Goal: Task Accomplishment & Management: Manage account settings

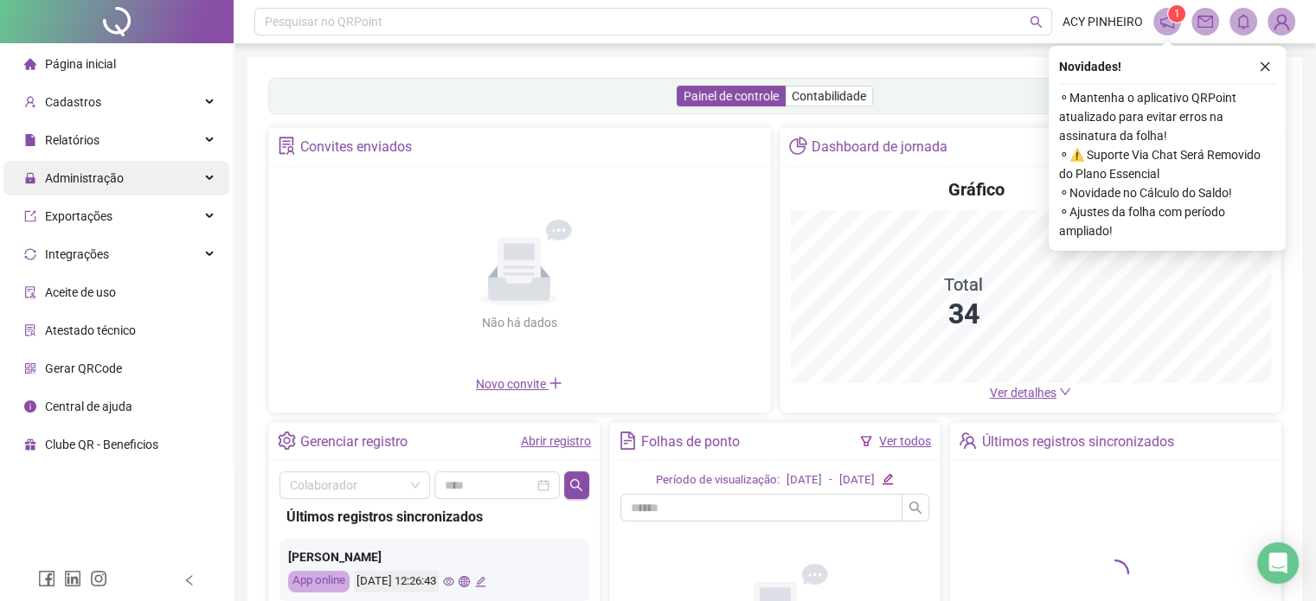
click at [211, 181] on div "Administração" at bounding box center [116, 178] width 226 height 35
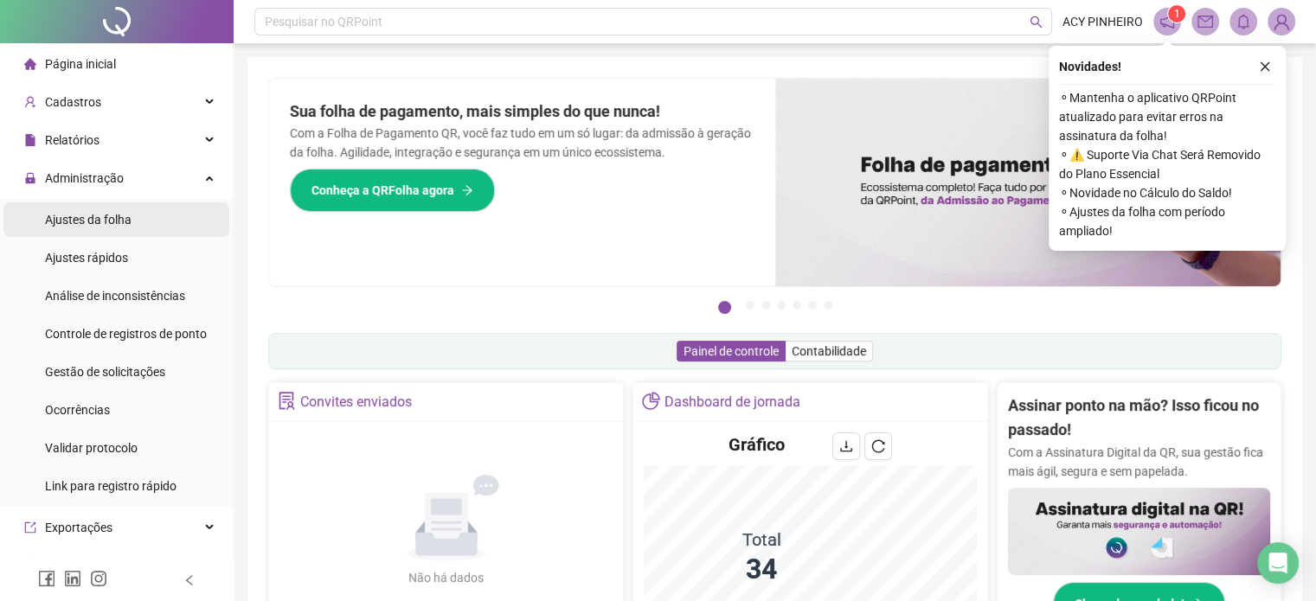
click at [91, 217] on span "Ajustes da folha" at bounding box center [88, 220] width 87 height 14
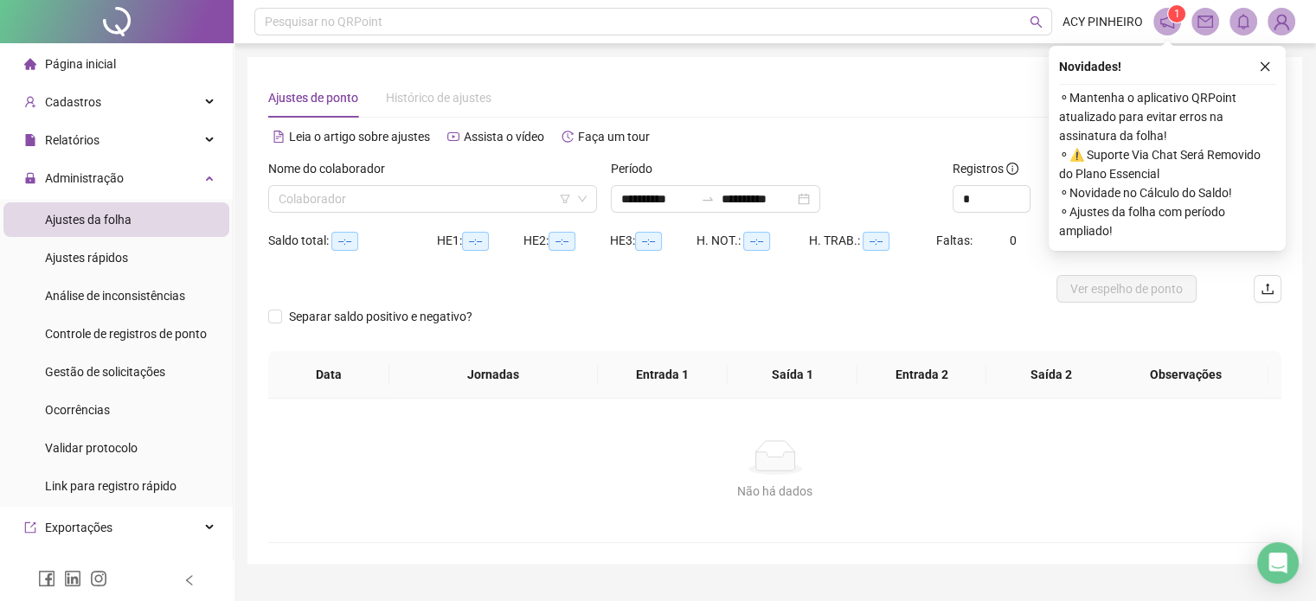
type input "**********"
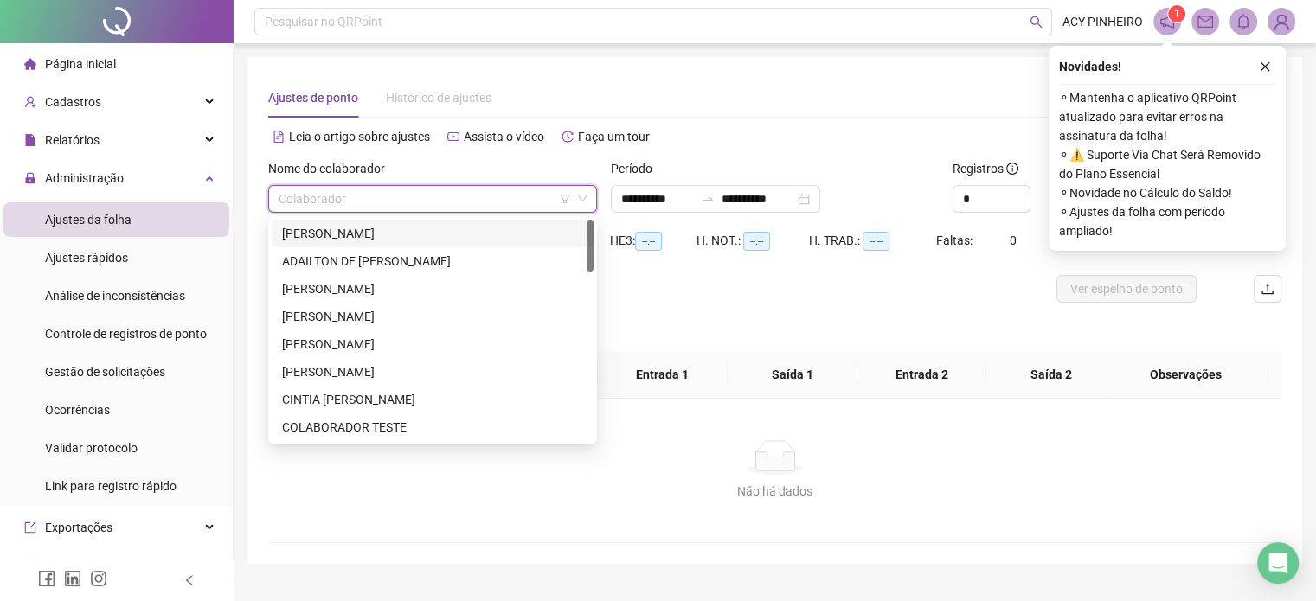
click at [322, 196] on input "search" at bounding box center [425, 199] width 292 height 26
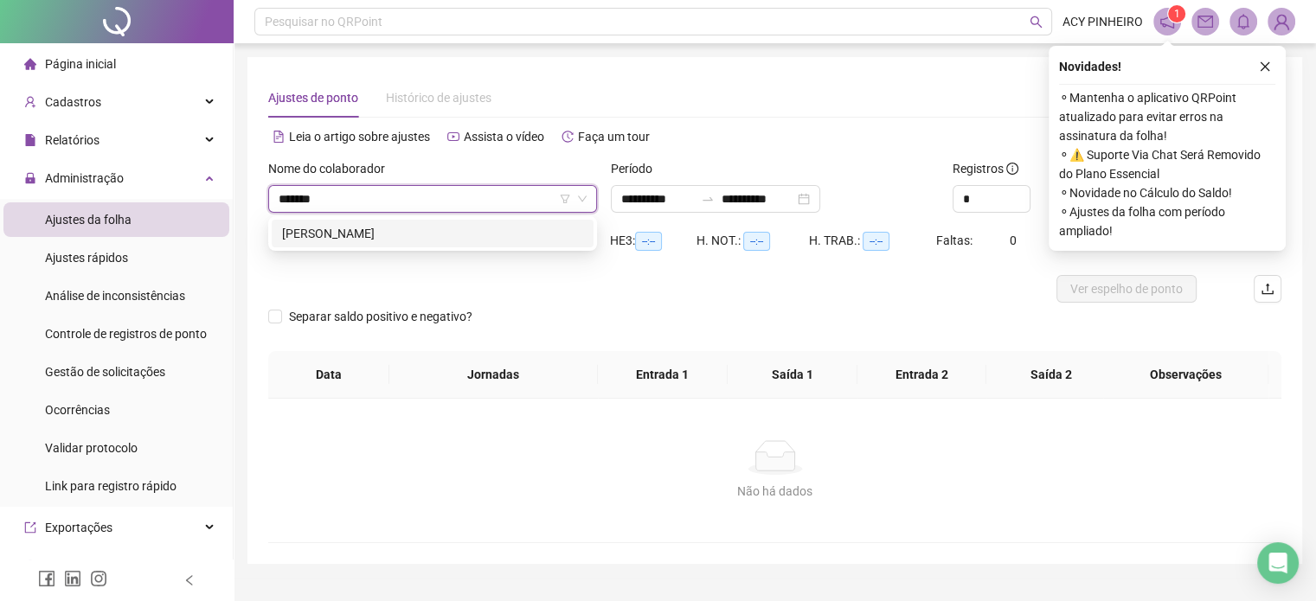
type input "********"
click at [477, 238] on div "[PERSON_NAME]" at bounding box center [432, 233] width 301 height 19
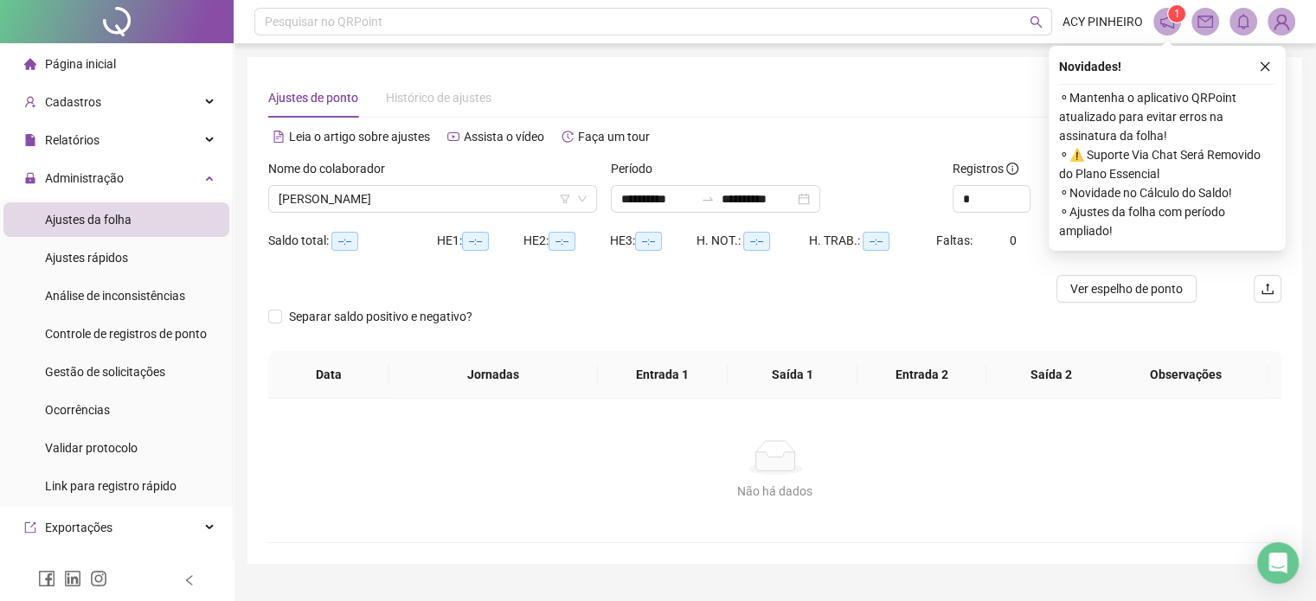
click at [1269, 68] on icon "close" at bounding box center [1265, 67] width 12 height 12
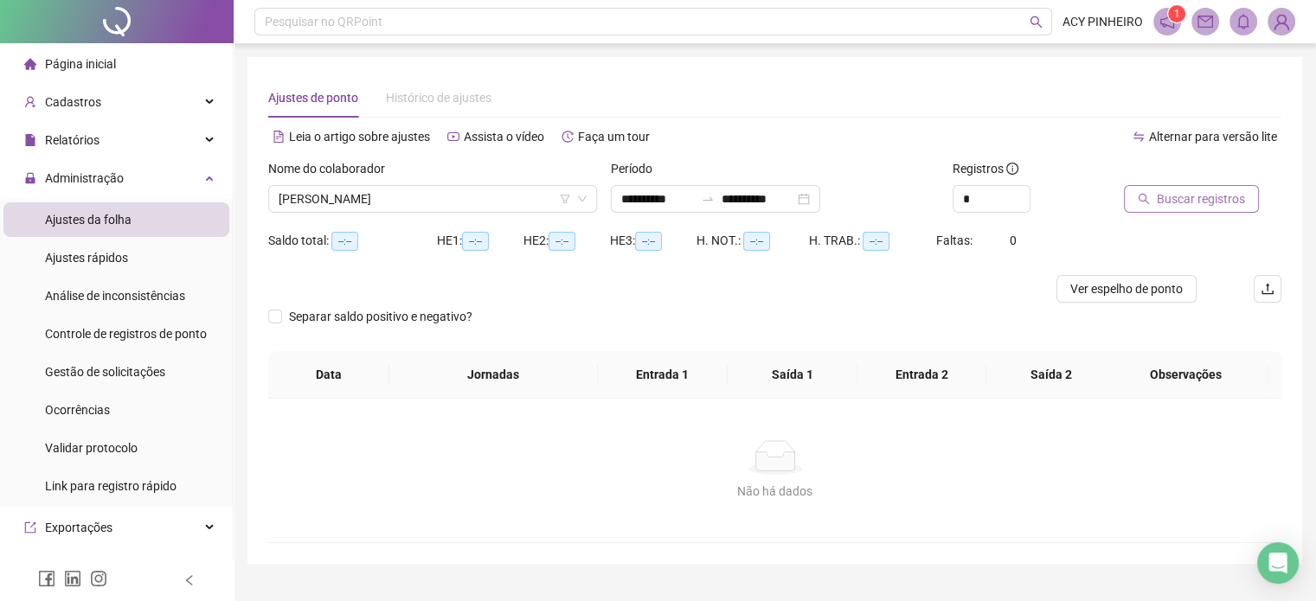
click at [1202, 196] on span "Buscar registros" at bounding box center [1201, 198] width 88 height 19
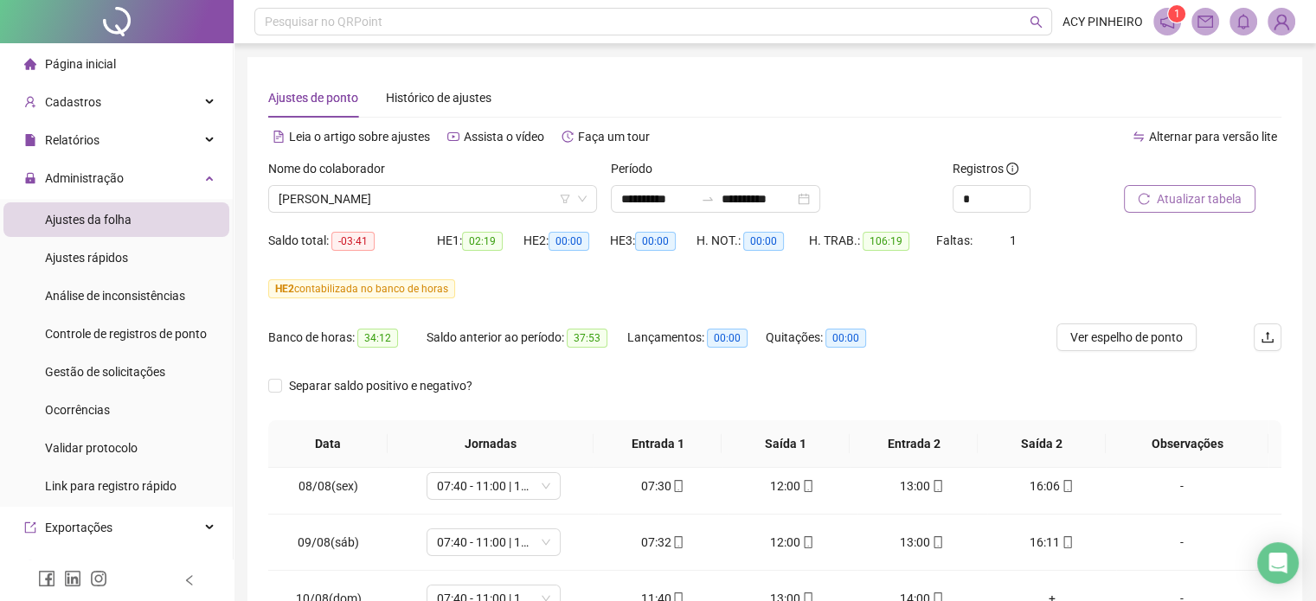
scroll to position [433, 0]
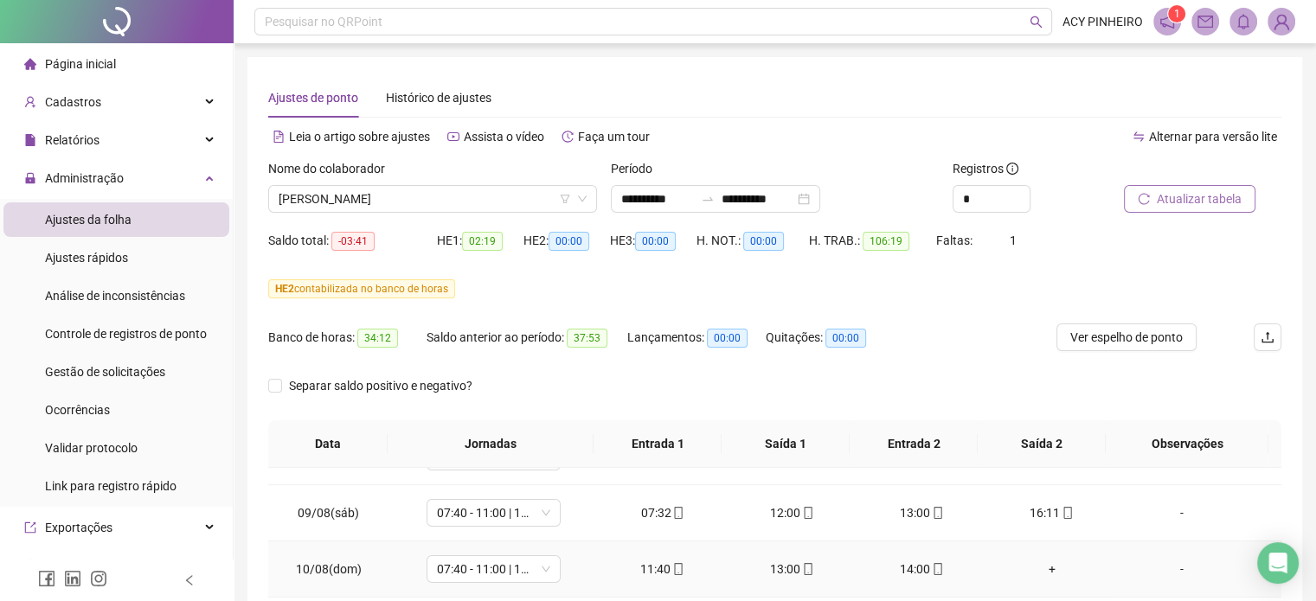
click at [1045, 570] on div "+" at bounding box center [1052, 569] width 102 height 19
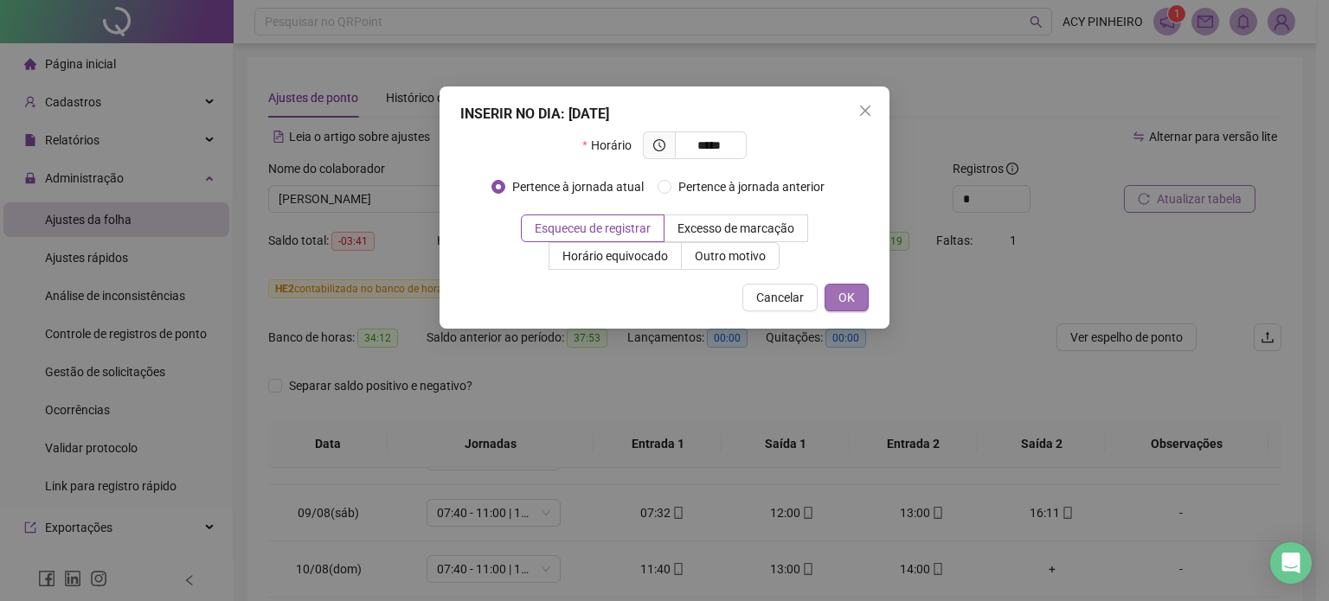
type input "*****"
click at [841, 300] on span "OK" at bounding box center [846, 297] width 16 height 19
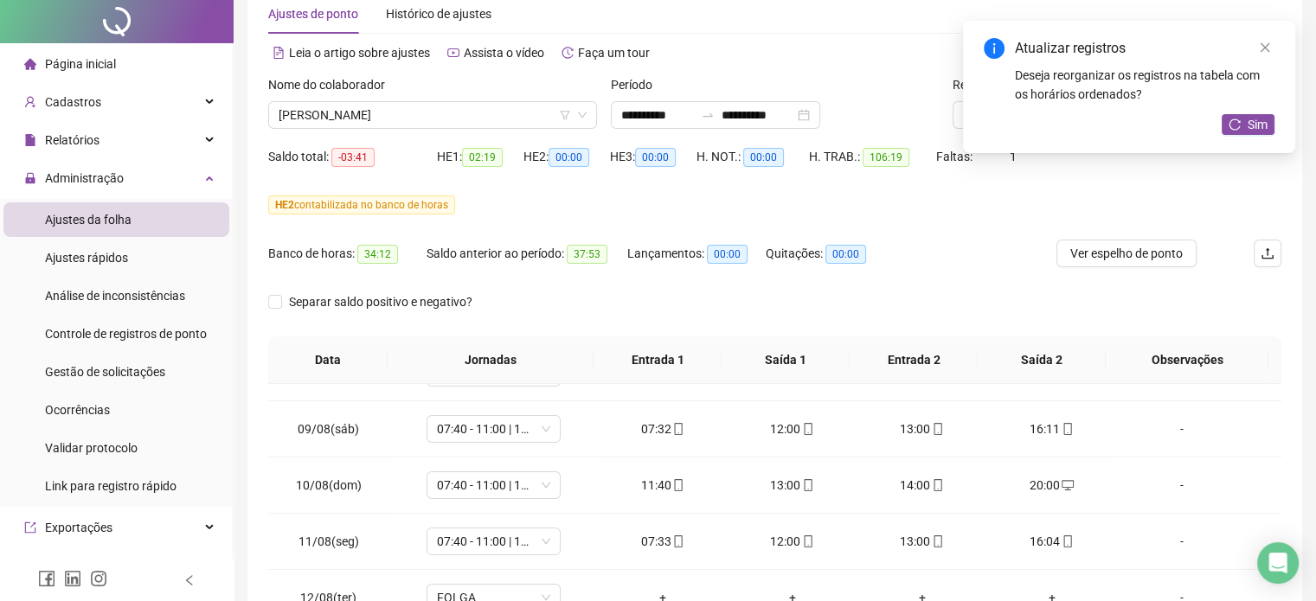
scroll to position [87, 0]
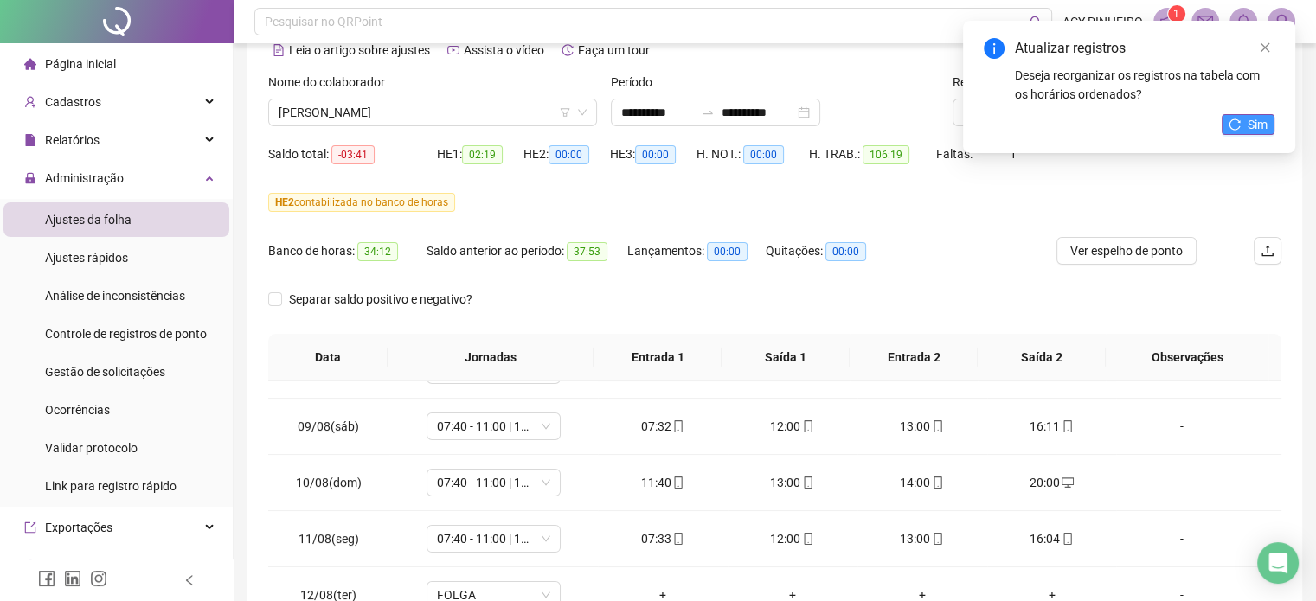
click at [1263, 120] on span "Sim" at bounding box center [1258, 124] width 20 height 19
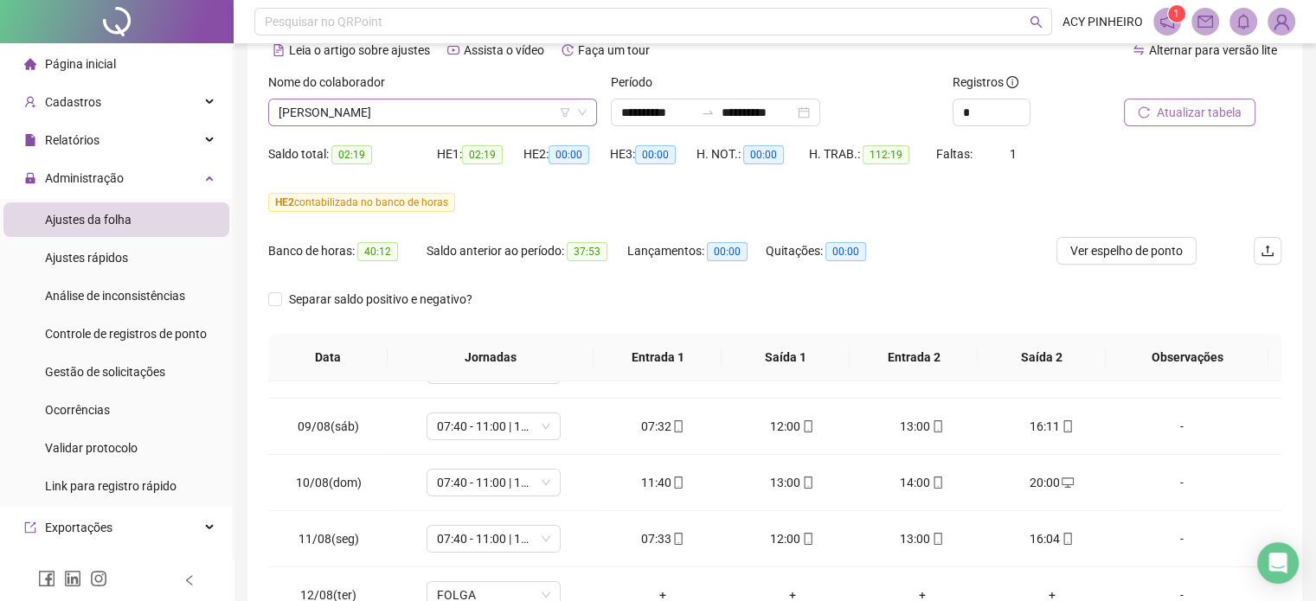
scroll to position [581, 0]
click at [454, 113] on span "[PERSON_NAME]" at bounding box center [433, 113] width 308 height 26
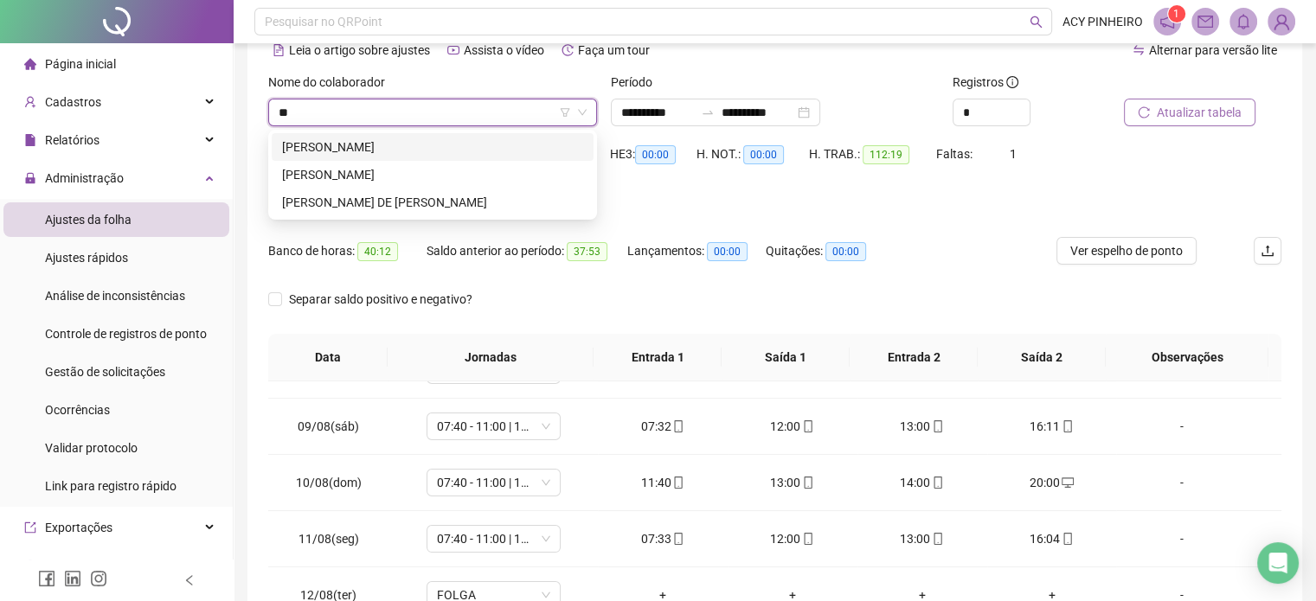
scroll to position [0, 0]
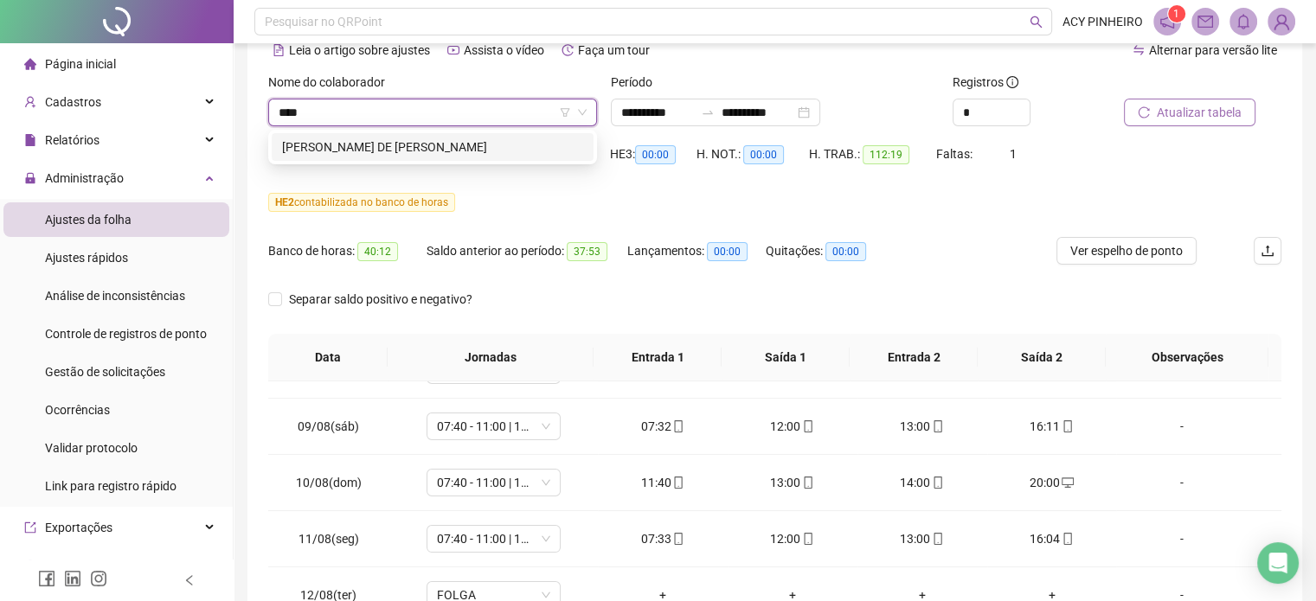
type input "*****"
click at [491, 149] on div "[PERSON_NAME] DE [PERSON_NAME]" at bounding box center [432, 147] width 301 height 19
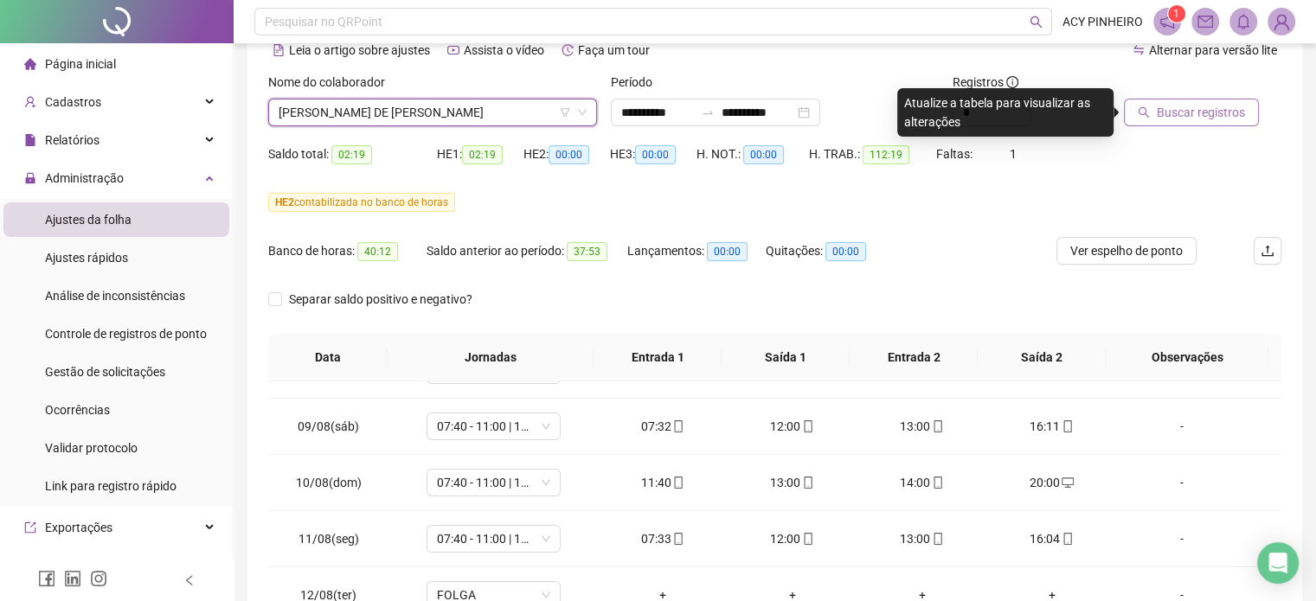
click at [1232, 112] on span "Buscar registros" at bounding box center [1201, 112] width 88 height 19
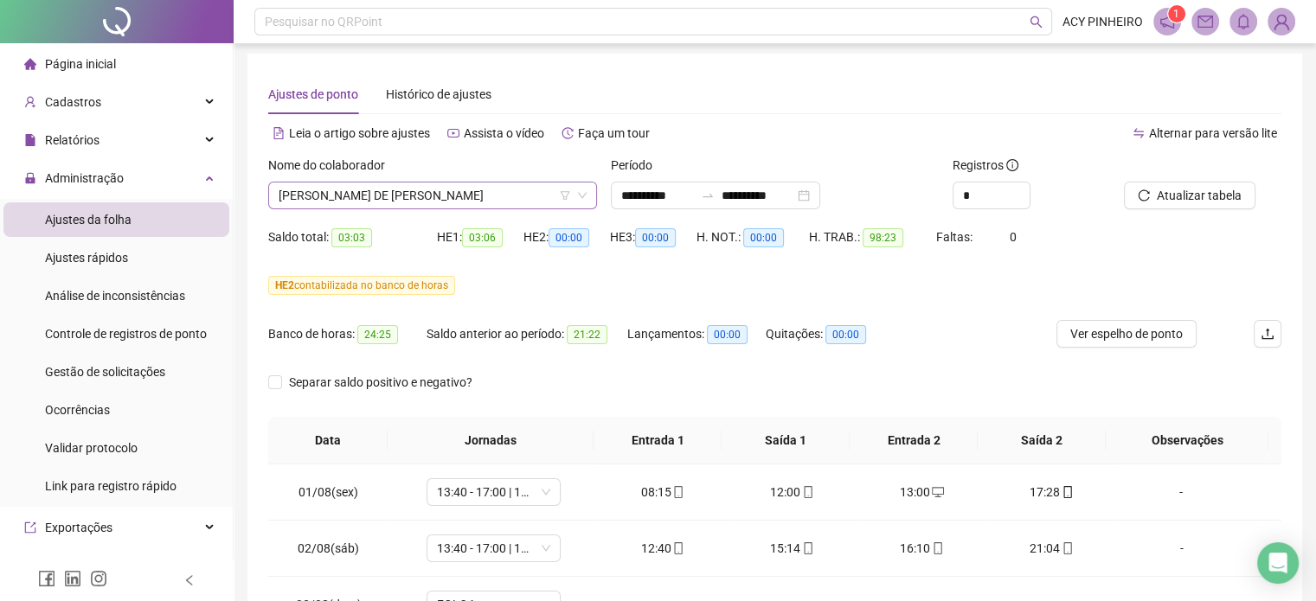
scroll to position [554, 0]
click at [495, 202] on span "[PERSON_NAME] DE [PERSON_NAME]" at bounding box center [433, 196] width 308 height 26
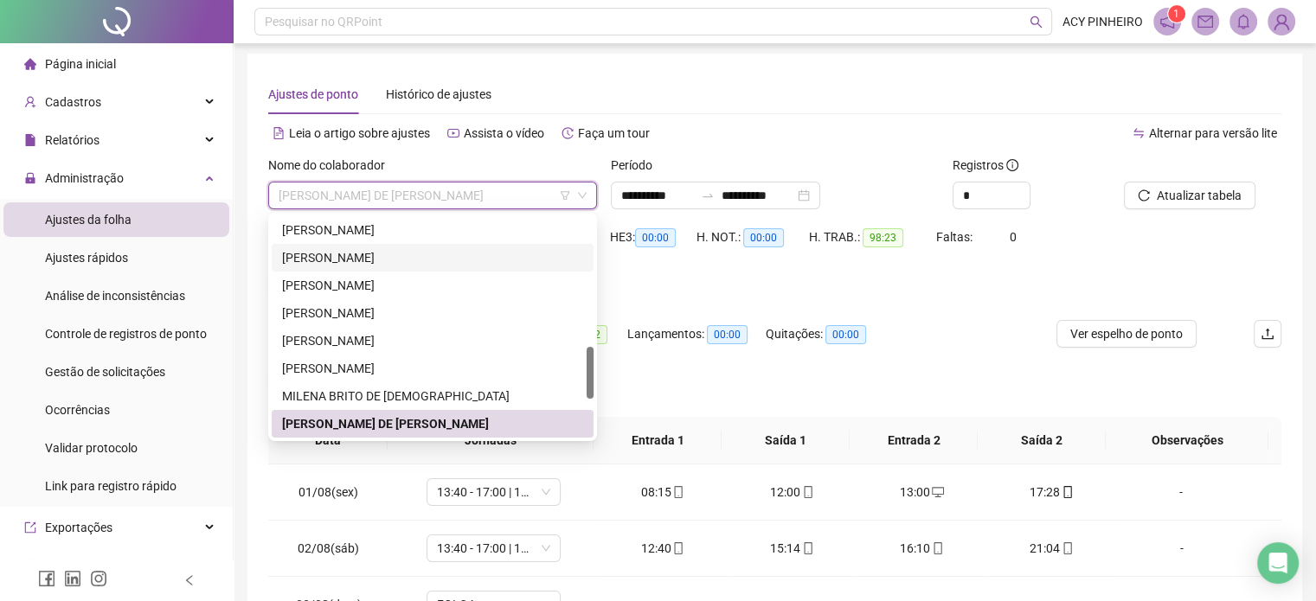
click at [396, 259] on div "[PERSON_NAME]" at bounding box center [432, 257] width 301 height 19
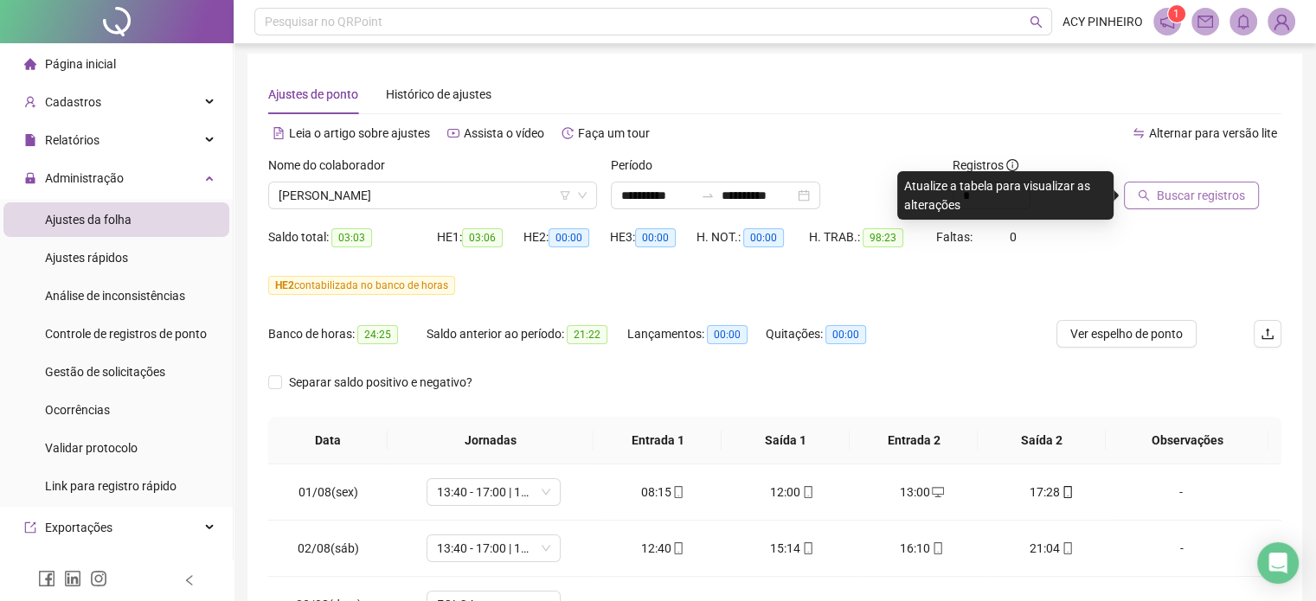
click at [1205, 201] on span "Buscar registros" at bounding box center [1201, 195] width 88 height 19
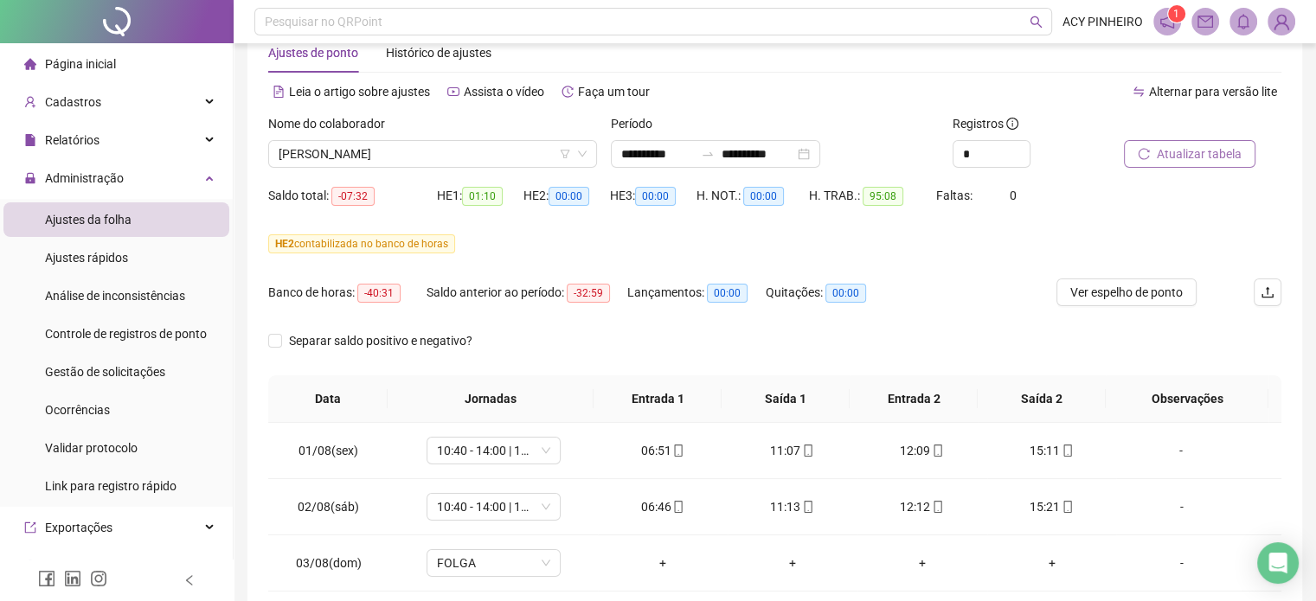
scroll to position [0, 0]
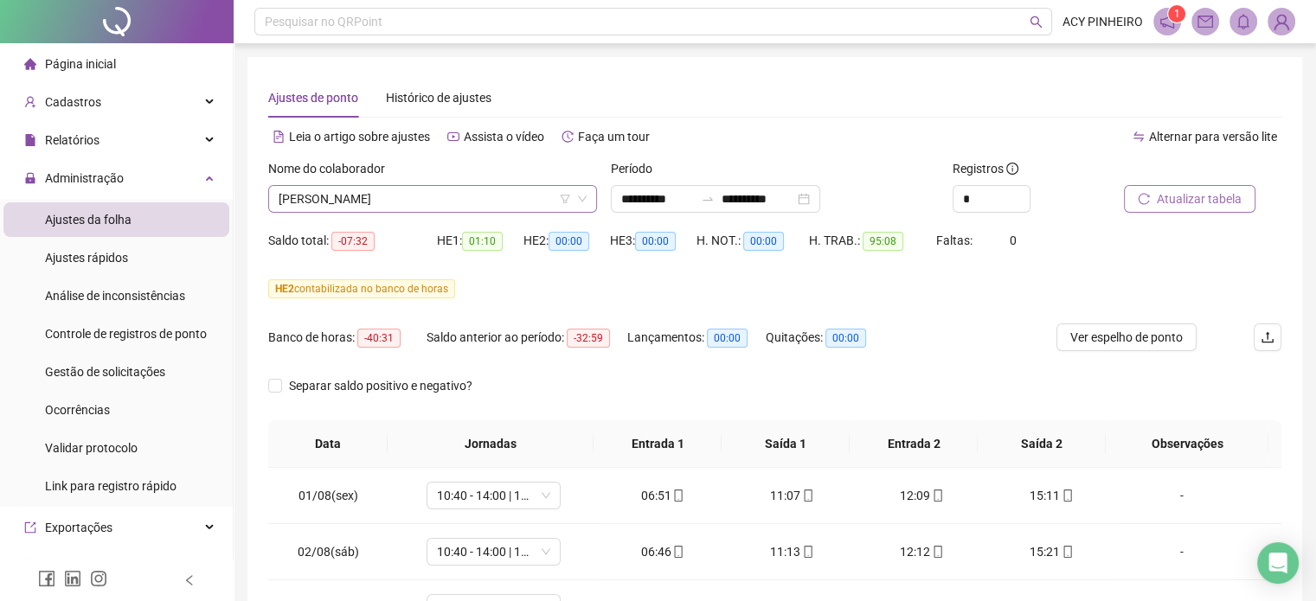
click at [521, 207] on span "[PERSON_NAME]" at bounding box center [433, 199] width 308 height 26
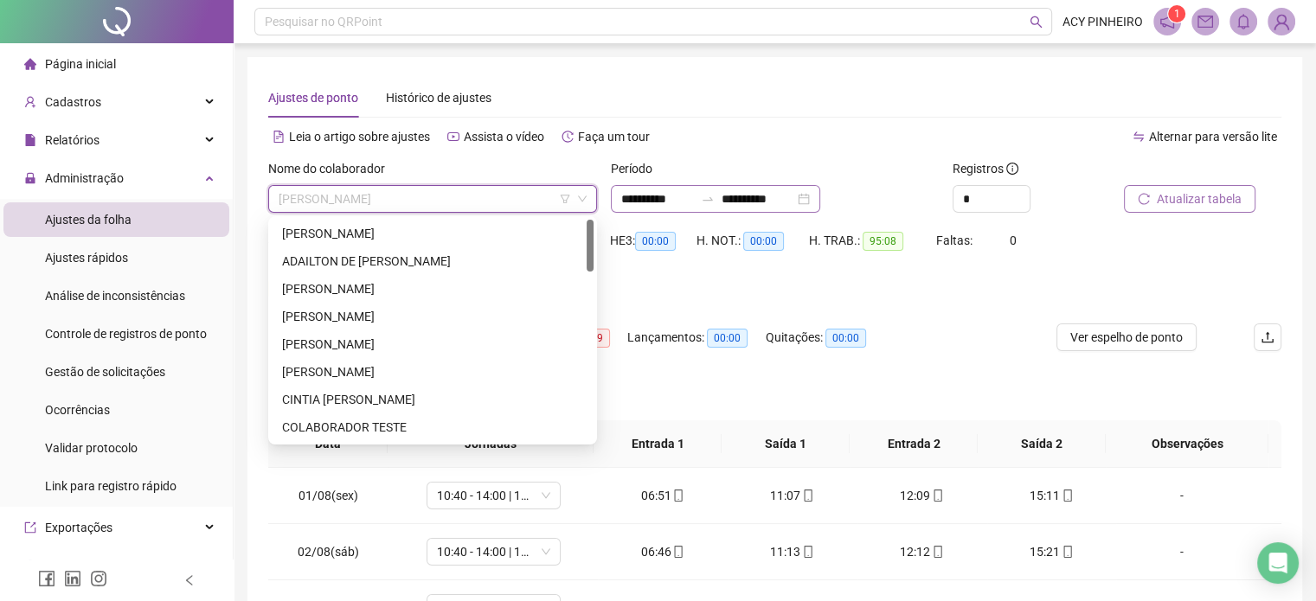
drag, startPoint x: 588, startPoint y: 355, endPoint x: 614, endPoint y: 187, distance: 169.9
click at [614, 187] on body "**********" at bounding box center [658, 300] width 1316 height 601
click at [469, 257] on div "ADAILTON DE [PERSON_NAME]" at bounding box center [432, 261] width 301 height 19
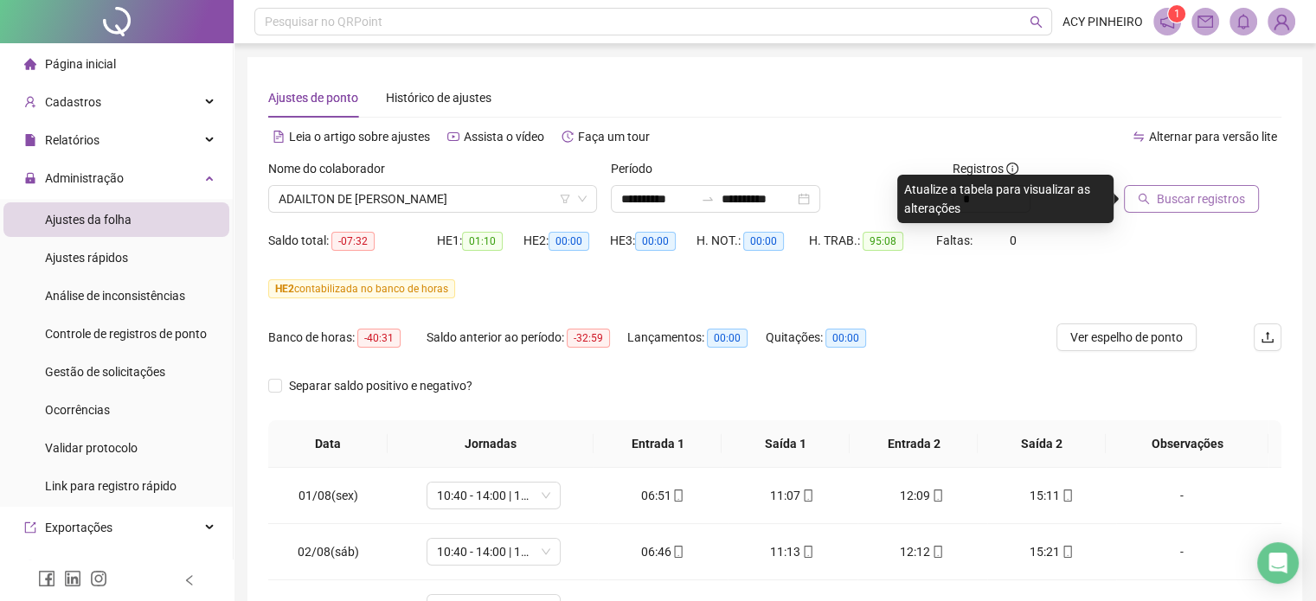
click at [1163, 199] on span "Buscar registros" at bounding box center [1201, 198] width 88 height 19
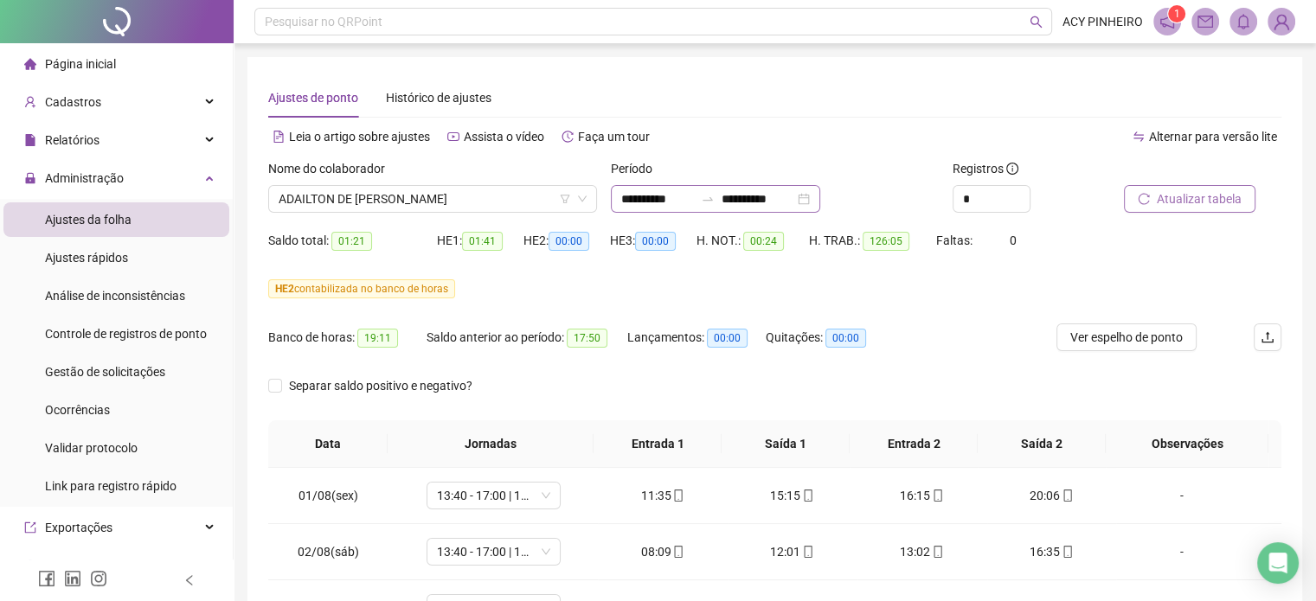
click at [820, 200] on div "**********" at bounding box center [715, 199] width 209 height 28
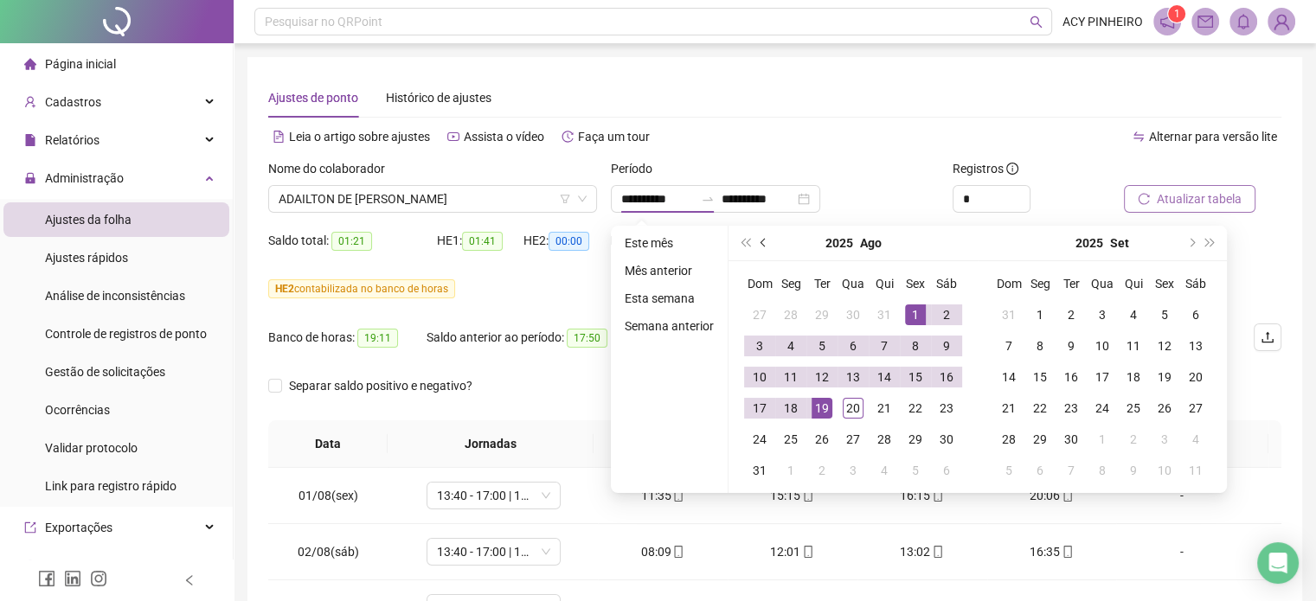
click at [764, 241] on span "prev-year" at bounding box center [765, 243] width 9 height 9
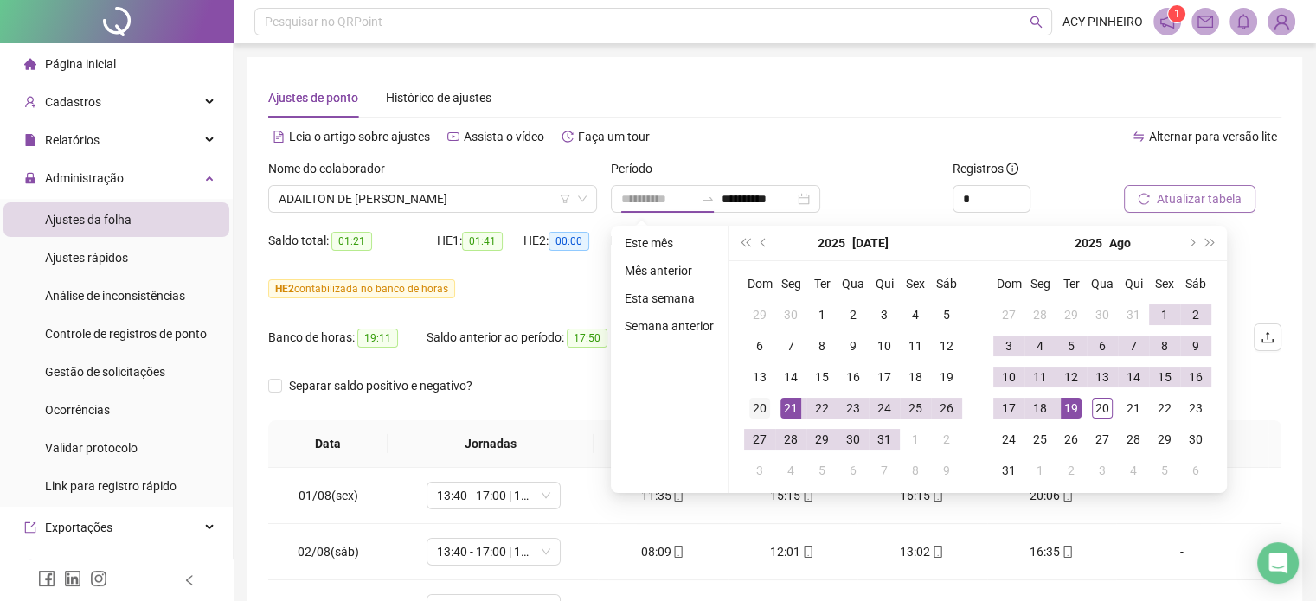
type input "**********"
click at [761, 404] on div "20" at bounding box center [759, 408] width 21 height 21
type input "**********"
click at [1074, 408] on div "19" at bounding box center [1071, 408] width 21 height 21
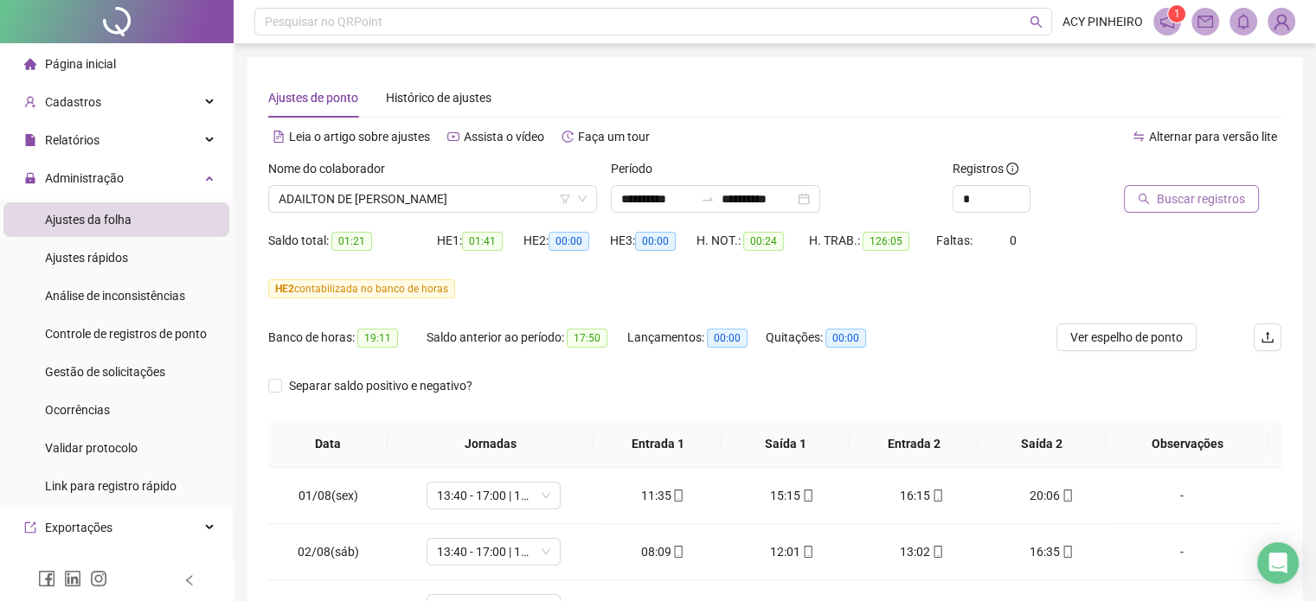
click at [1224, 197] on span "Buscar registros" at bounding box center [1201, 198] width 88 height 19
click at [907, 108] on div "Ajustes de ponto Histórico de ajustes" at bounding box center [774, 98] width 1013 height 40
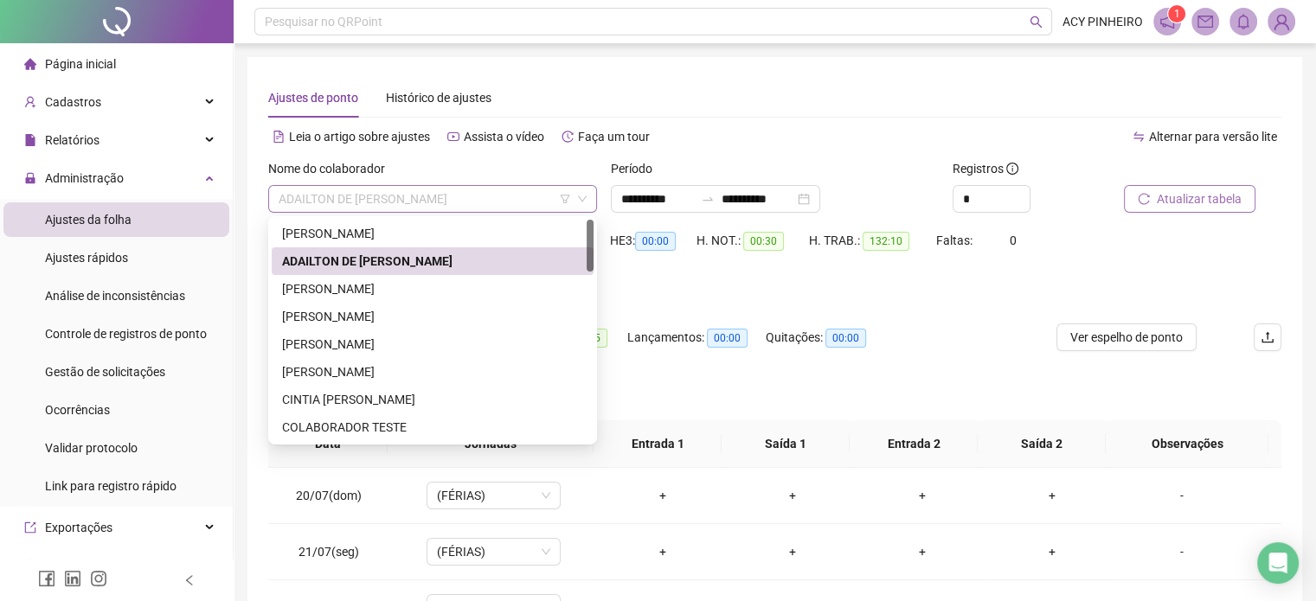
click at [498, 200] on span "ADAILTON DE [PERSON_NAME]" at bounding box center [433, 199] width 308 height 26
click at [419, 294] on div "[PERSON_NAME]" at bounding box center [432, 288] width 301 height 19
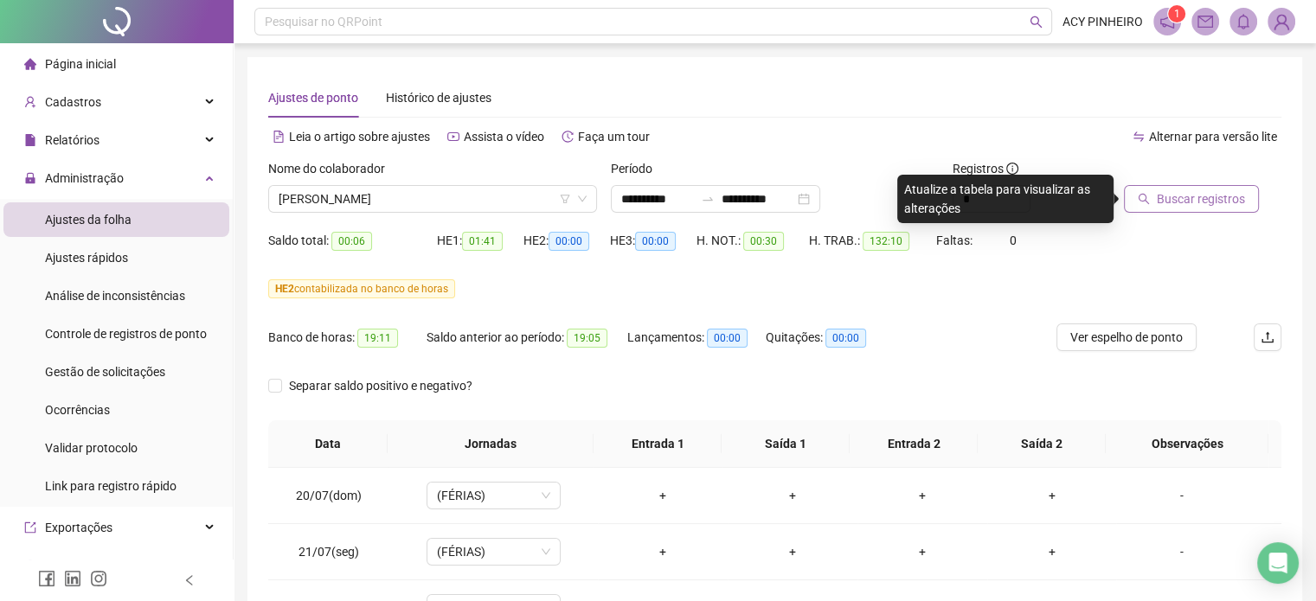
click at [1204, 207] on span "Buscar registros" at bounding box center [1201, 198] width 88 height 19
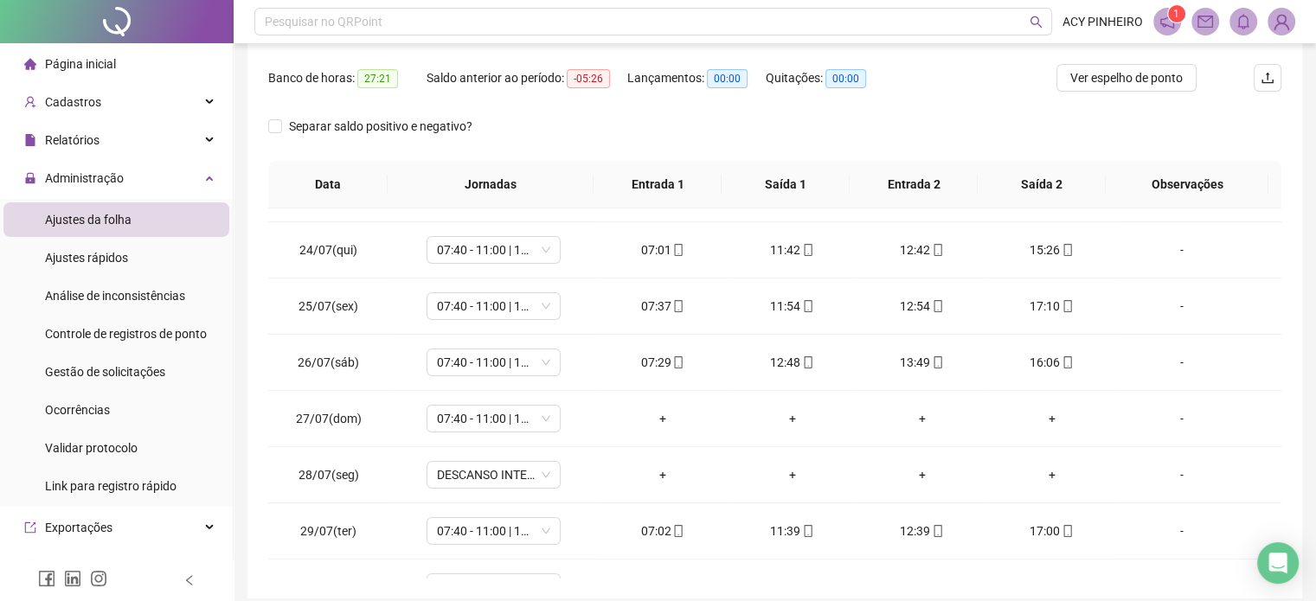
scroll to position [260, 0]
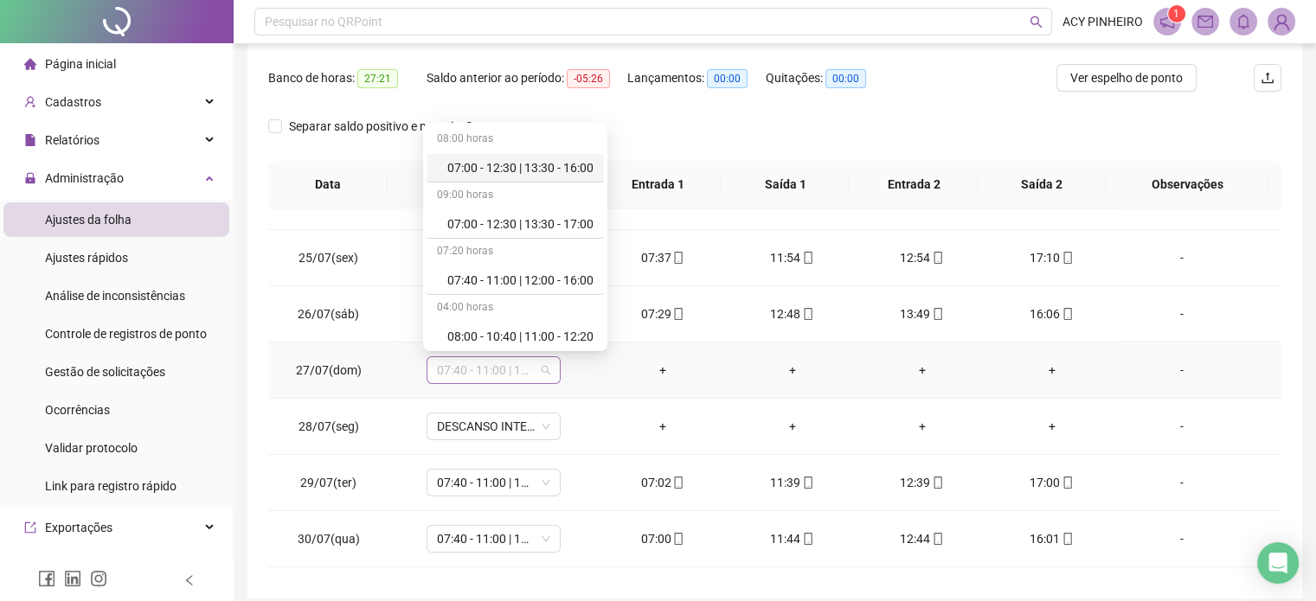
click at [543, 367] on span "07:40 - 11:00 | 12:00 - 16:00" at bounding box center [493, 370] width 113 height 26
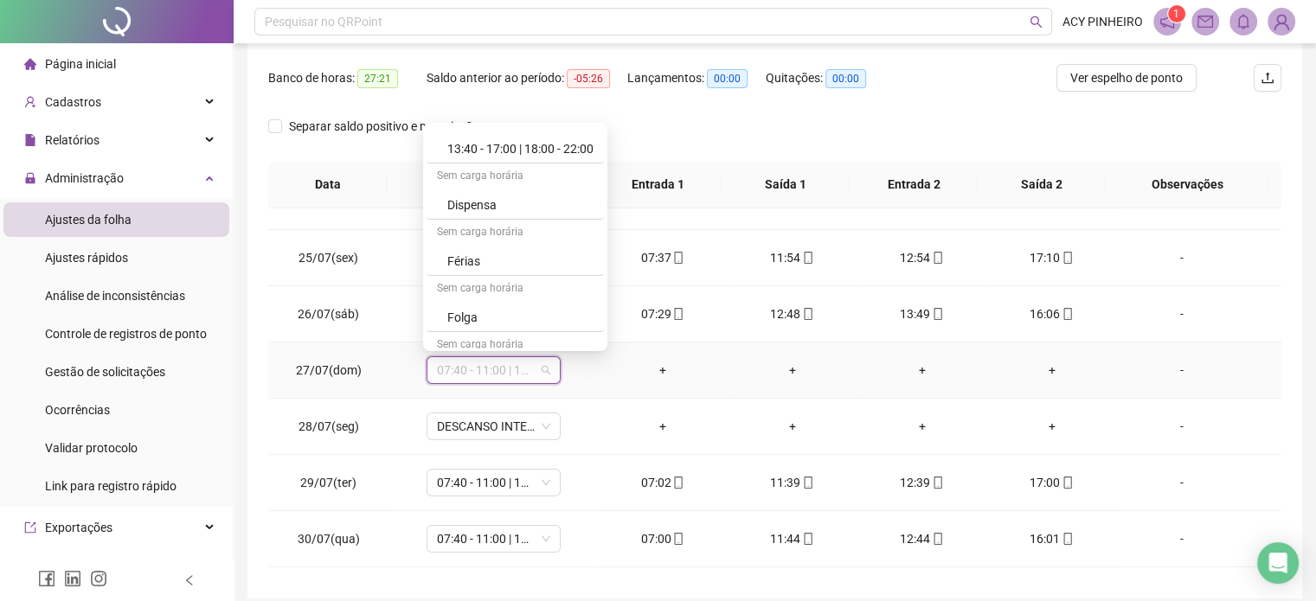
scroll to position [433, 0]
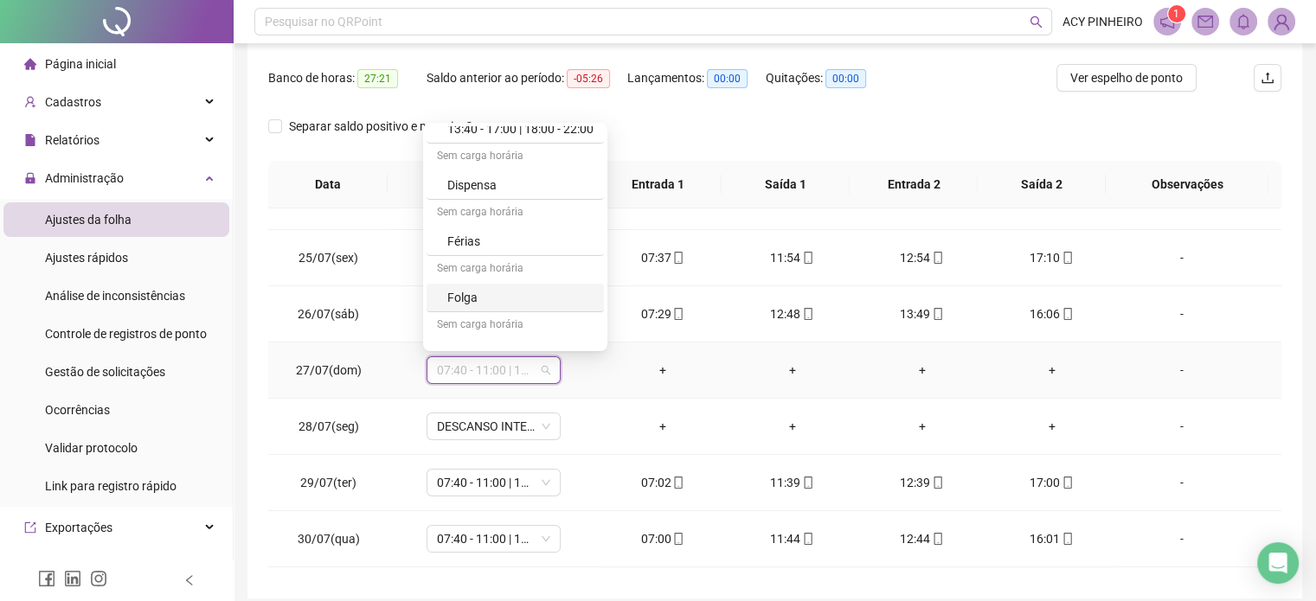
click at [519, 299] on div "Folga" at bounding box center [520, 297] width 146 height 19
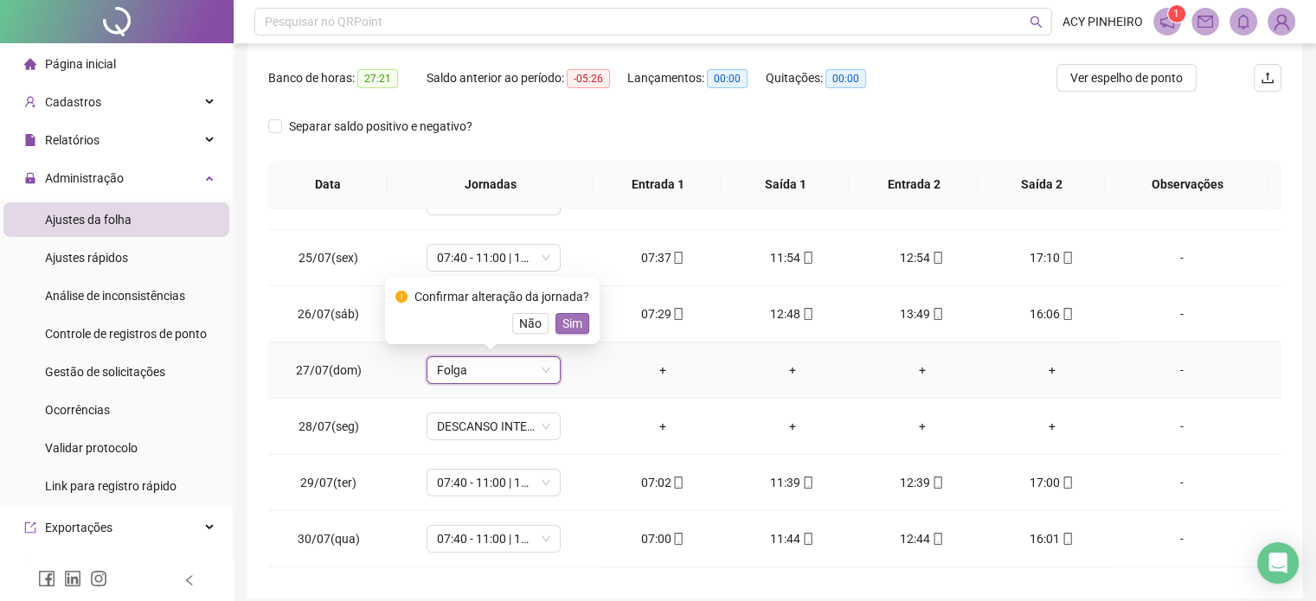
click at [566, 328] on span "Sim" at bounding box center [572, 323] width 20 height 19
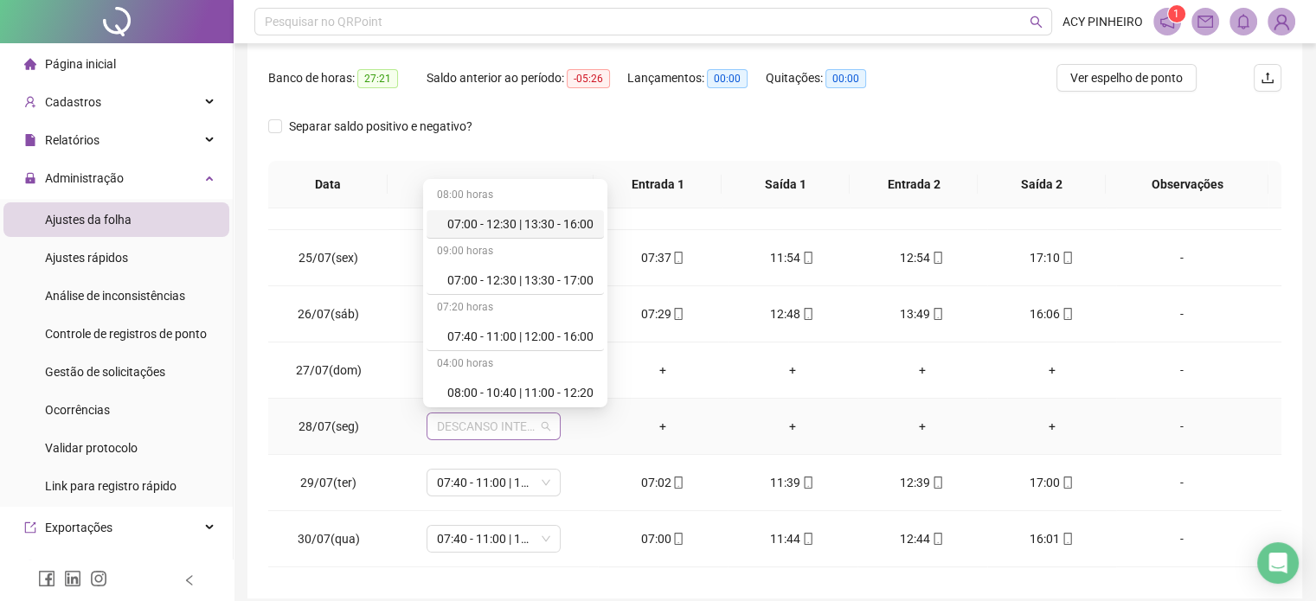
click at [547, 430] on div "DESCANSO INTER-JORNADA" at bounding box center [494, 427] width 134 height 28
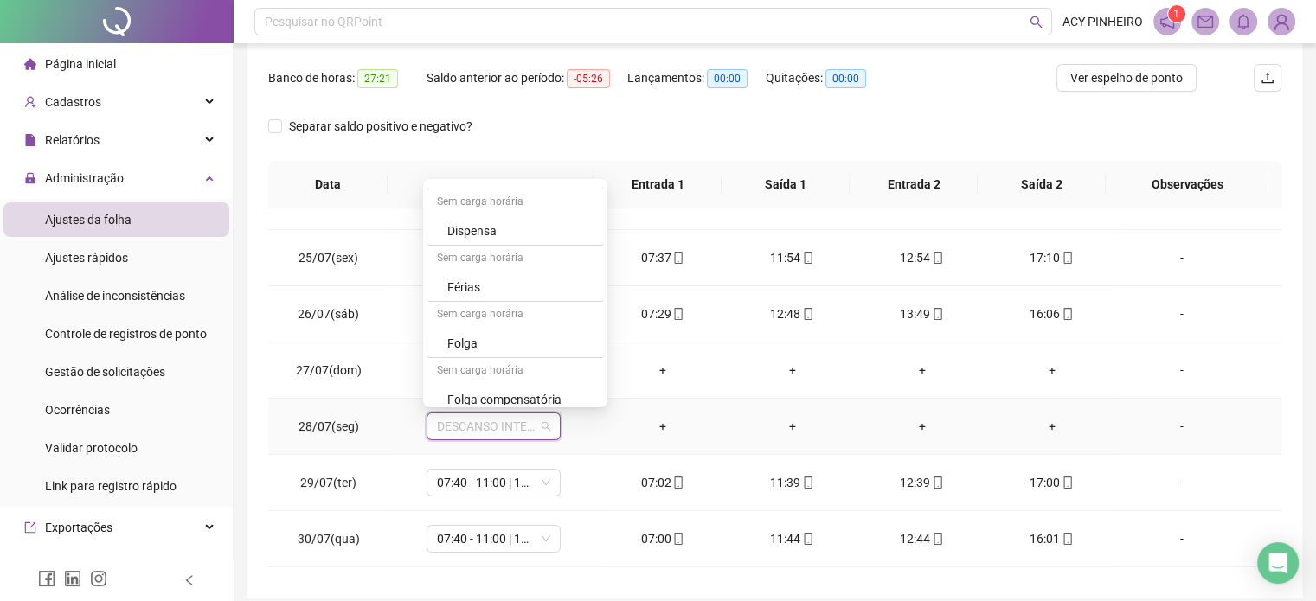
scroll to position [443, 0]
click at [531, 342] on div "Folga" at bounding box center [520, 343] width 146 height 19
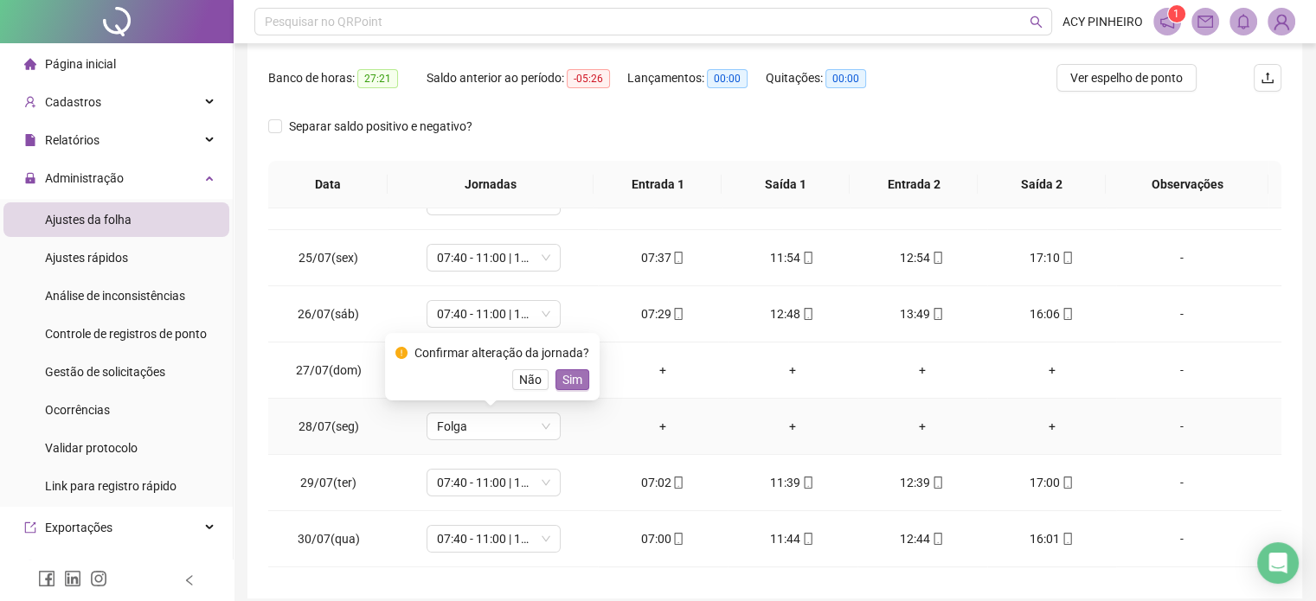
click at [565, 372] on span "Sim" at bounding box center [572, 379] width 20 height 19
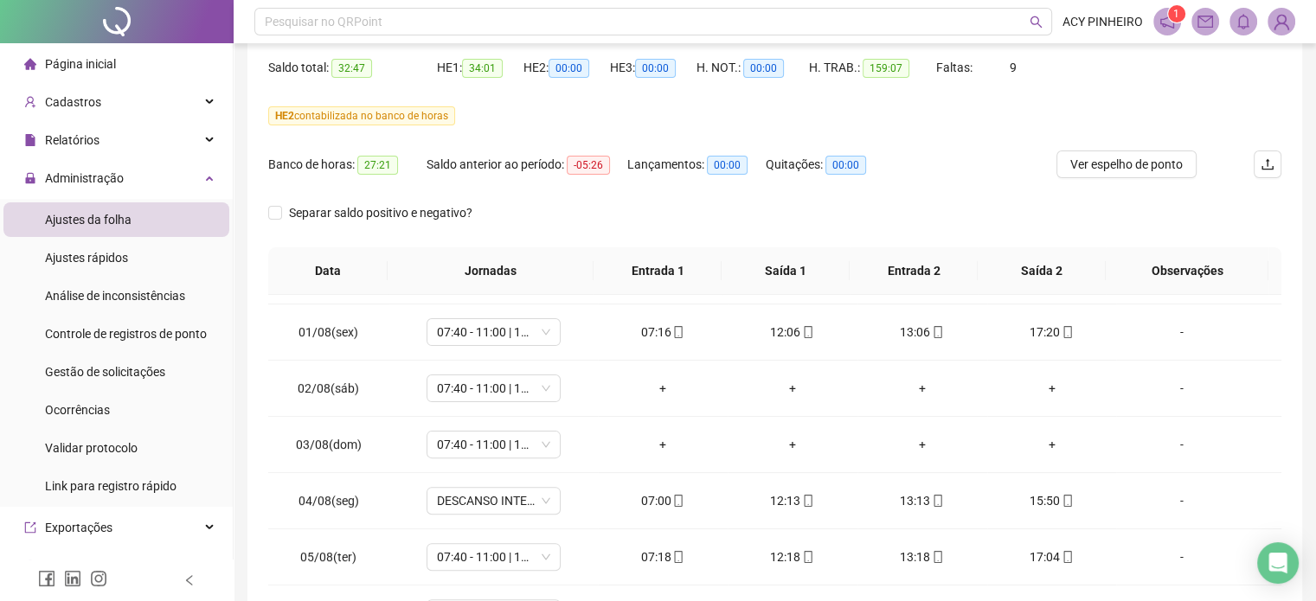
scroll to position [692, 0]
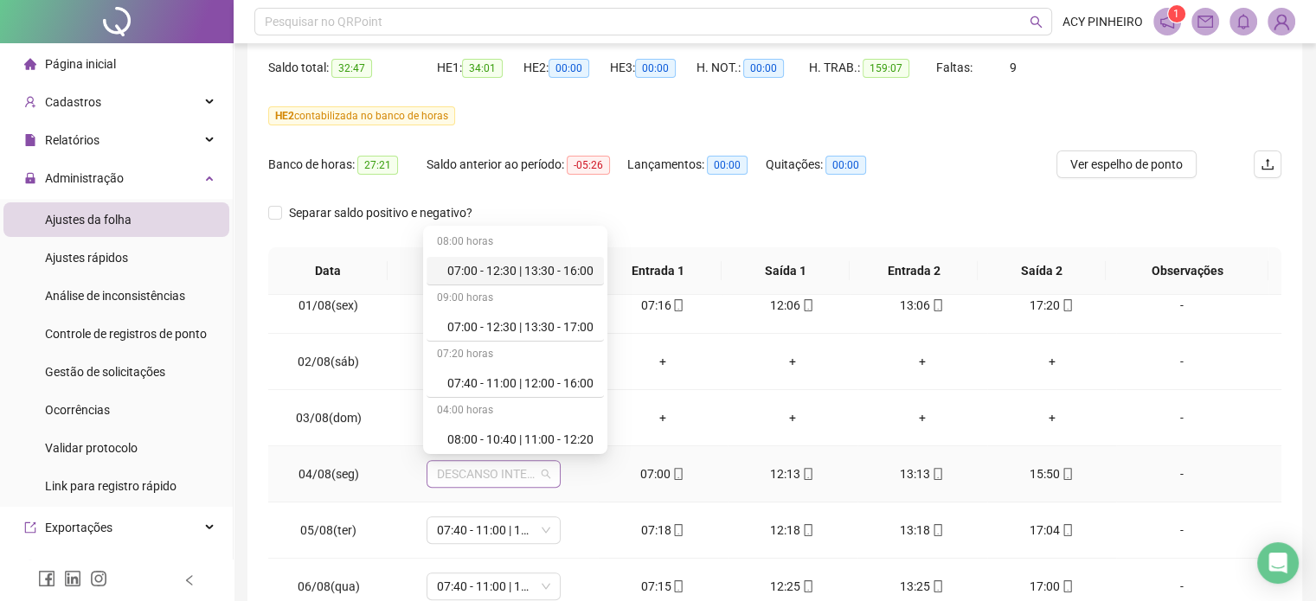
click at [549, 477] on div "DESCANSO INTER-JORNADA" at bounding box center [494, 474] width 134 height 28
drag, startPoint x: 516, startPoint y: 314, endPoint x: 518, endPoint y: 326, distance: 12.4
click at [516, 314] on div "07:00 - 12:30 | 13:30 - 17:00" at bounding box center [515, 327] width 177 height 29
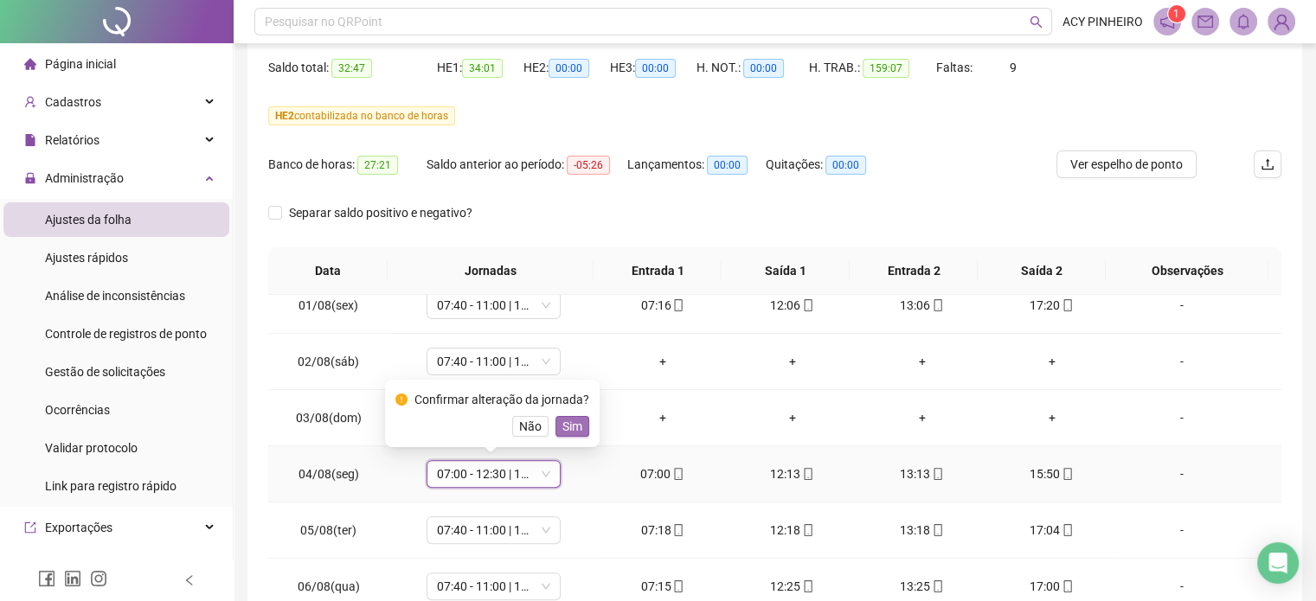
click at [575, 425] on span "Sim" at bounding box center [572, 426] width 20 height 19
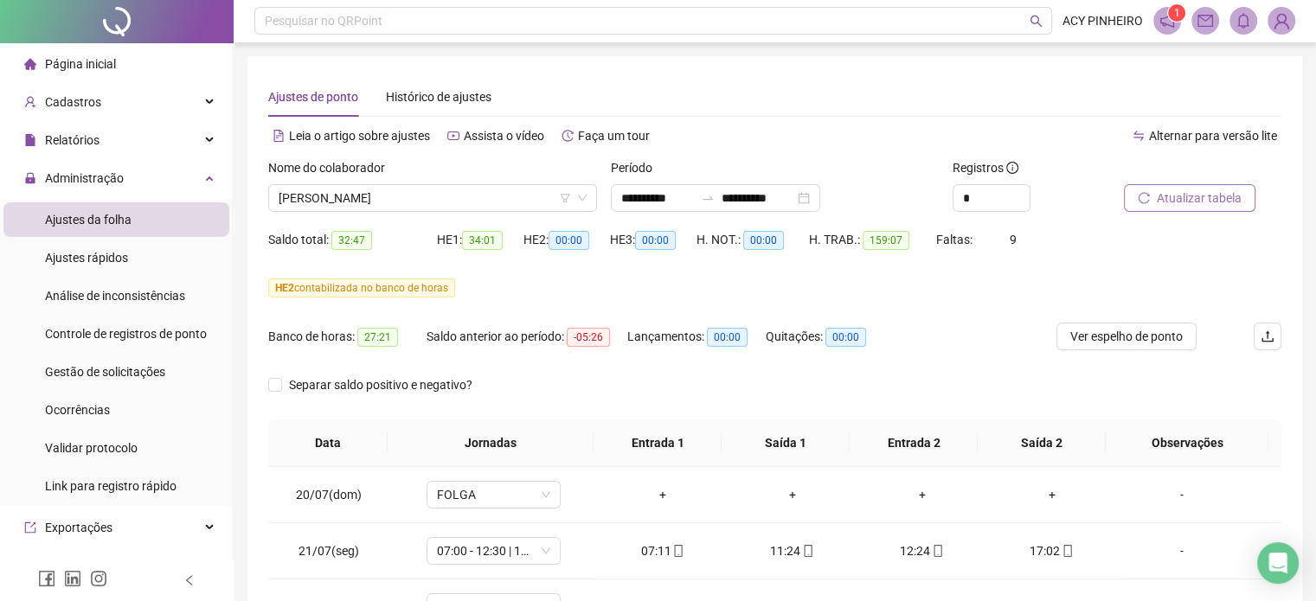
scroll to position [0, 0]
click at [1179, 193] on span "Atualizar tabela" at bounding box center [1199, 198] width 85 height 19
click at [504, 207] on span "[PERSON_NAME]" at bounding box center [433, 199] width 308 height 26
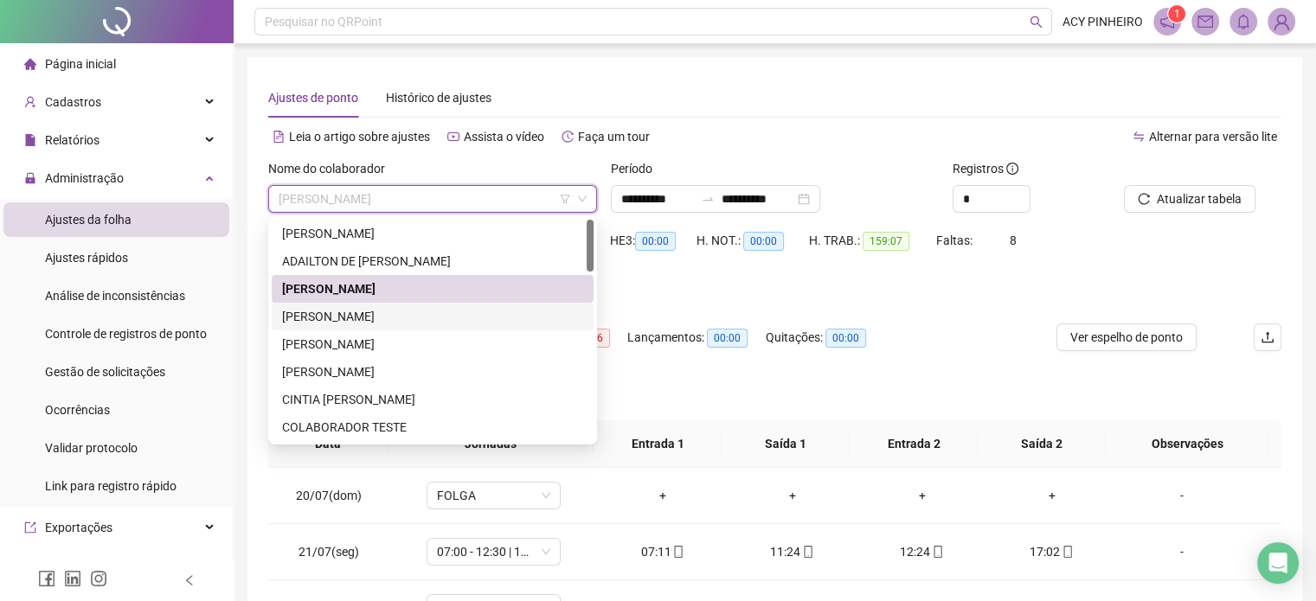
click at [402, 307] on div "[PERSON_NAME]" at bounding box center [432, 316] width 301 height 19
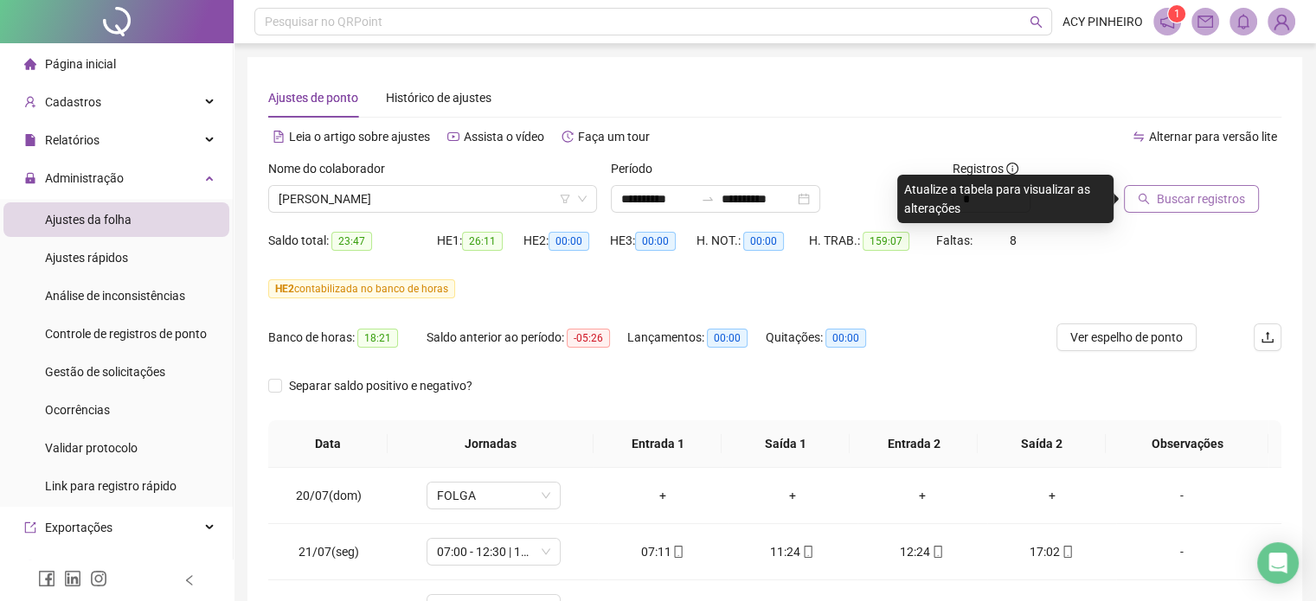
click at [1170, 197] on span "Buscar registros" at bounding box center [1201, 198] width 88 height 19
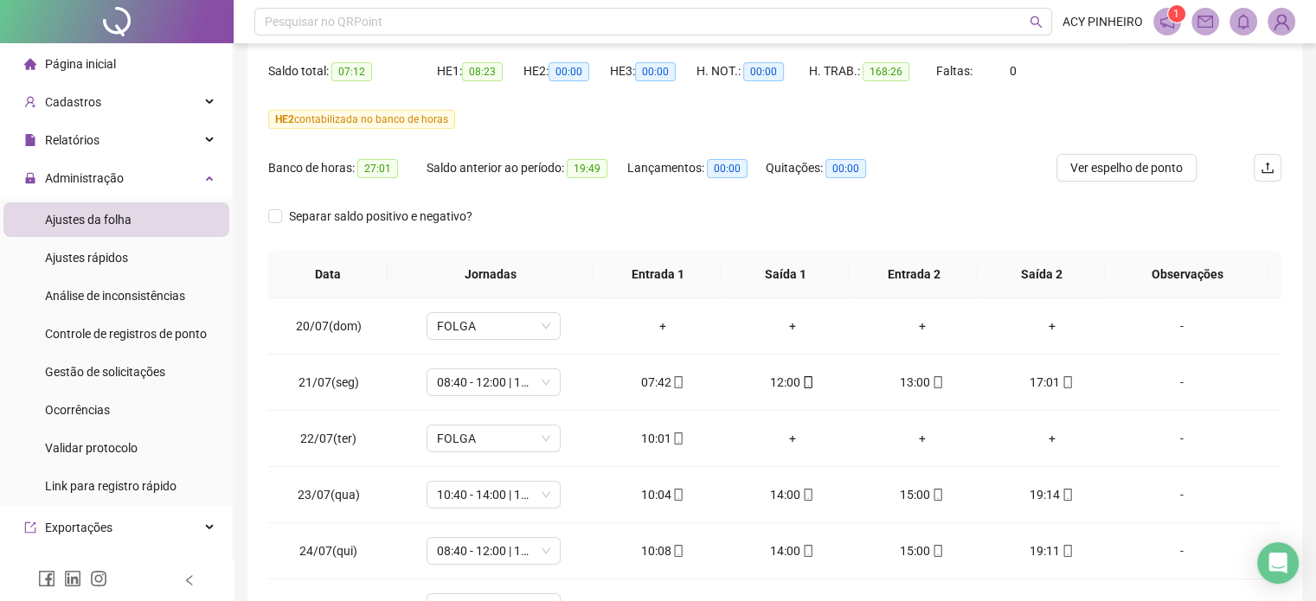
scroll to position [173, 0]
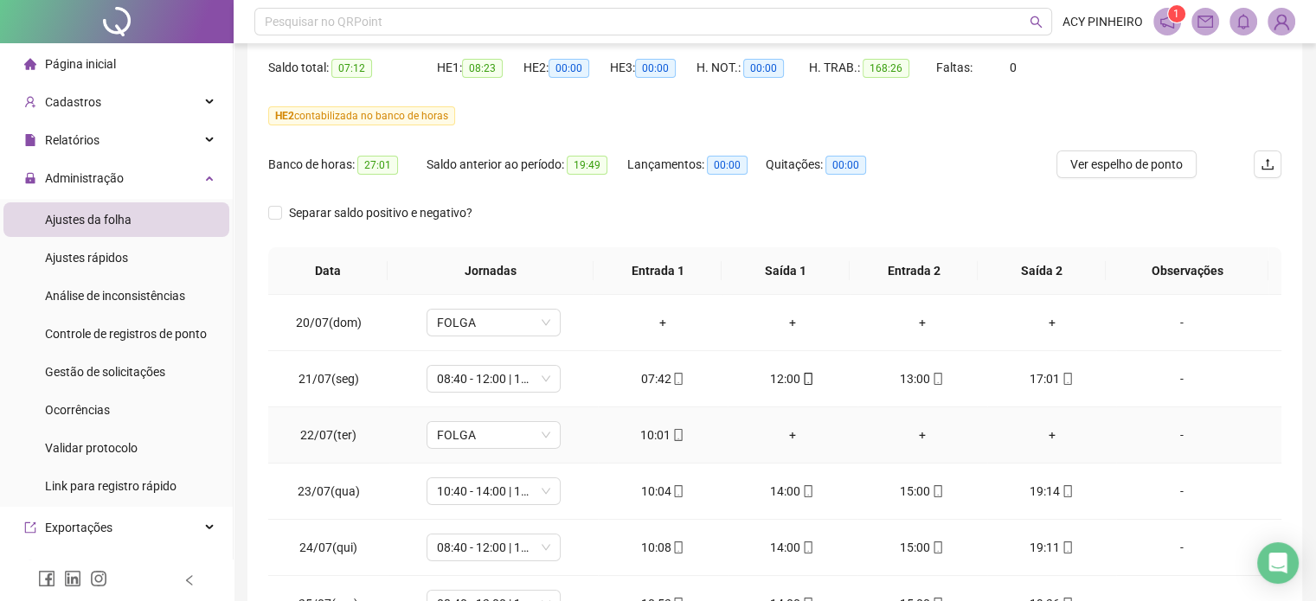
click at [1167, 435] on div "-" at bounding box center [1181, 435] width 102 height 19
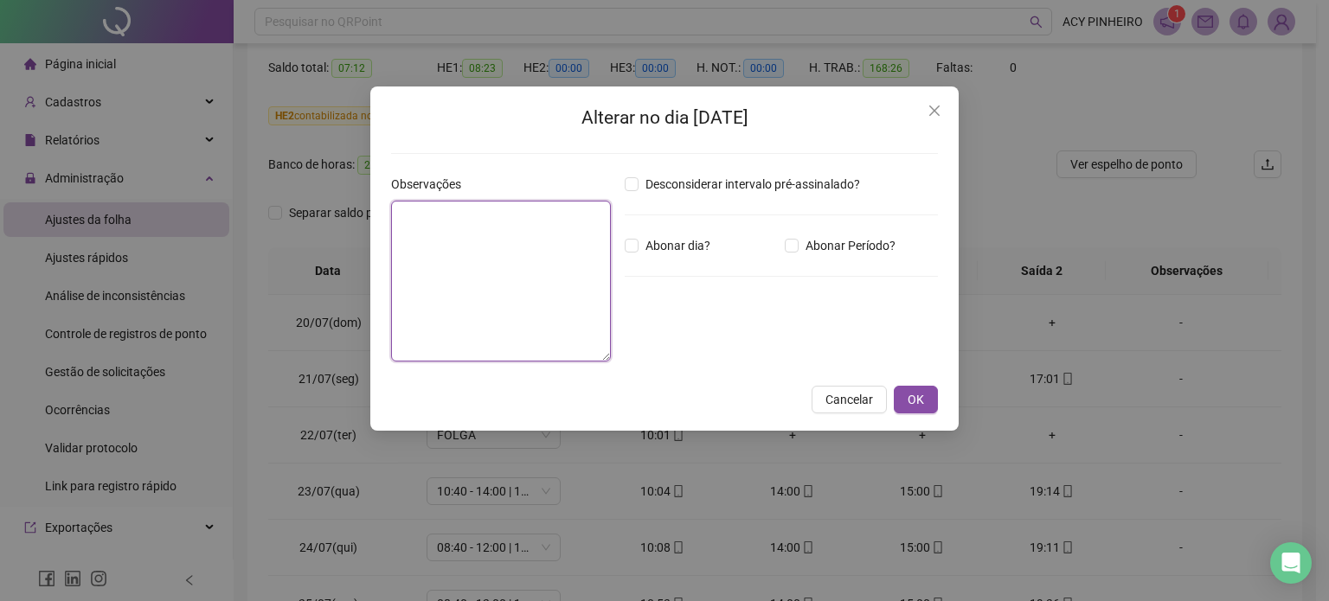
click at [429, 231] on textarea at bounding box center [501, 281] width 220 height 161
type textarea "*"
type textarea "**********"
click at [924, 402] on button "OK" at bounding box center [916, 400] width 44 height 28
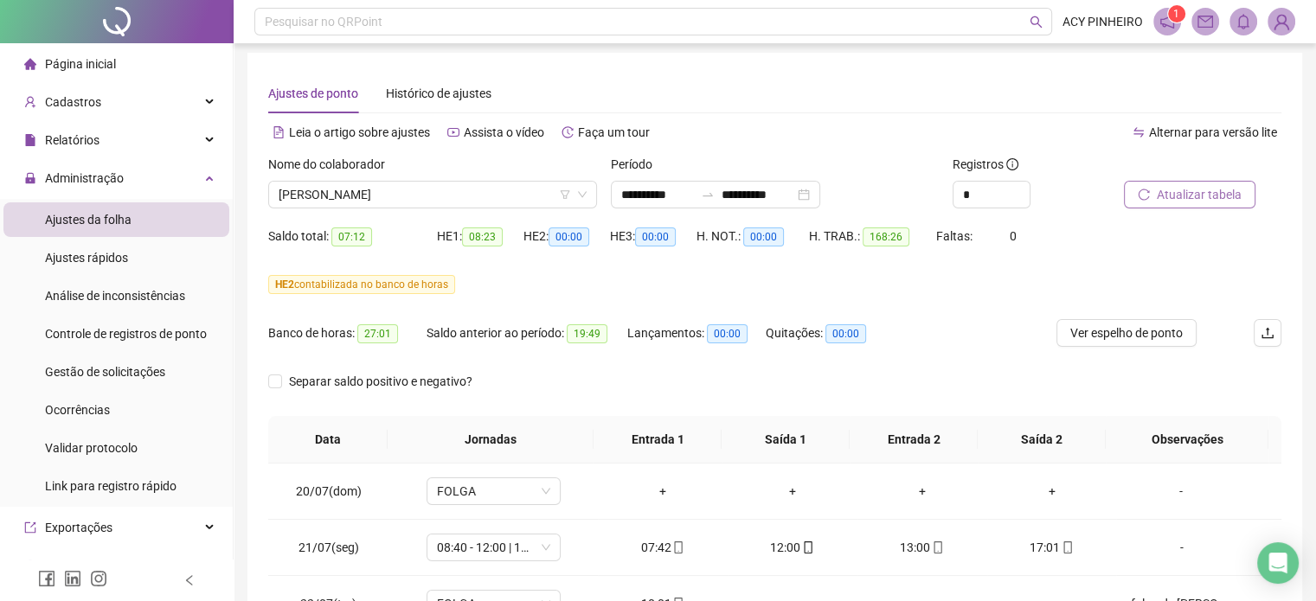
scroll to position [0, 0]
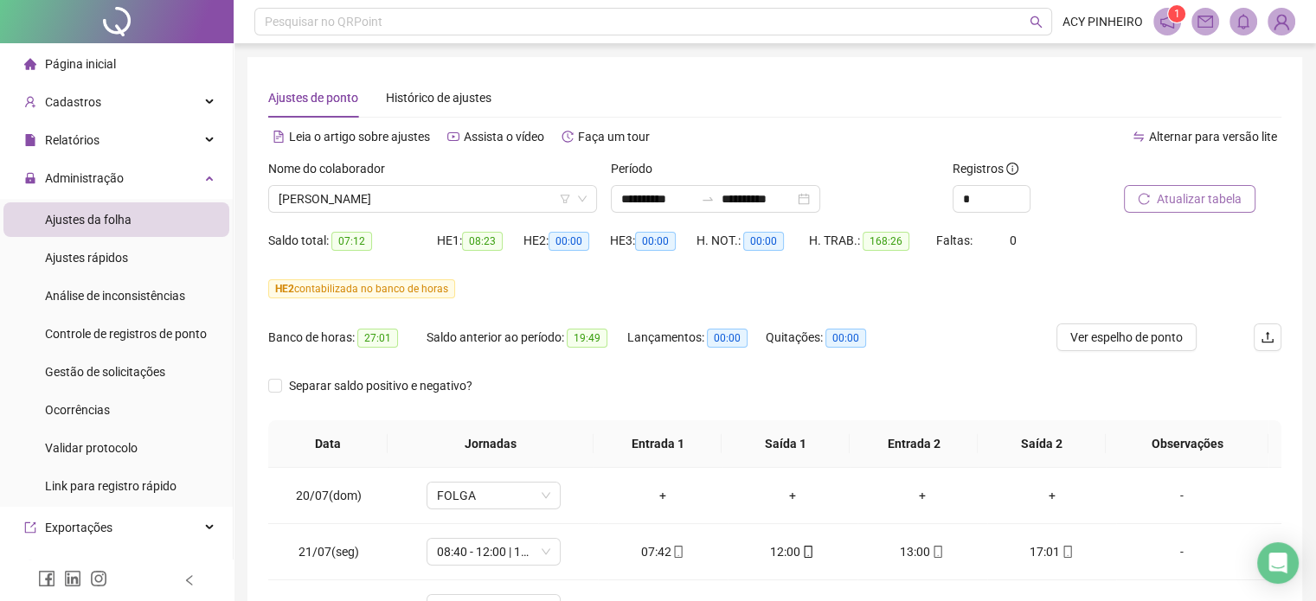
click at [1229, 202] on span "Atualizar tabela" at bounding box center [1199, 198] width 85 height 19
click at [510, 201] on span "[PERSON_NAME]" at bounding box center [433, 199] width 308 height 26
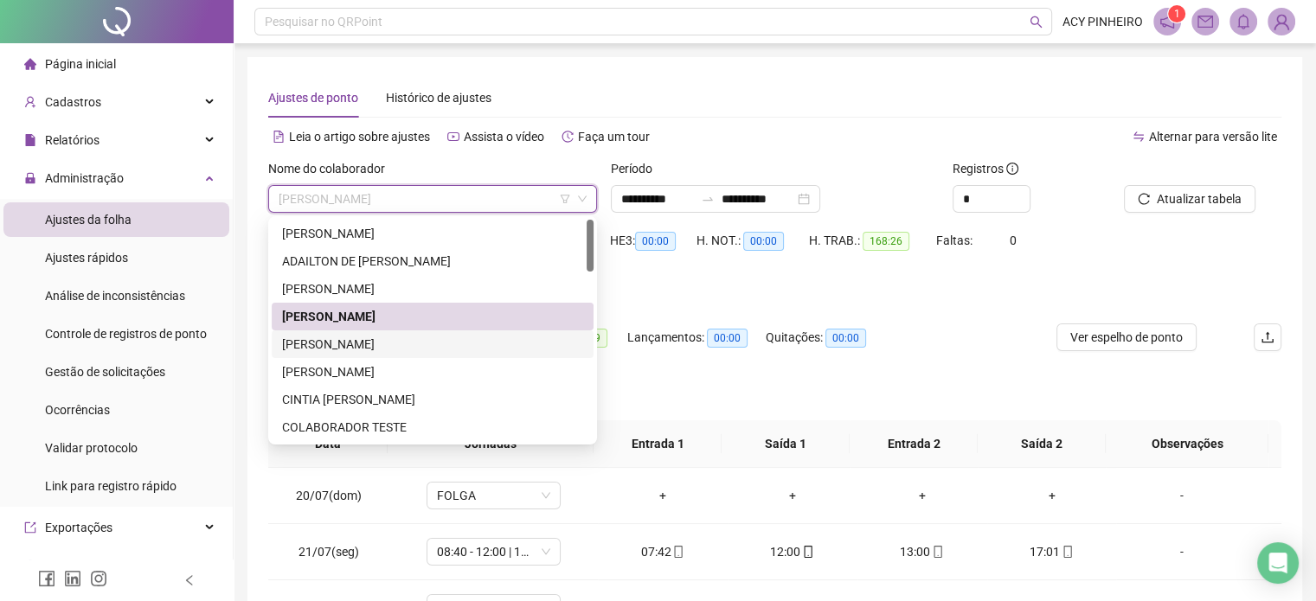
click at [427, 346] on div "[PERSON_NAME]" at bounding box center [432, 344] width 301 height 19
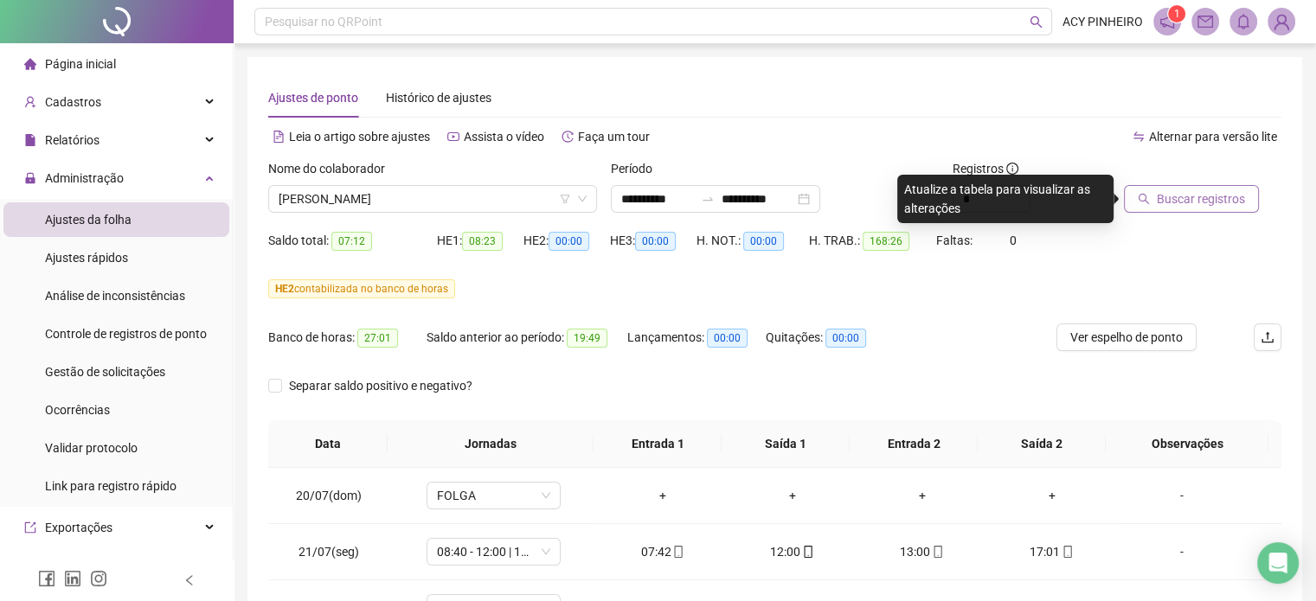
click at [1218, 200] on span "Buscar registros" at bounding box center [1201, 198] width 88 height 19
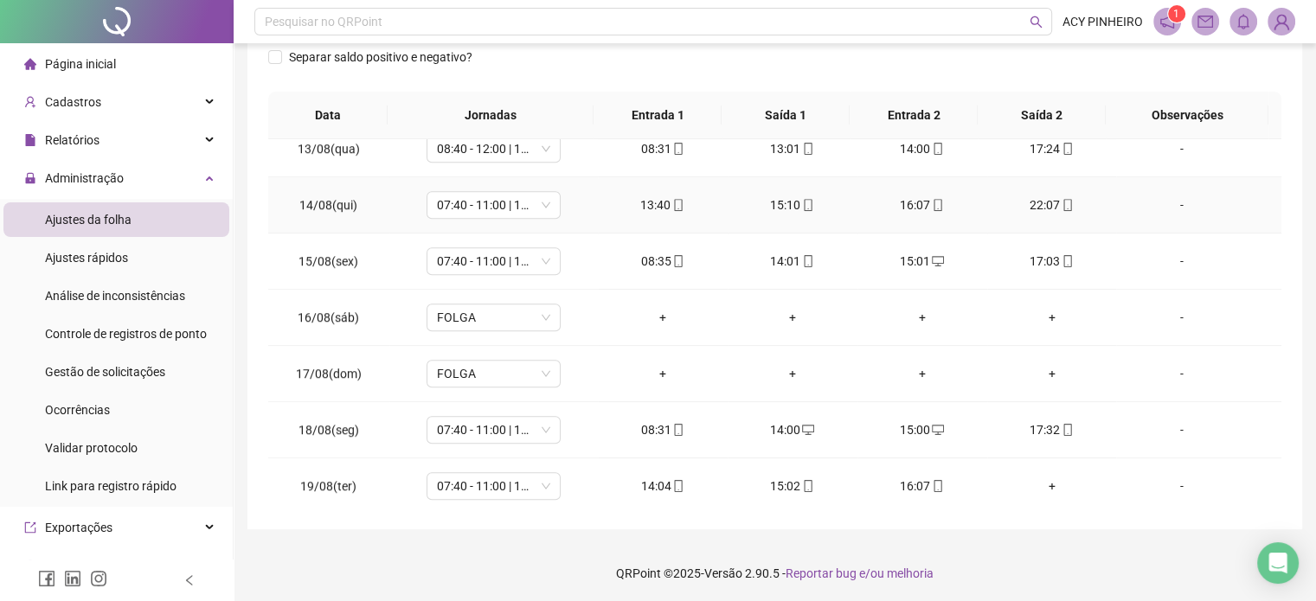
scroll to position [331, 0]
click at [1037, 479] on div "+" at bounding box center [1052, 484] width 102 height 19
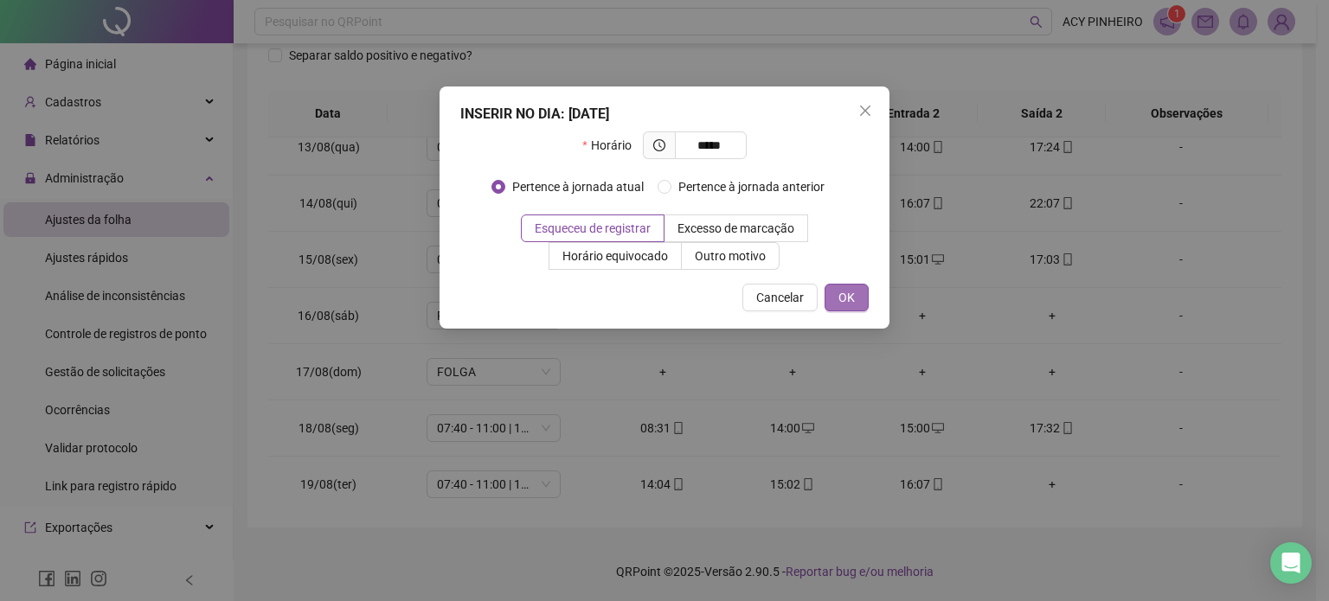
type input "*****"
click at [857, 294] on button "OK" at bounding box center [847, 298] width 44 height 28
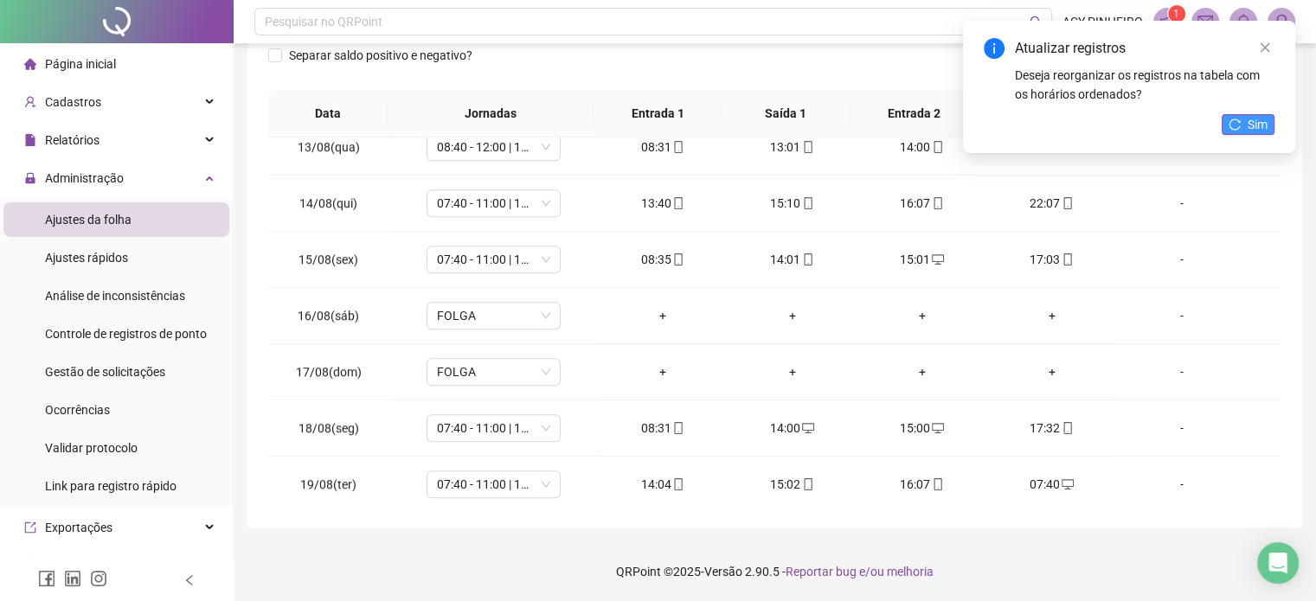
click at [1260, 119] on span "Sim" at bounding box center [1258, 124] width 20 height 19
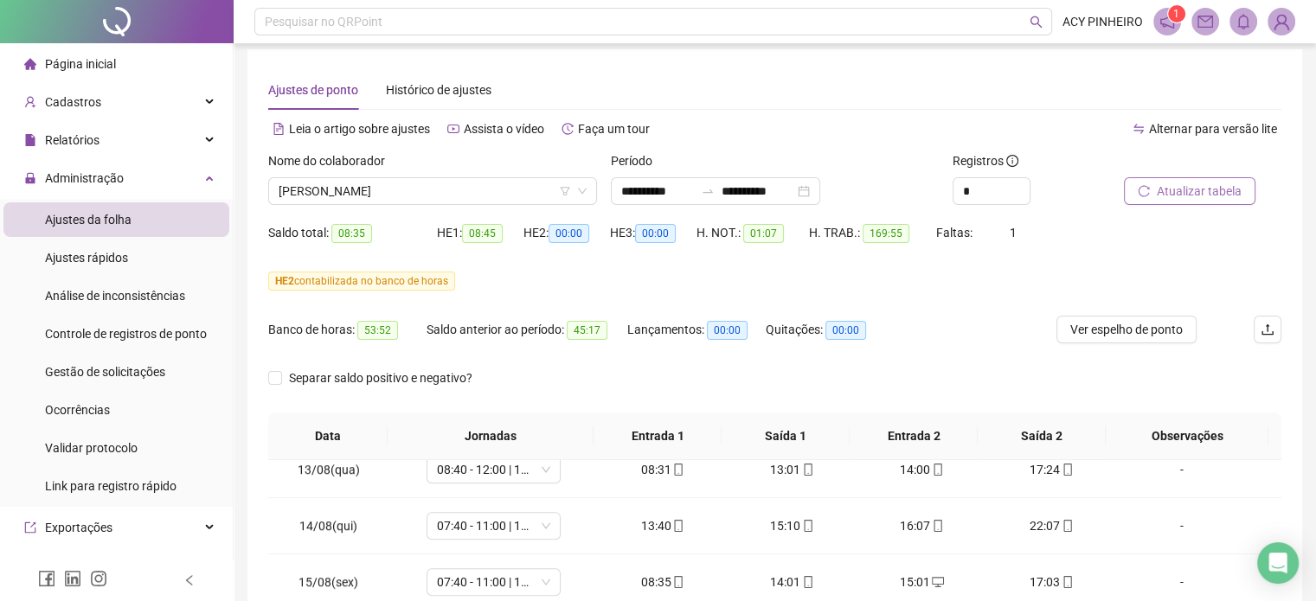
scroll to position [0, 0]
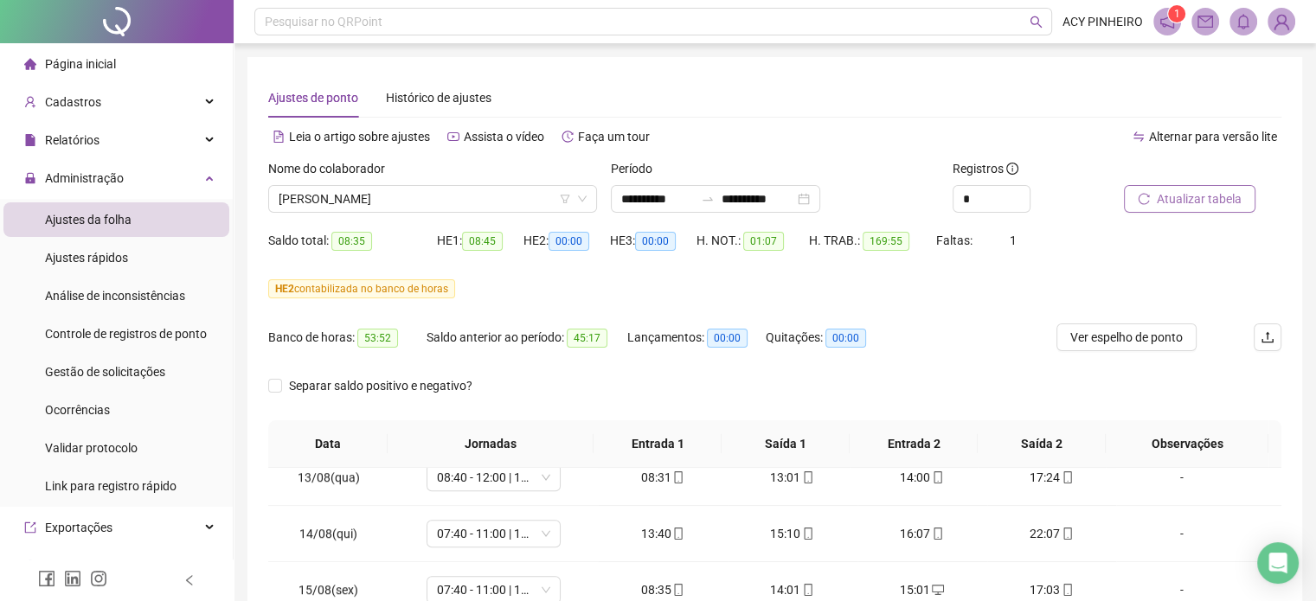
click at [1204, 200] on span "Atualizar tabela" at bounding box center [1199, 198] width 85 height 19
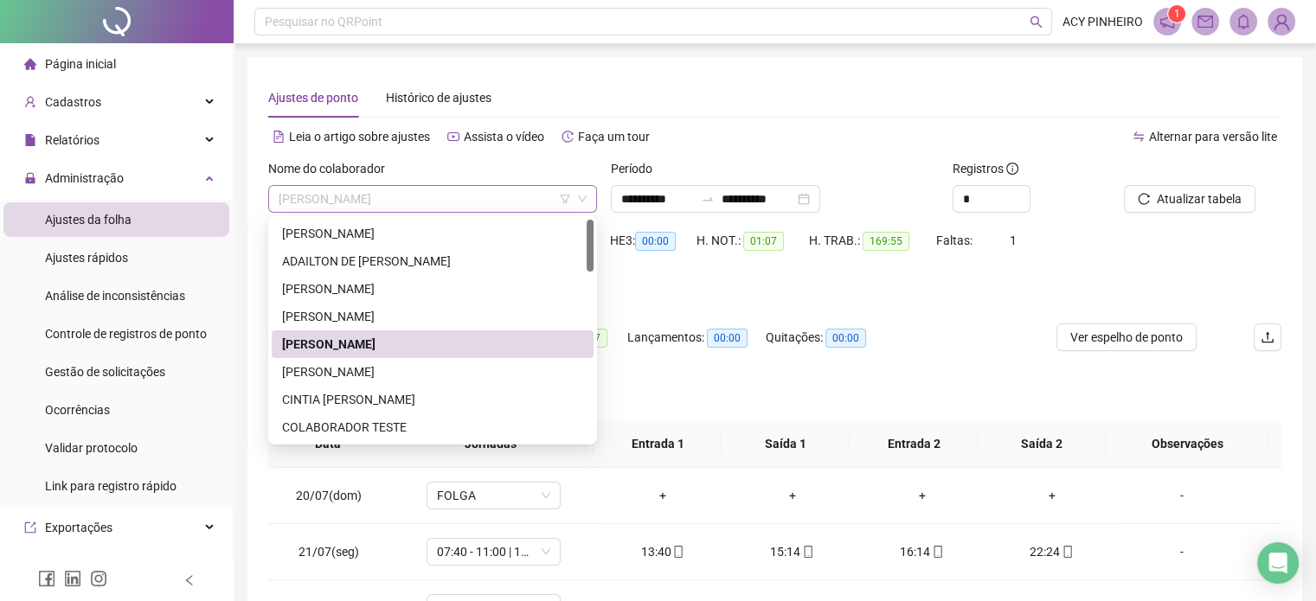
click at [453, 202] on span "[PERSON_NAME]" at bounding box center [433, 199] width 308 height 26
click at [482, 368] on div "[PERSON_NAME]" at bounding box center [432, 372] width 301 height 19
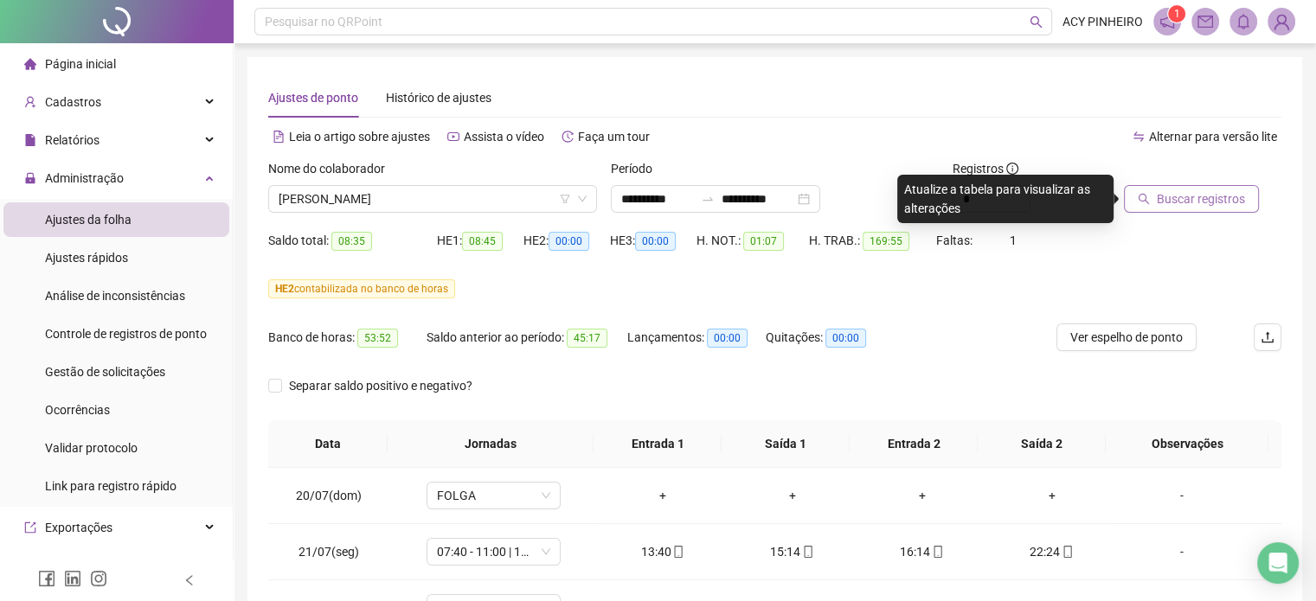
click at [1165, 198] on span "Buscar registros" at bounding box center [1201, 198] width 88 height 19
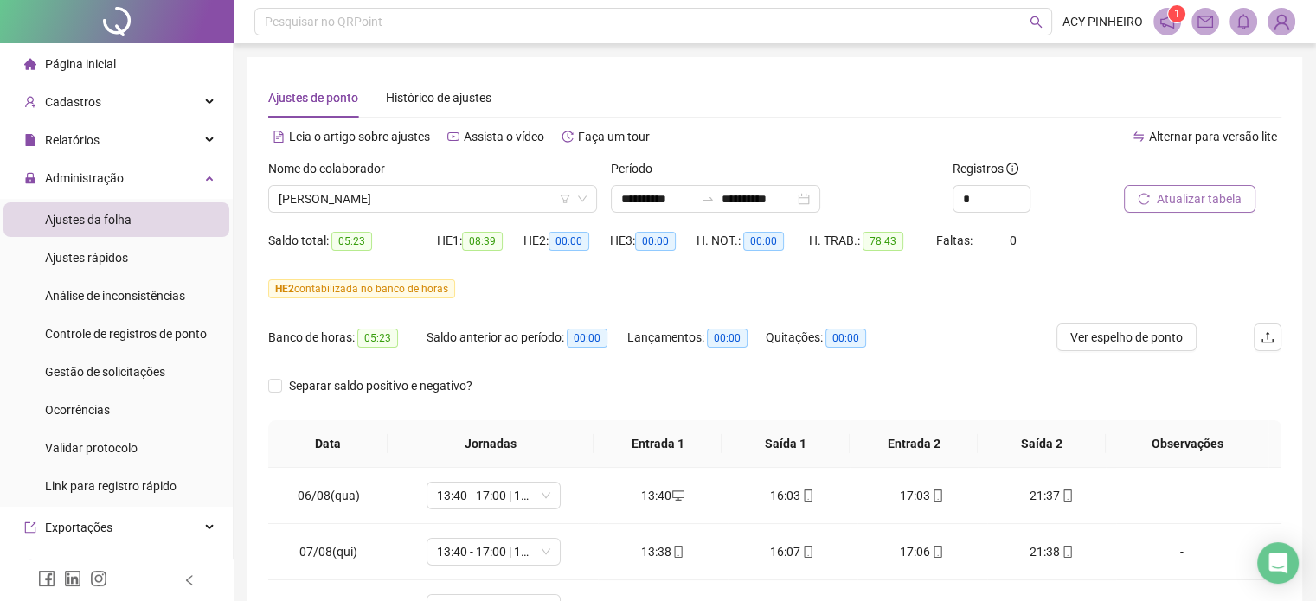
click at [1179, 204] on span "Atualizar tabela" at bounding box center [1199, 198] width 85 height 19
click at [1267, 498] on td "-" at bounding box center [1198, 496] width 165 height 56
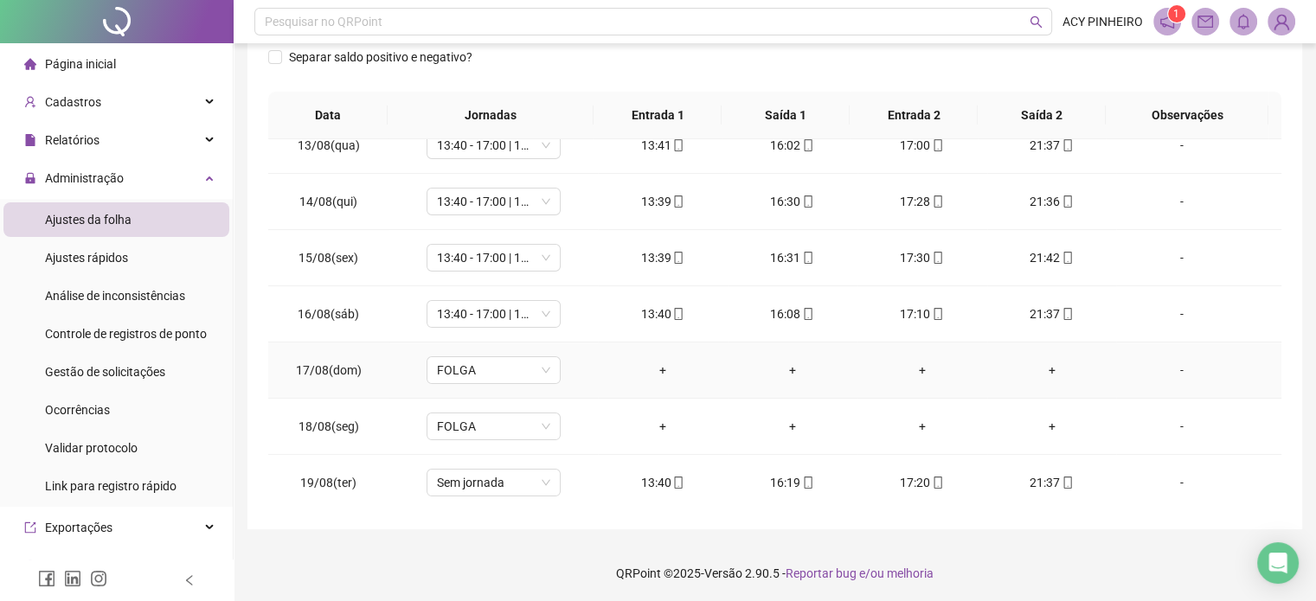
scroll to position [331, 0]
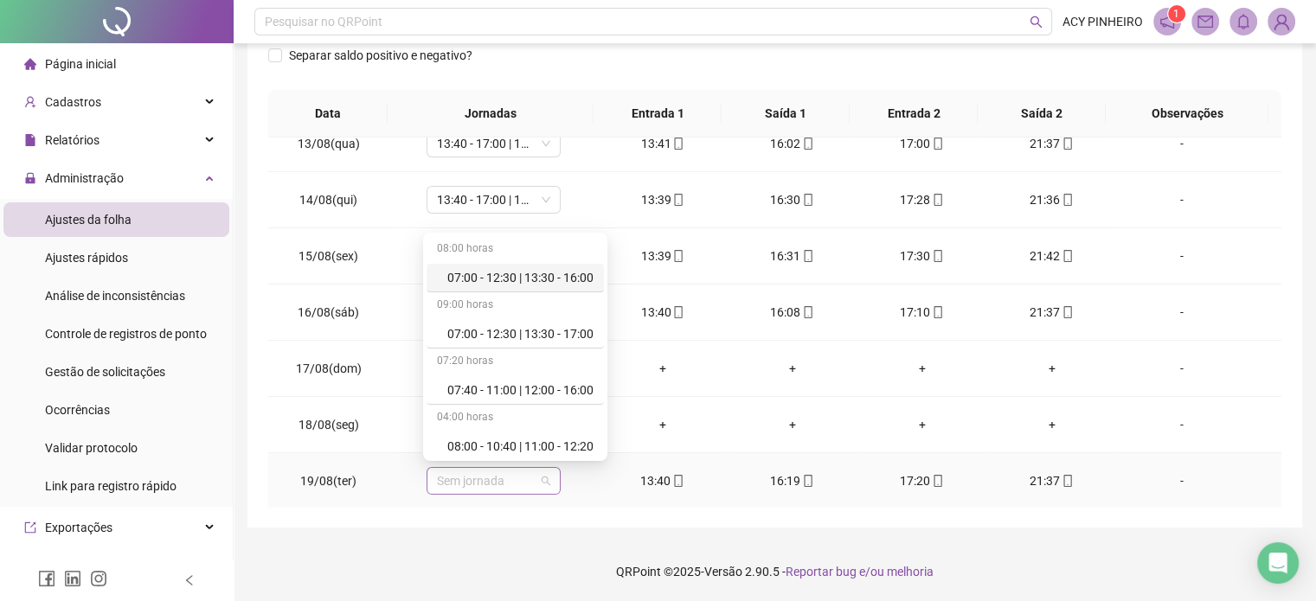
click at [546, 480] on span "Sem jornada" at bounding box center [493, 481] width 113 height 26
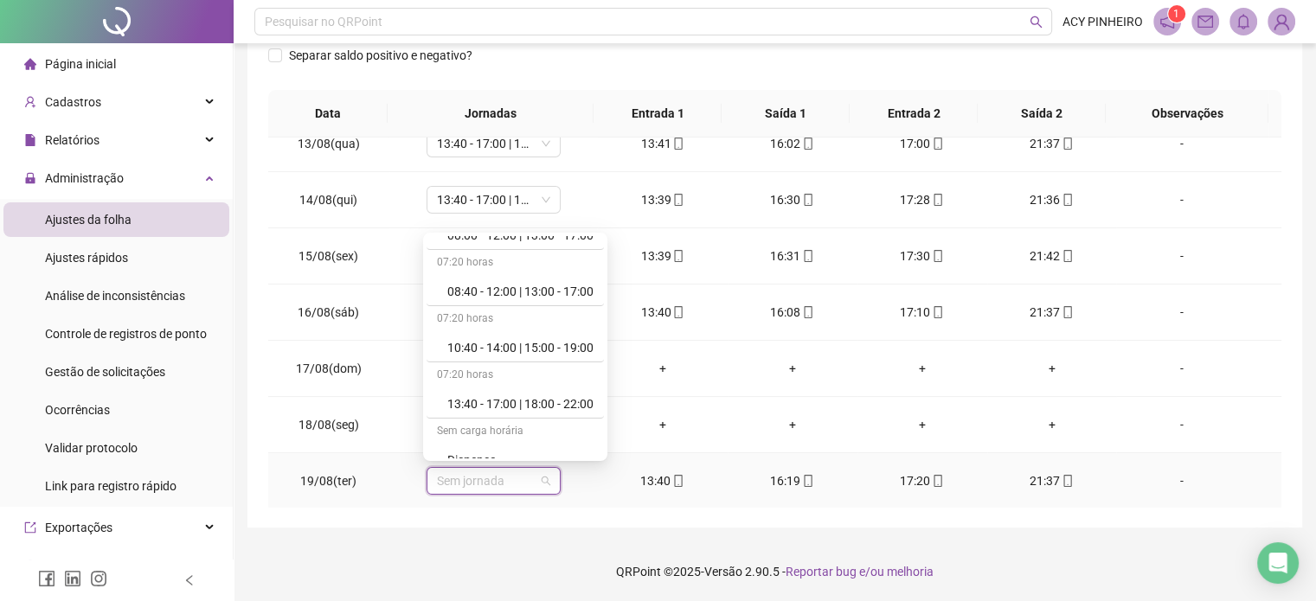
scroll to position [270, 0]
click at [594, 403] on div "13:40 - 17:00 | 18:00 - 22:00" at bounding box center [520, 401] width 146 height 19
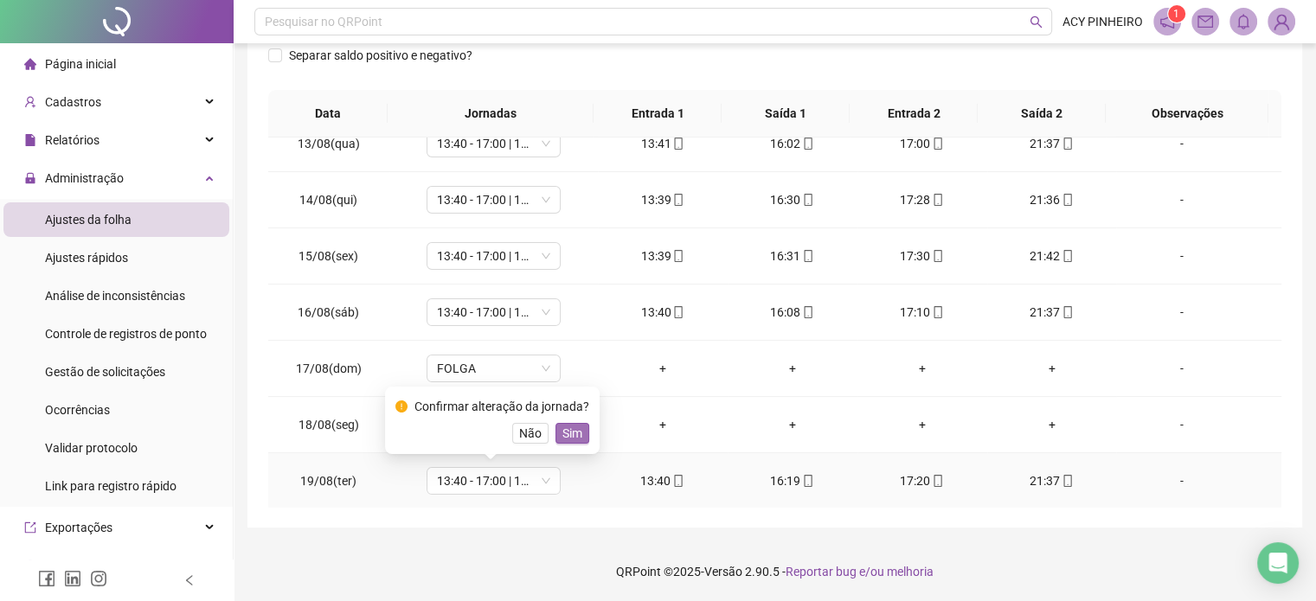
click at [576, 438] on span "Sim" at bounding box center [572, 433] width 20 height 19
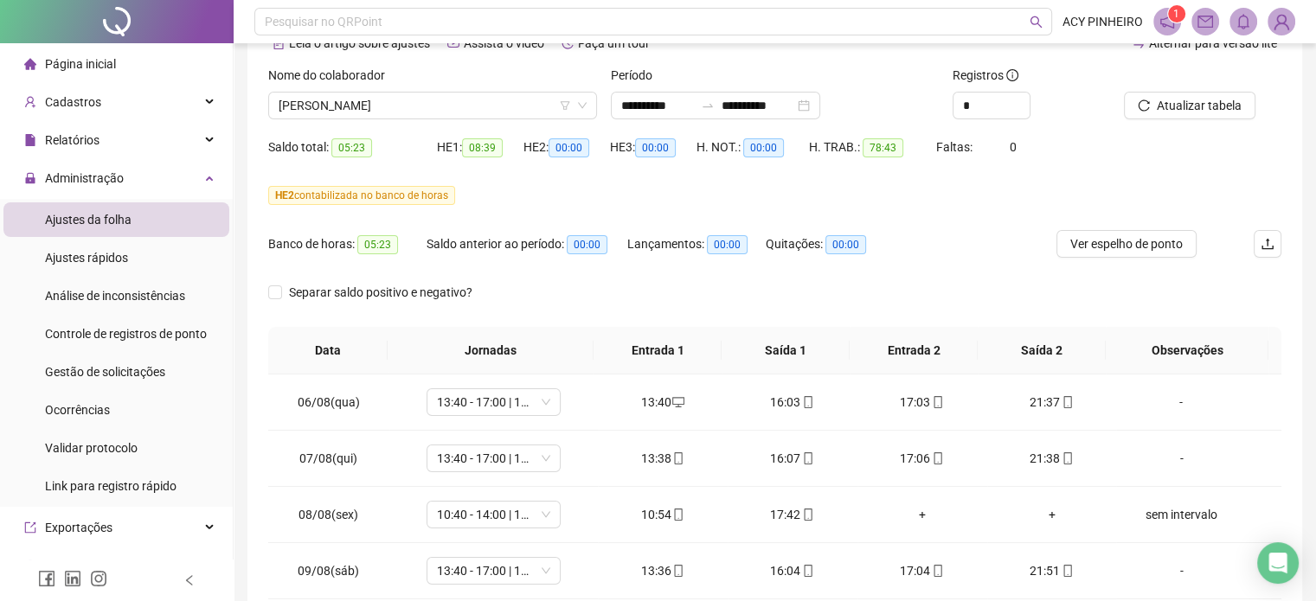
scroll to position [0, 0]
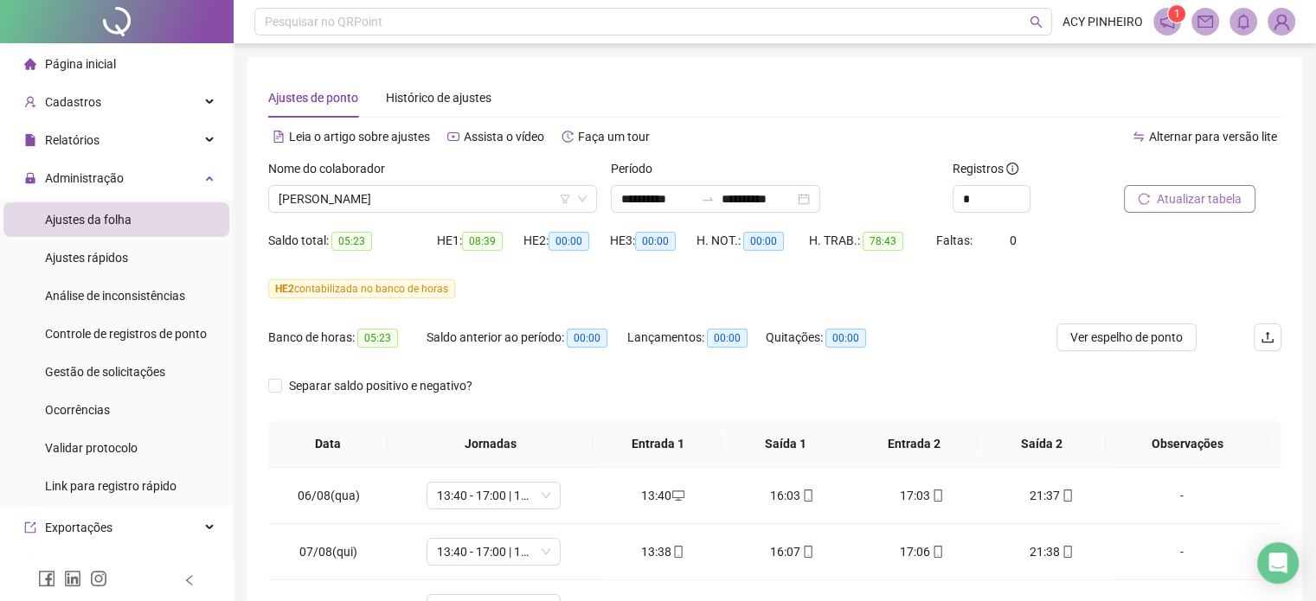
click at [1205, 203] on span "Atualizar tabela" at bounding box center [1199, 198] width 85 height 19
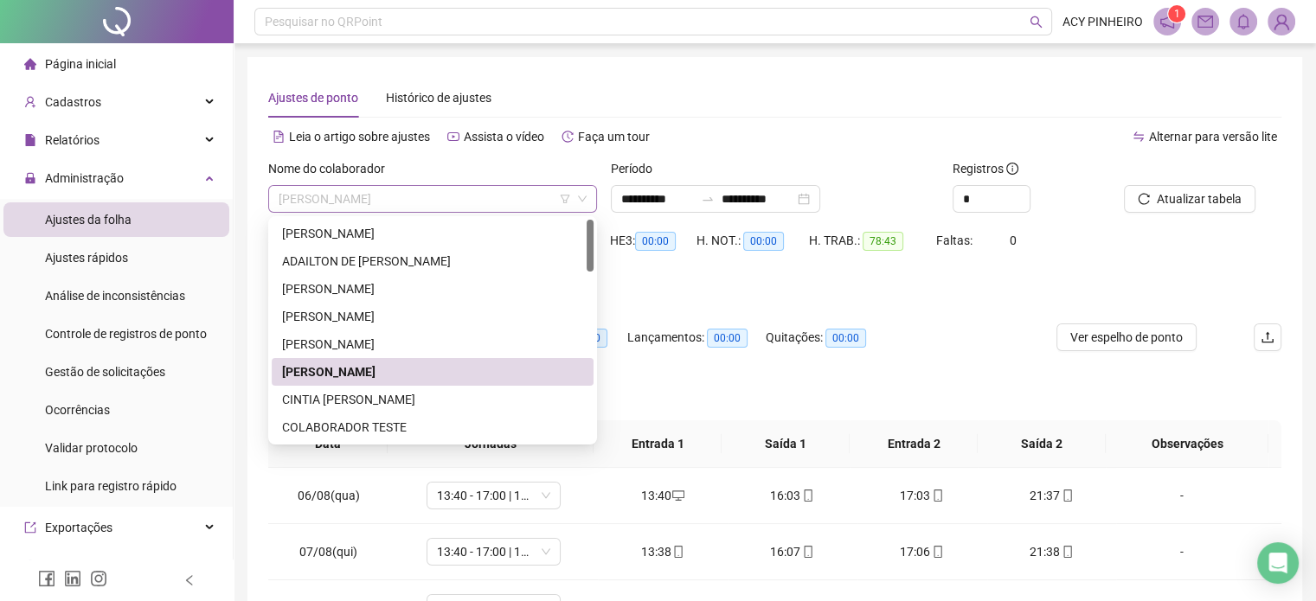
click at [467, 191] on span "[PERSON_NAME]" at bounding box center [433, 199] width 308 height 26
click at [425, 397] on div "CINTIA [PERSON_NAME]" at bounding box center [432, 399] width 301 height 19
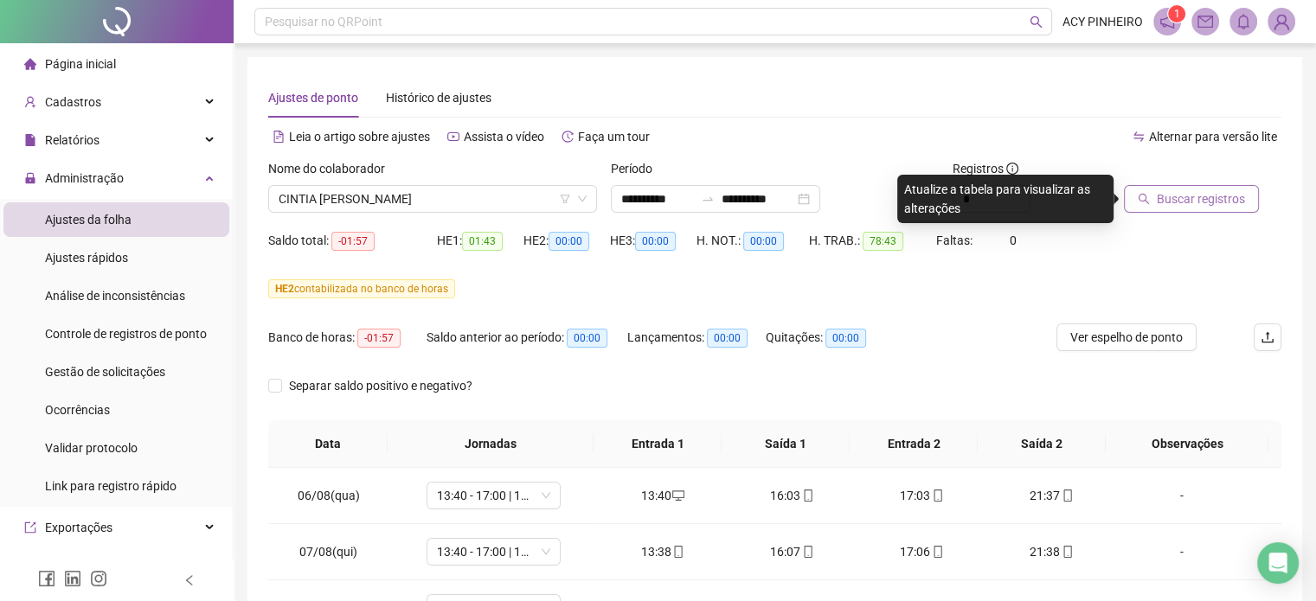
click at [1153, 198] on button "Buscar registros" at bounding box center [1191, 199] width 135 height 28
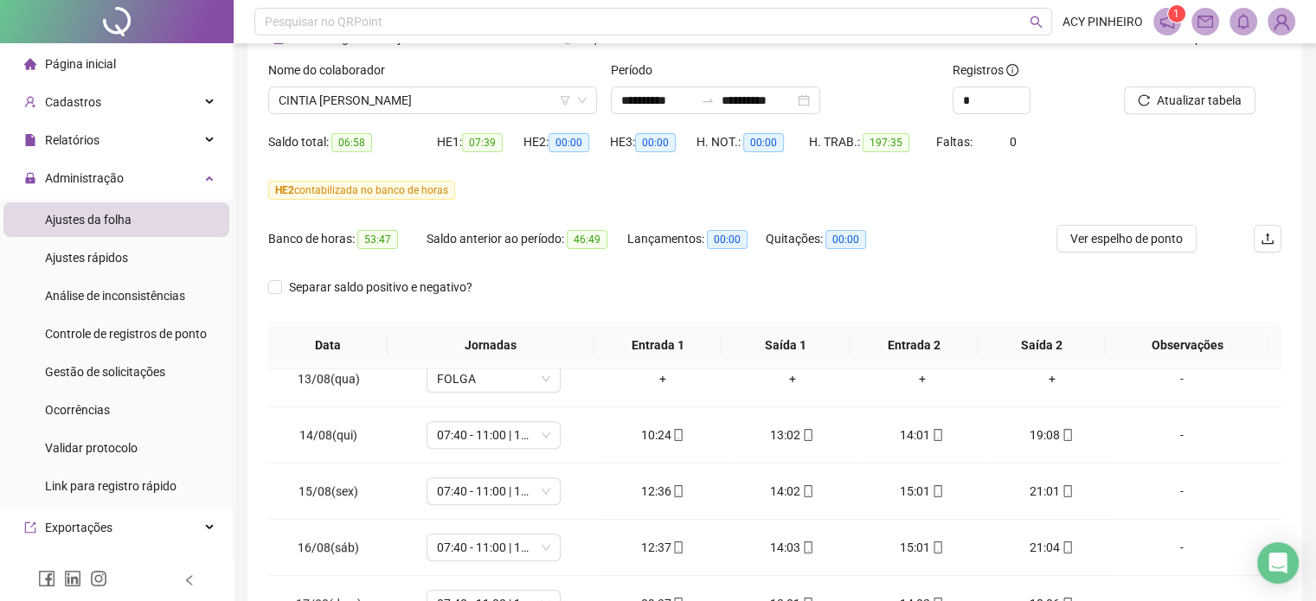
scroll to position [97, 0]
click at [474, 100] on span "CINTIA [PERSON_NAME]" at bounding box center [433, 102] width 308 height 26
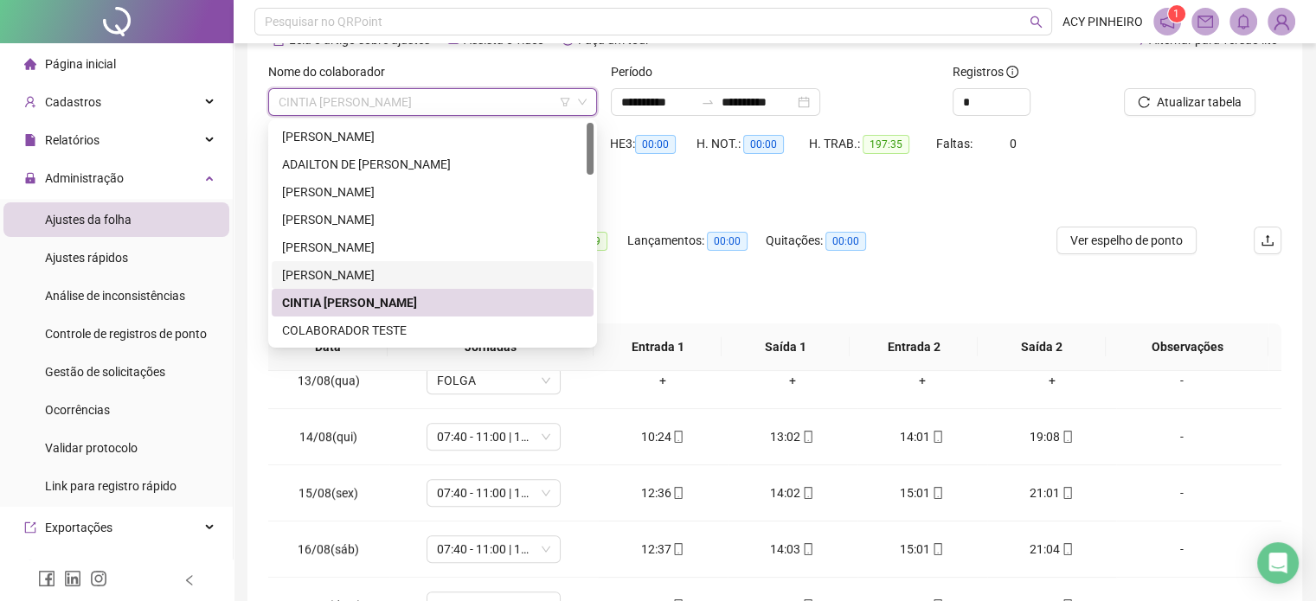
scroll to position [87, 0]
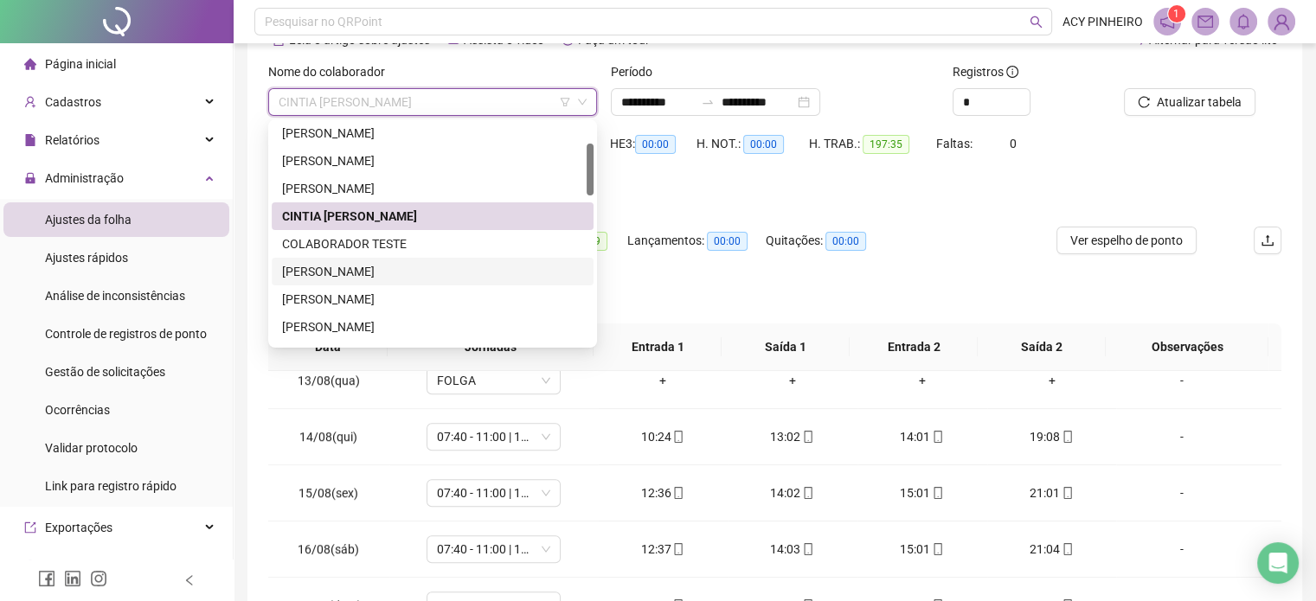
click at [408, 278] on div "[PERSON_NAME]" at bounding box center [432, 271] width 301 height 19
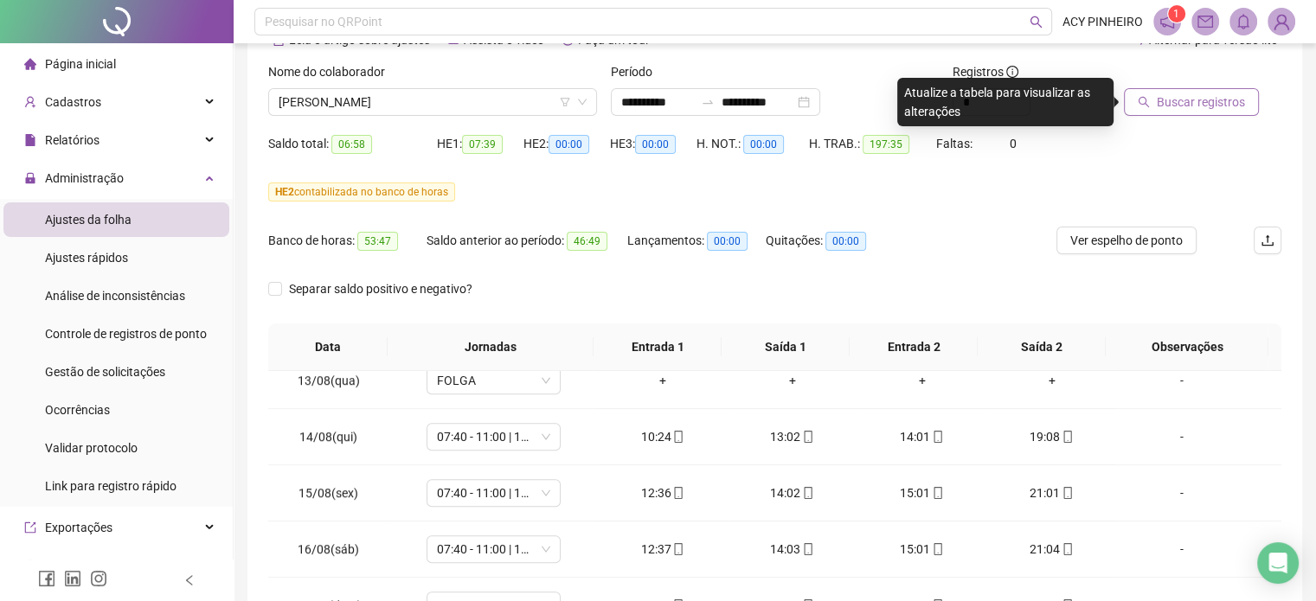
click at [1222, 106] on span "Buscar registros" at bounding box center [1201, 102] width 88 height 19
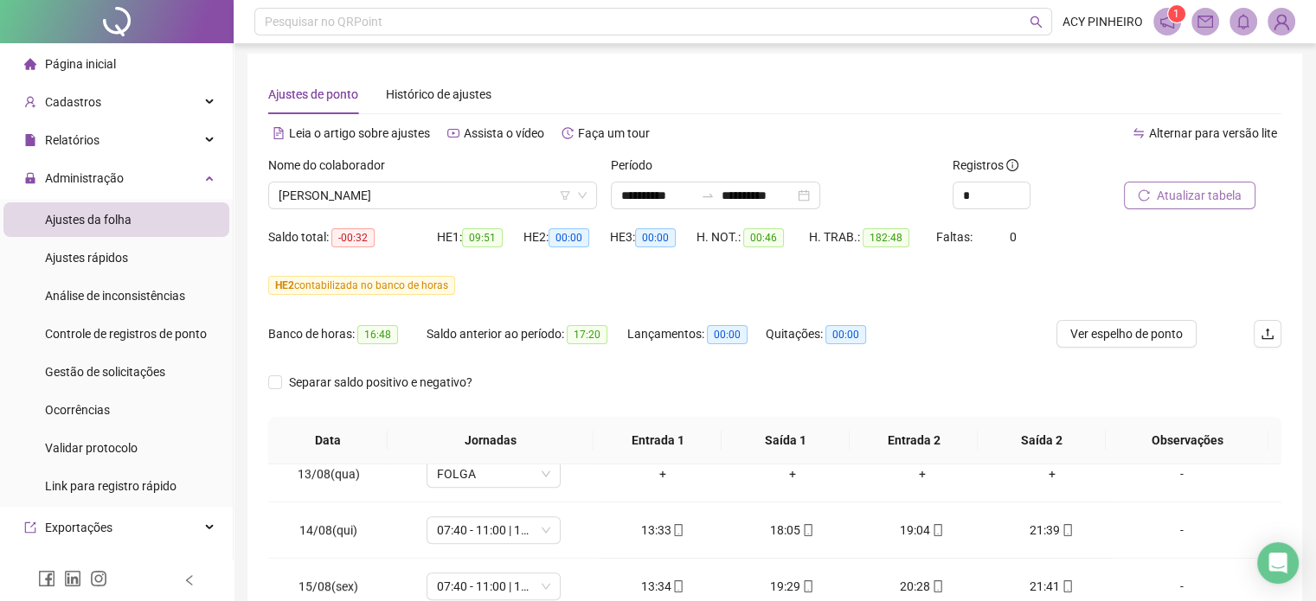
scroll to position [2, 0]
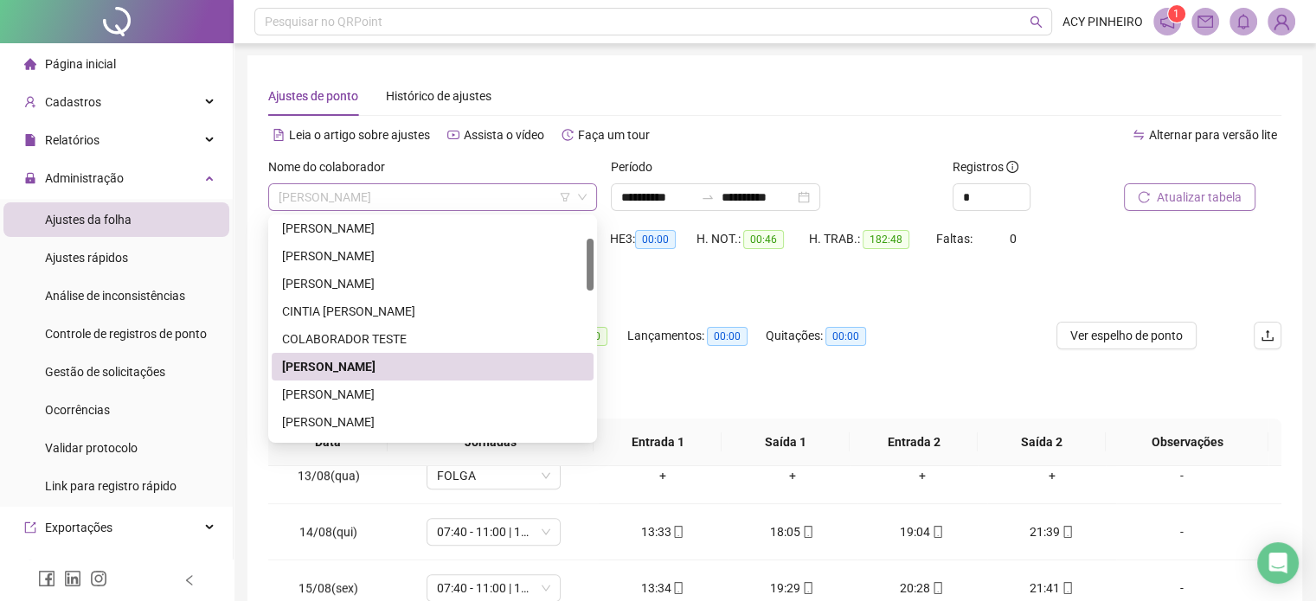
click at [523, 206] on span "[PERSON_NAME]" at bounding box center [433, 197] width 308 height 26
click at [414, 400] on div "[PERSON_NAME]" at bounding box center [432, 394] width 301 height 19
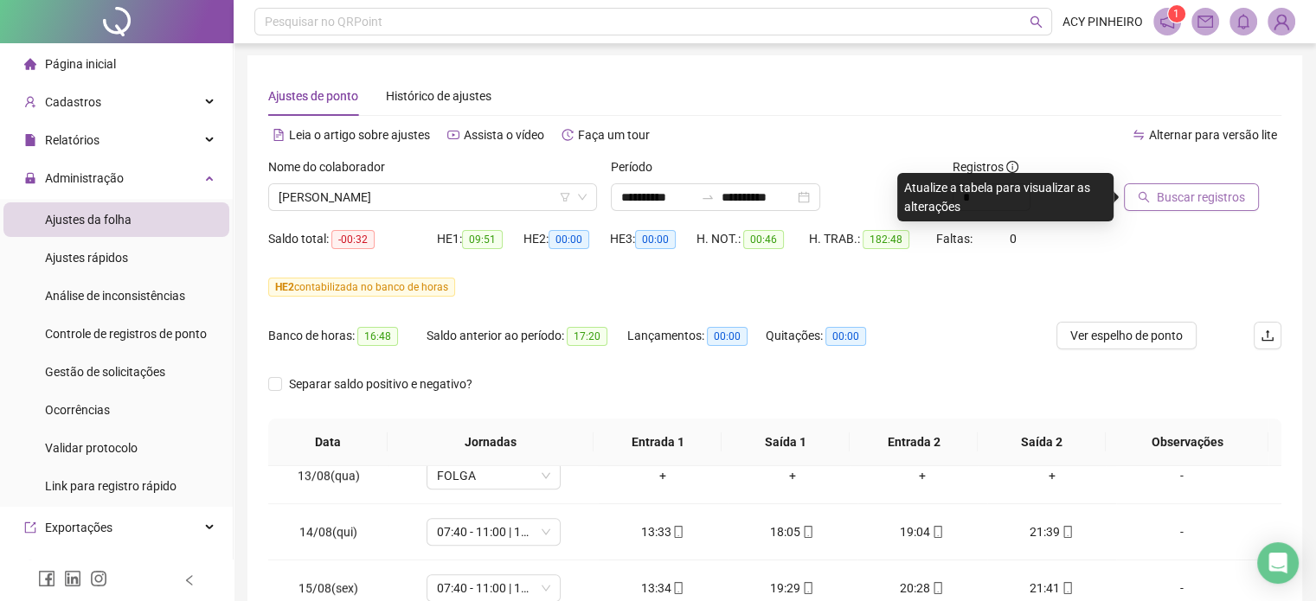
click at [1193, 200] on span "Buscar registros" at bounding box center [1201, 197] width 88 height 19
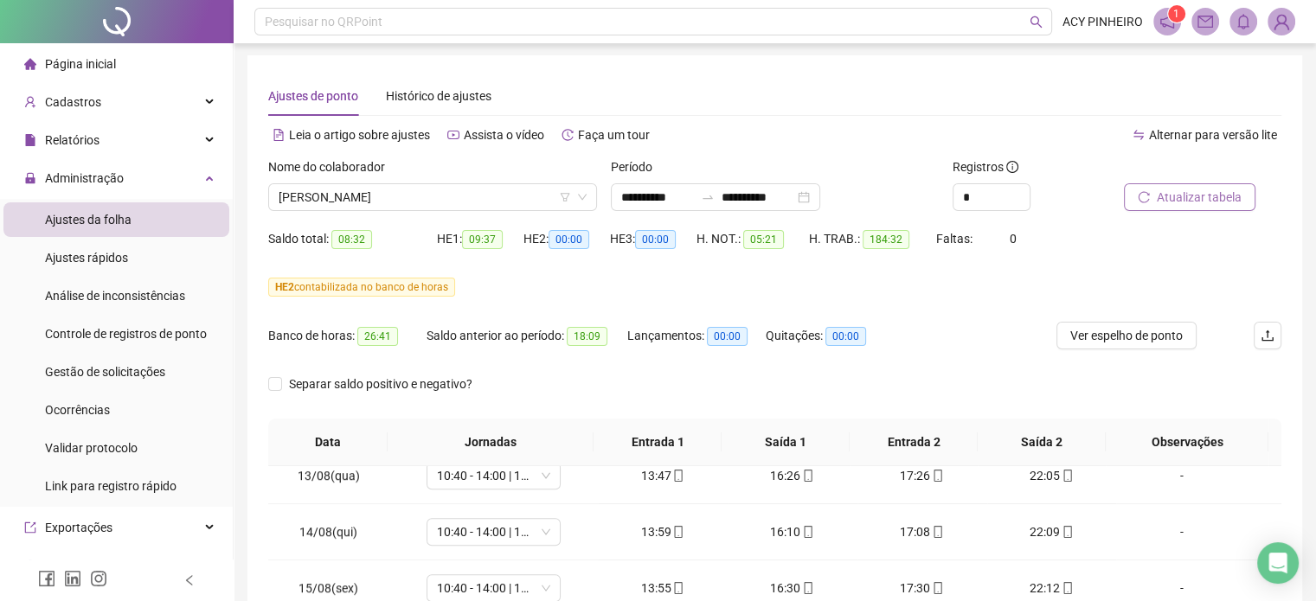
click at [1206, 196] on span "Atualizar tabela" at bounding box center [1199, 197] width 85 height 19
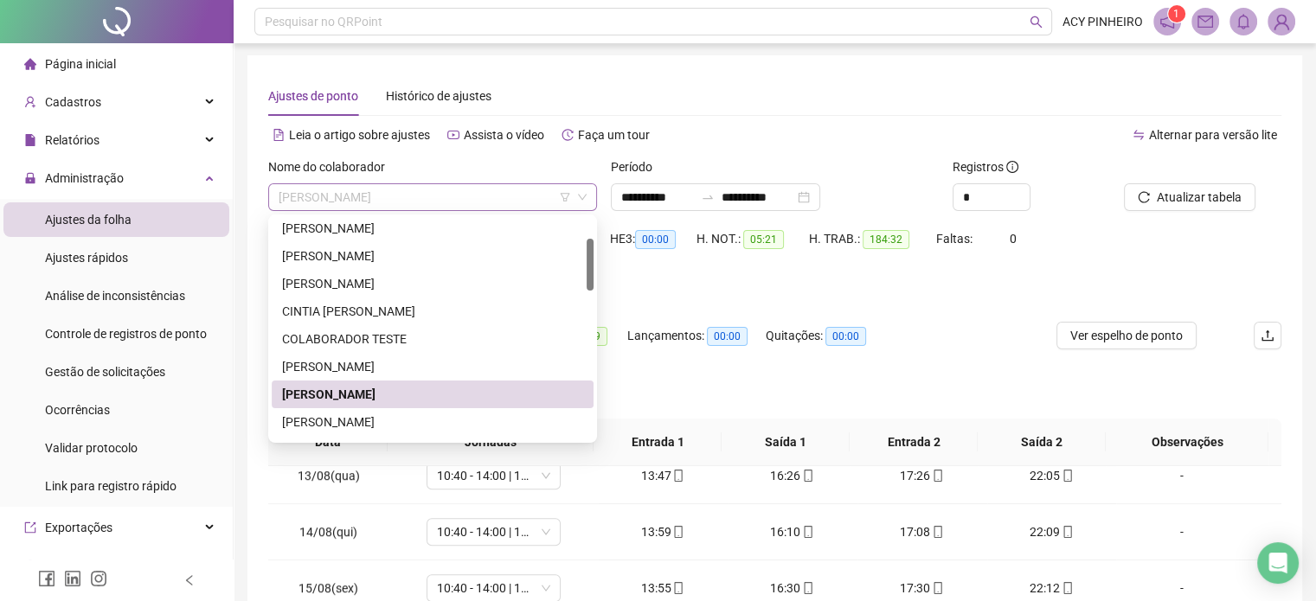
click at [523, 196] on span "[PERSON_NAME]" at bounding box center [433, 197] width 308 height 26
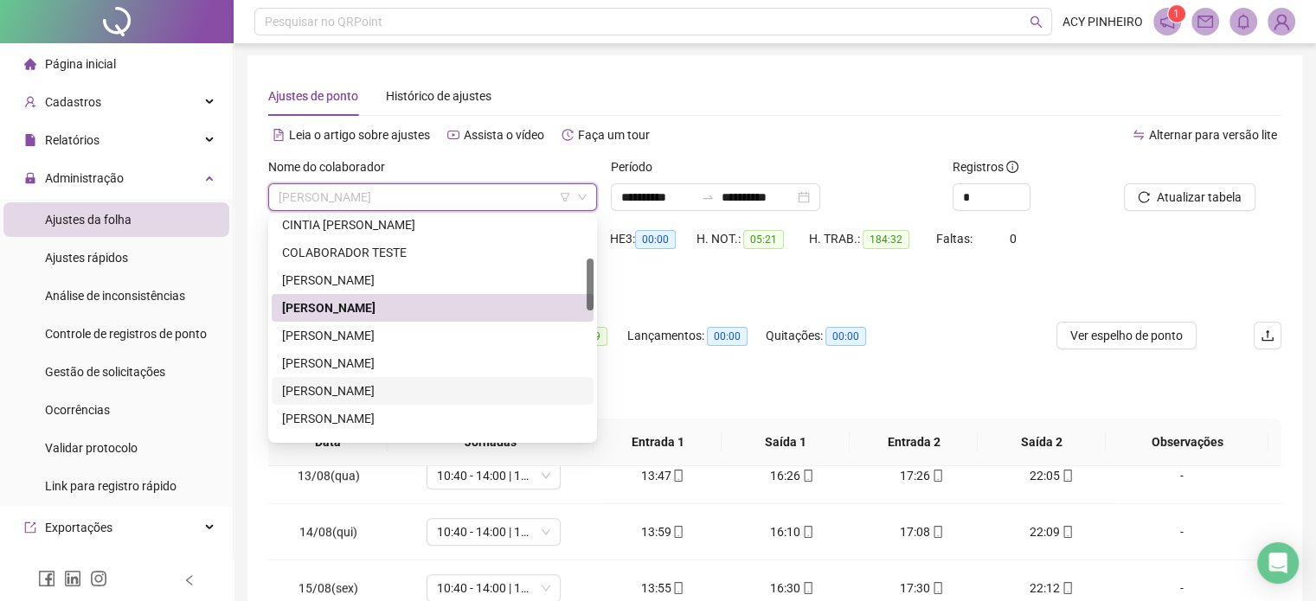
click at [384, 388] on div "[PERSON_NAME]" at bounding box center [432, 391] width 301 height 19
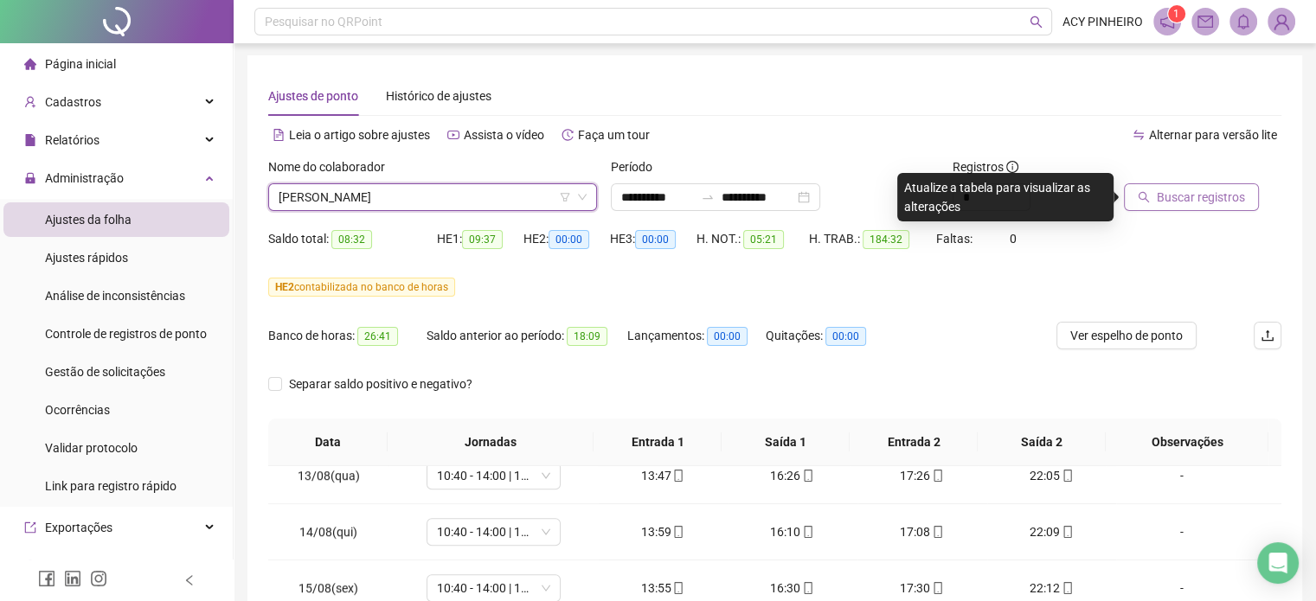
click at [1183, 197] on span "Buscar registros" at bounding box center [1201, 197] width 88 height 19
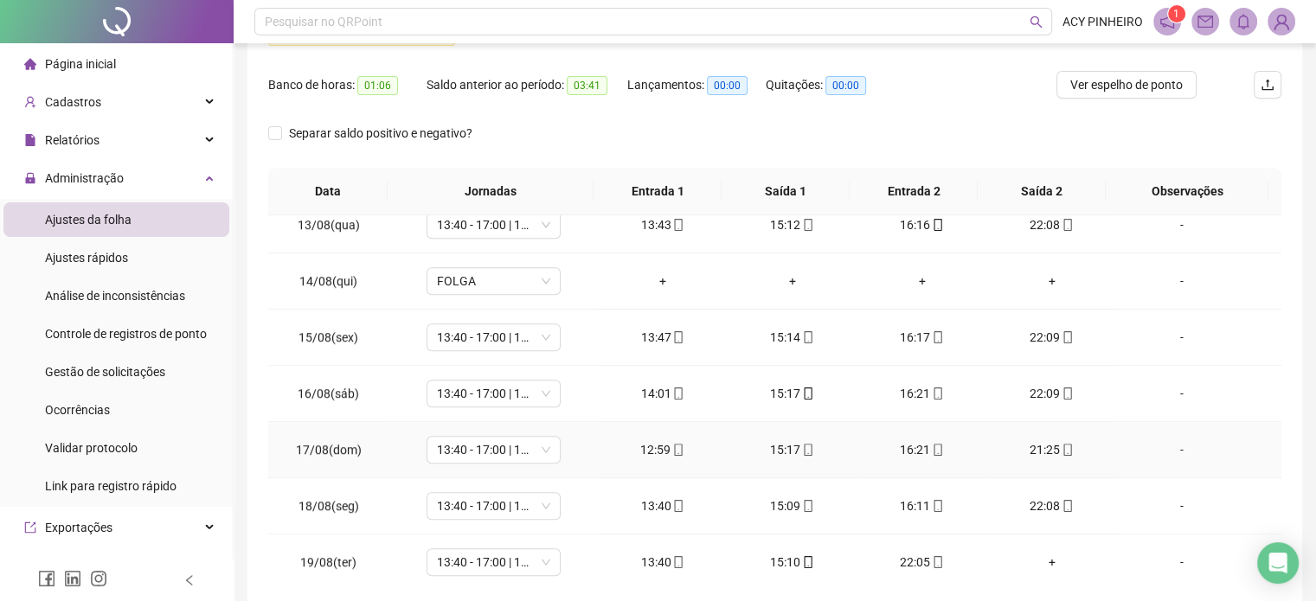
scroll to position [261, 0]
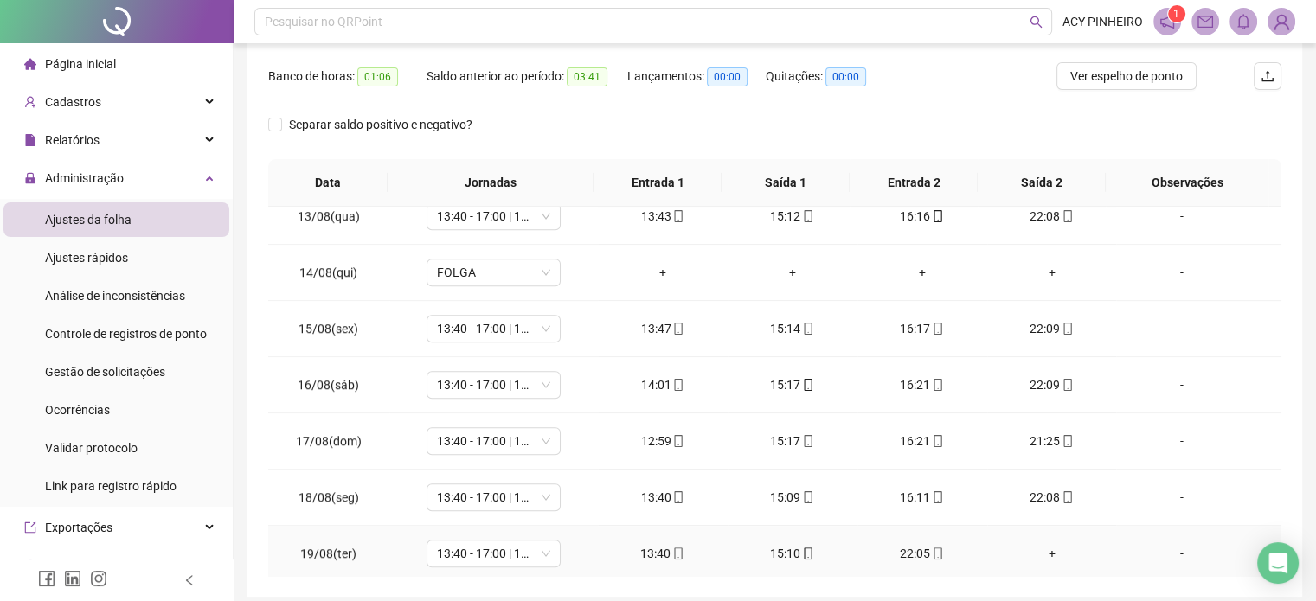
click at [1045, 546] on div "+" at bounding box center [1052, 553] width 102 height 19
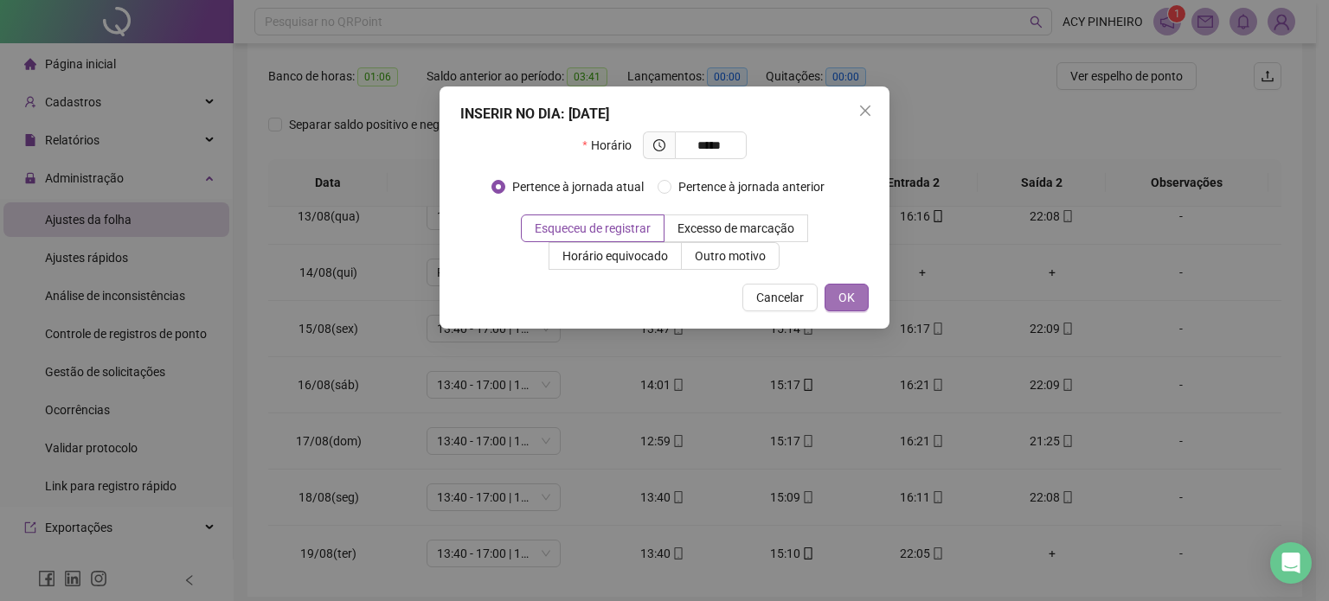
type input "*****"
click at [849, 301] on span "OK" at bounding box center [846, 297] width 16 height 19
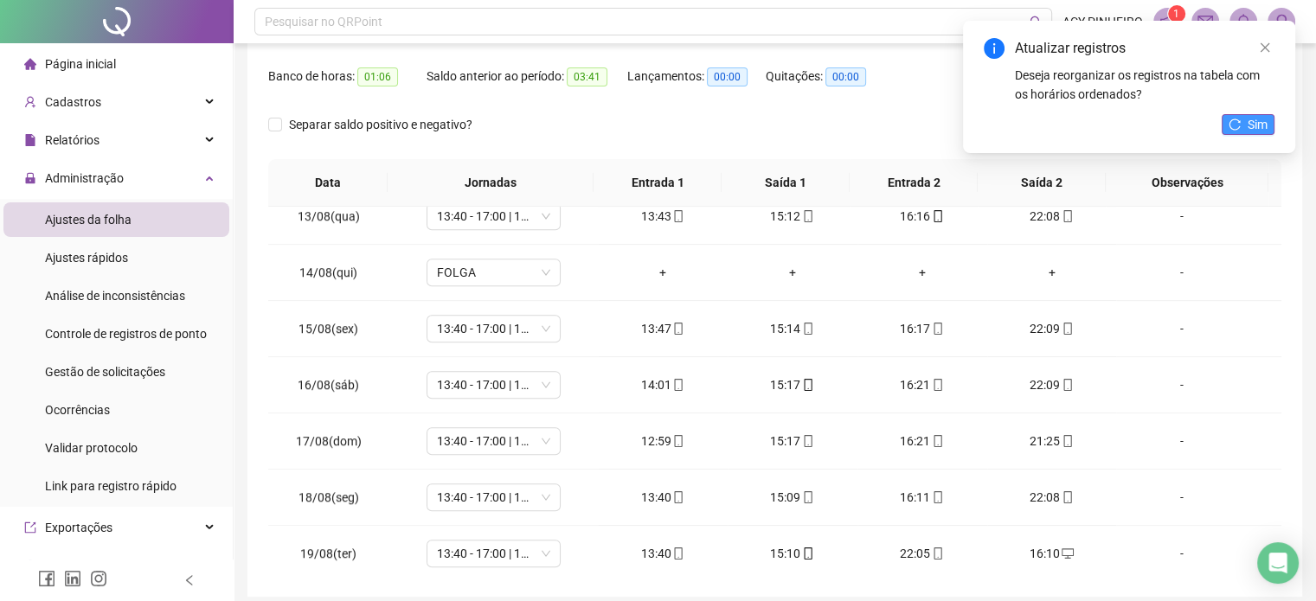
click at [1243, 120] on button "Sim" at bounding box center [1248, 124] width 53 height 21
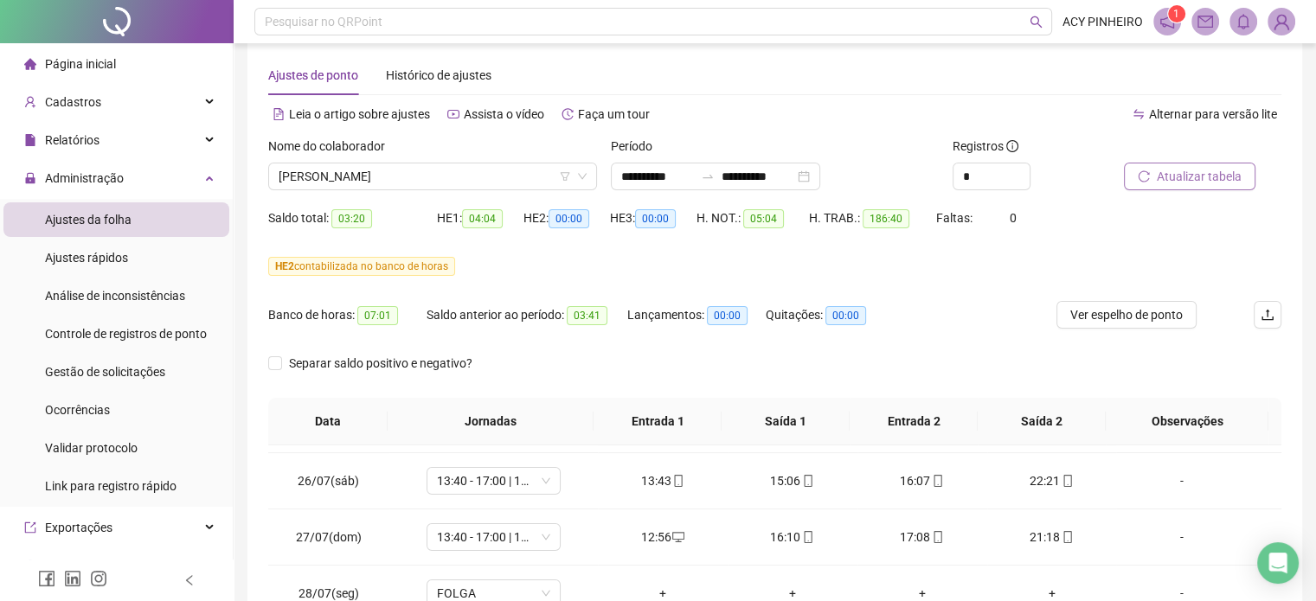
scroll to position [0, 0]
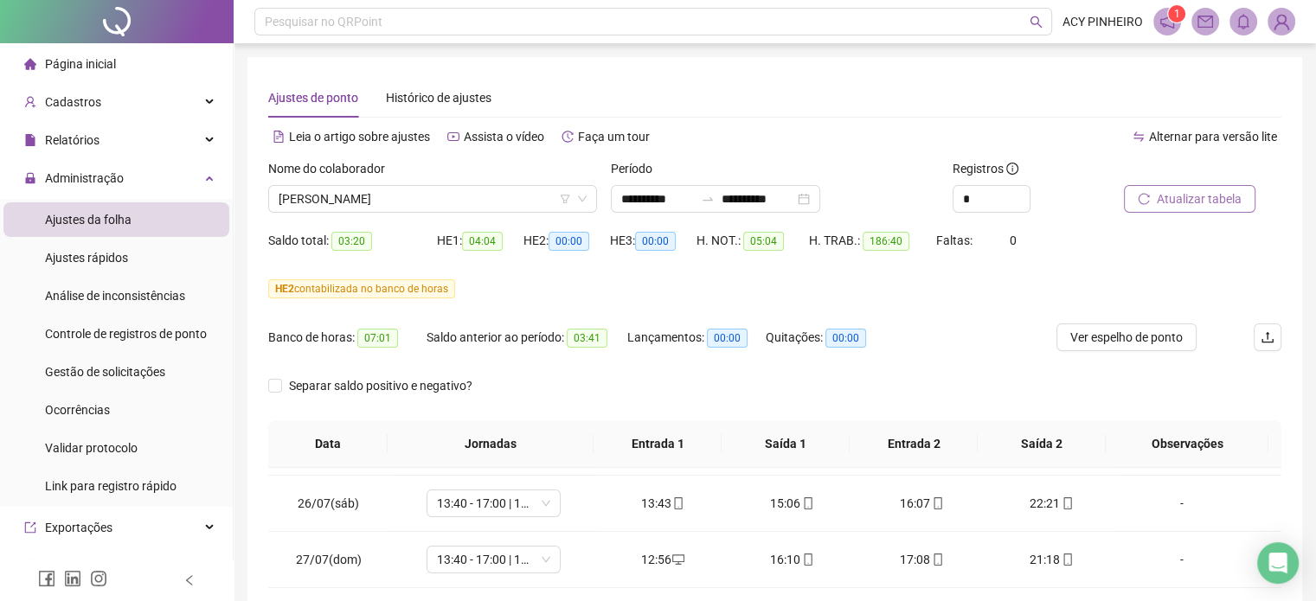
click at [1213, 203] on span "Atualizar tabela" at bounding box center [1199, 198] width 85 height 19
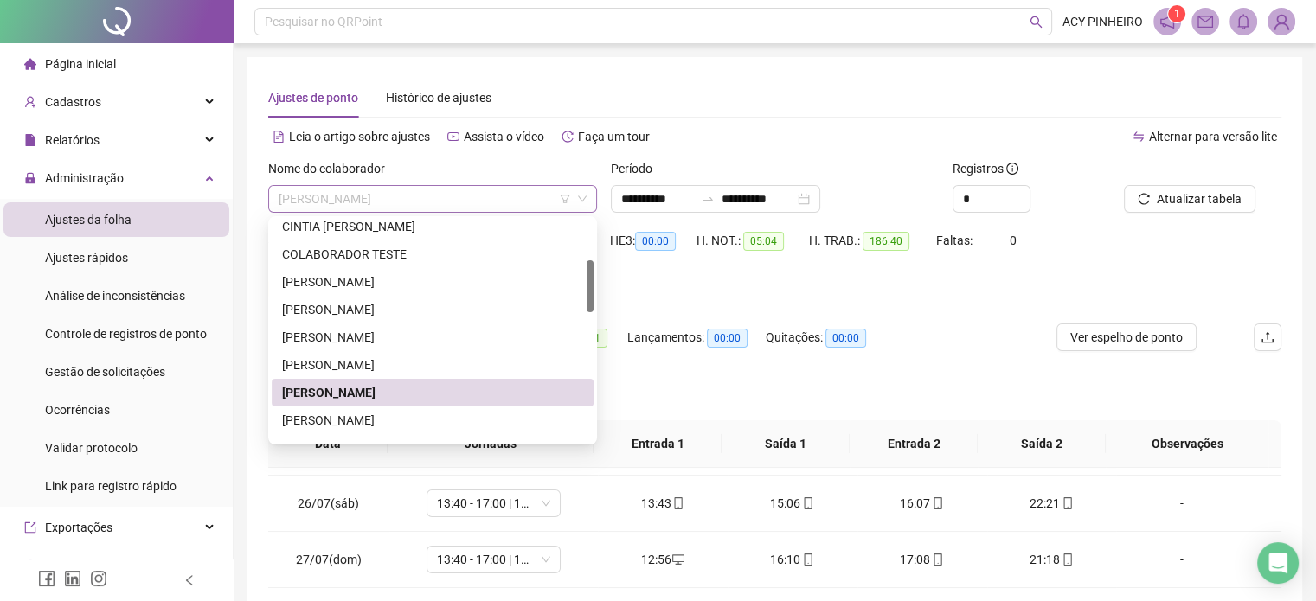
click at [453, 198] on span "[PERSON_NAME]" at bounding box center [433, 199] width 308 height 26
click at [424, 417] on div "[PERSON_NAME]" at bounding box center [432, 420] width 301 height 19
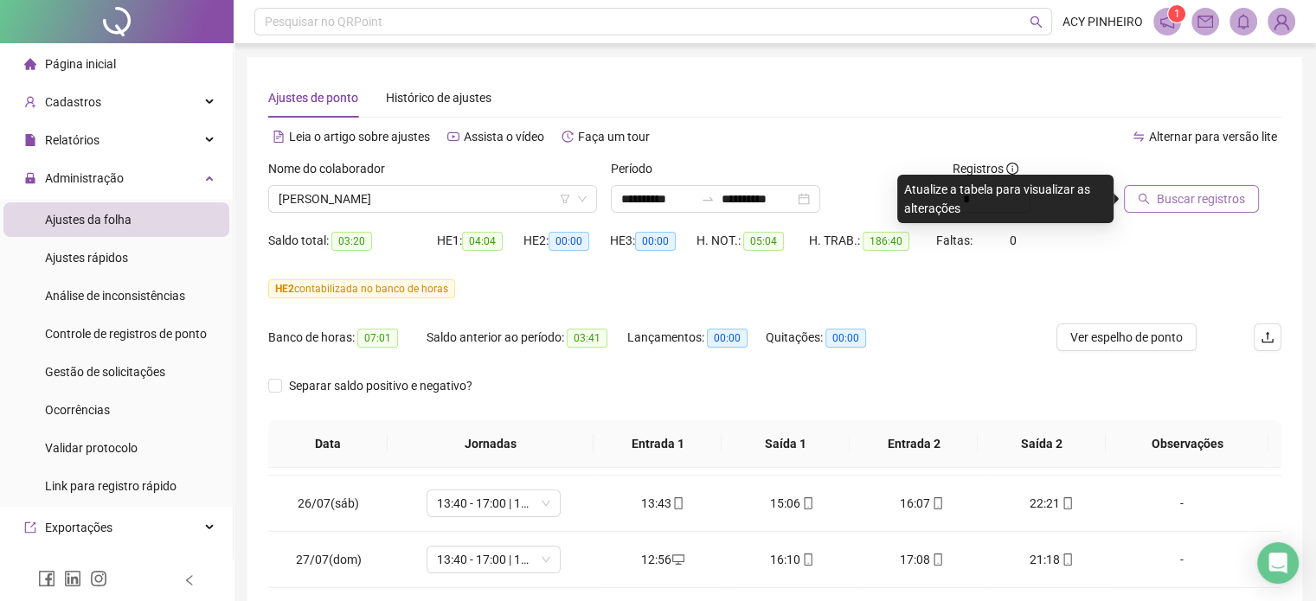
click at [1189, 190] on span "Buscar registros" at bounding box center [1201, 198] width 88 height 19
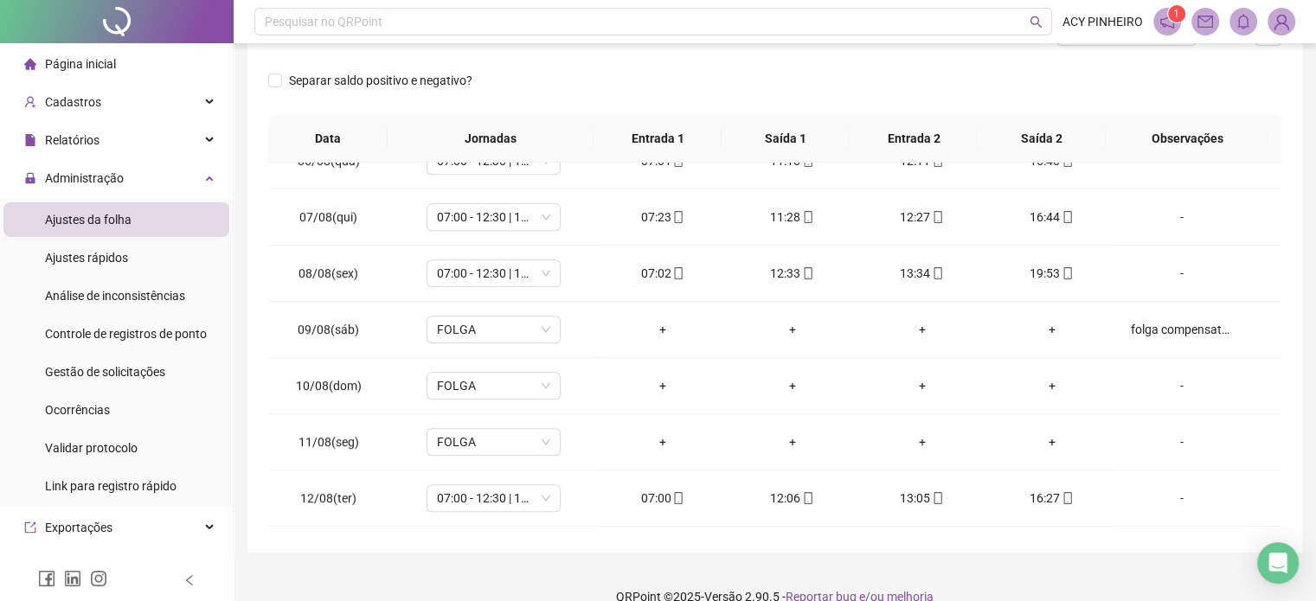
scroll to position [987, 0]
click at [1165, 433] on div "-" at bounding box center [1181, 440] width 102 height 19
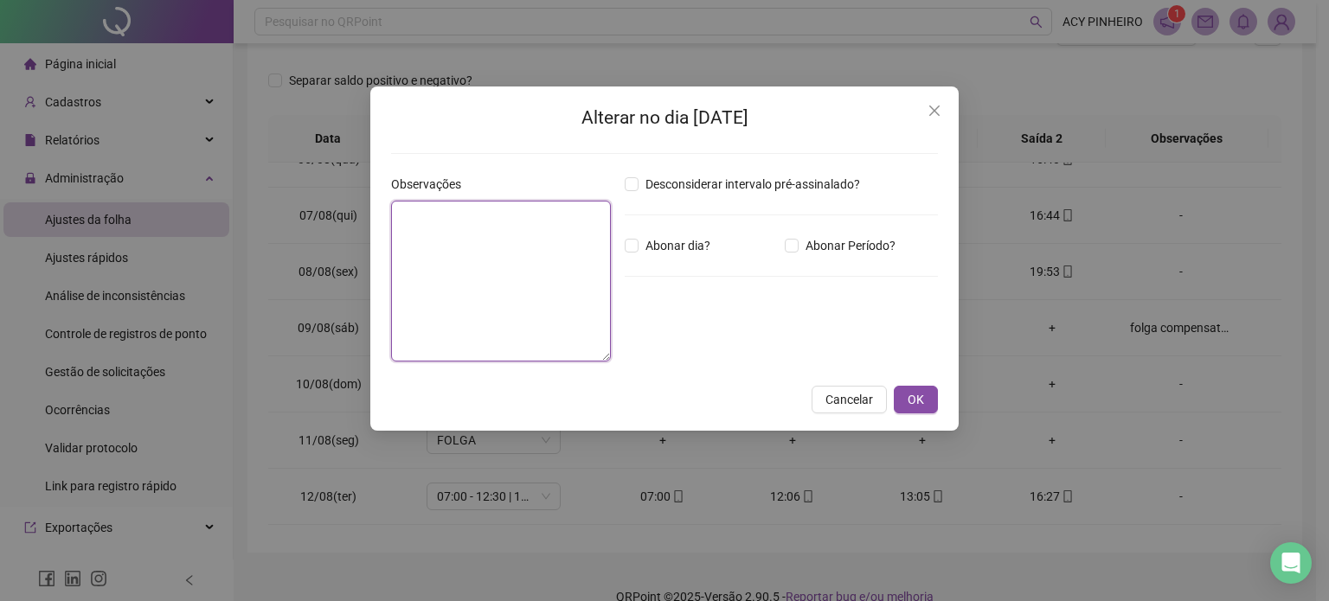
click at [453, 250] on textarea at bounding box center [501, 281] width 220 height 161
type textarea "**********"
click at [907, 395] on button "OK" at bounding box center [916, 400] width 44 height 28
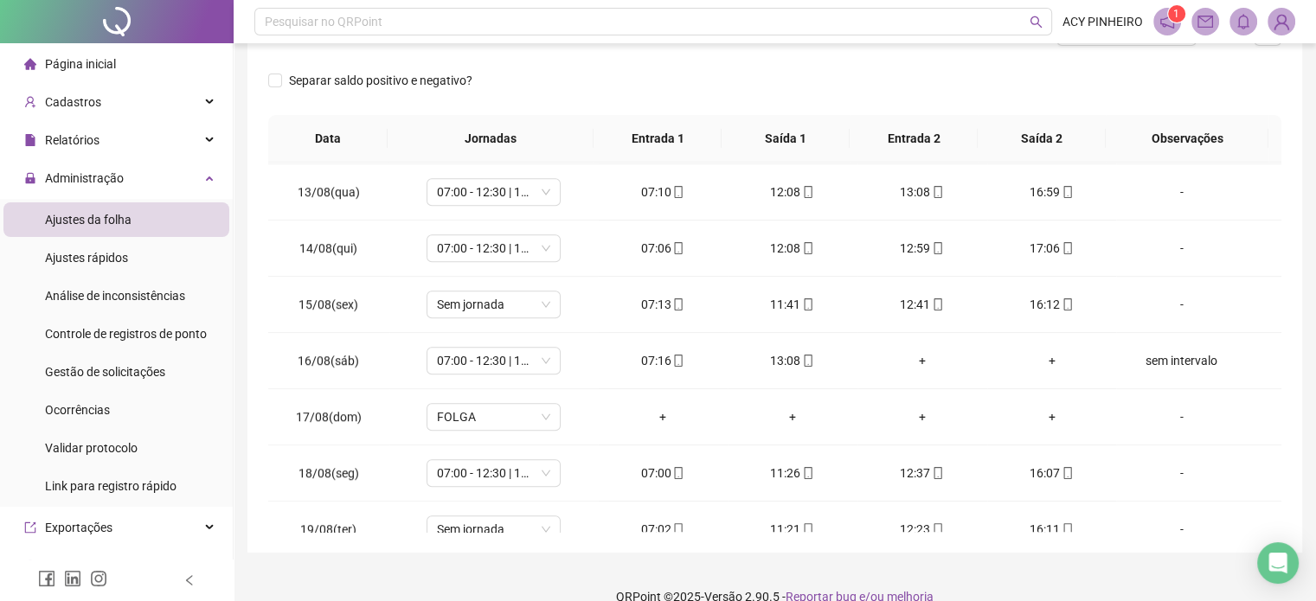
scroll to position [1368, 0]
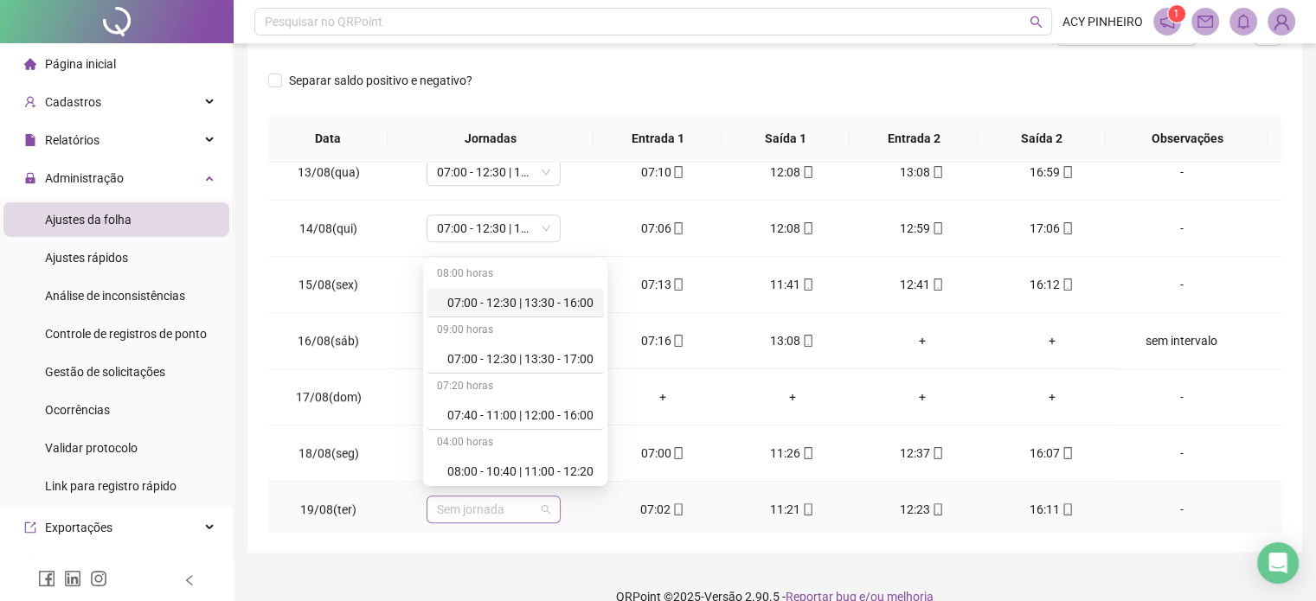
click at [540, 509] on span "Sem jornada" at bounding box center [493, 510] width 113 height 26
click at [532, 357] on div "07:00 - 12:30 | 13:30 - 17:00" at bounding box center [520, 359] width 146 height 19
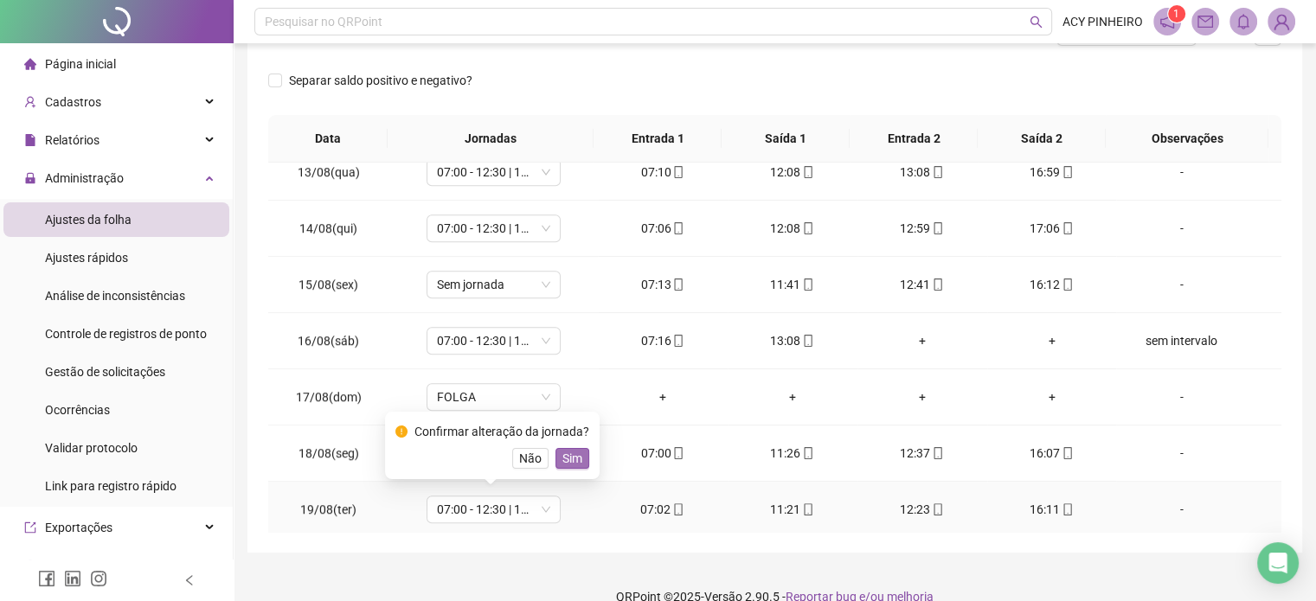
click at [574, 453] on span "Sim" at bounding box center [572, 458] width 20 height 19
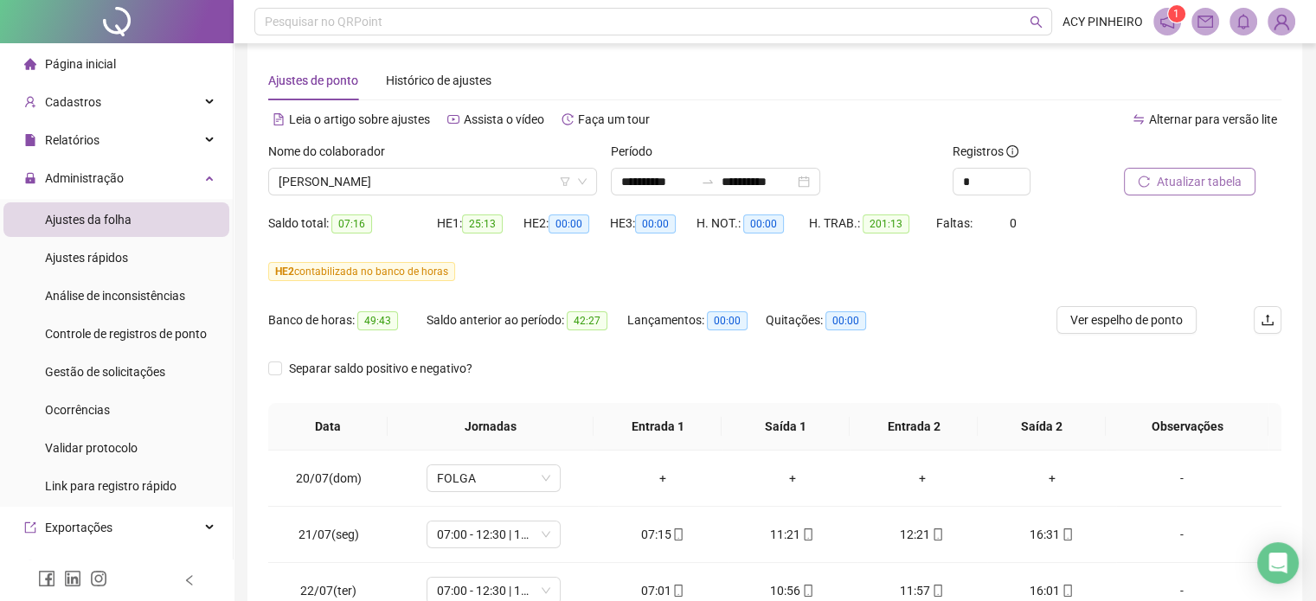
scroll to position [15, 0]
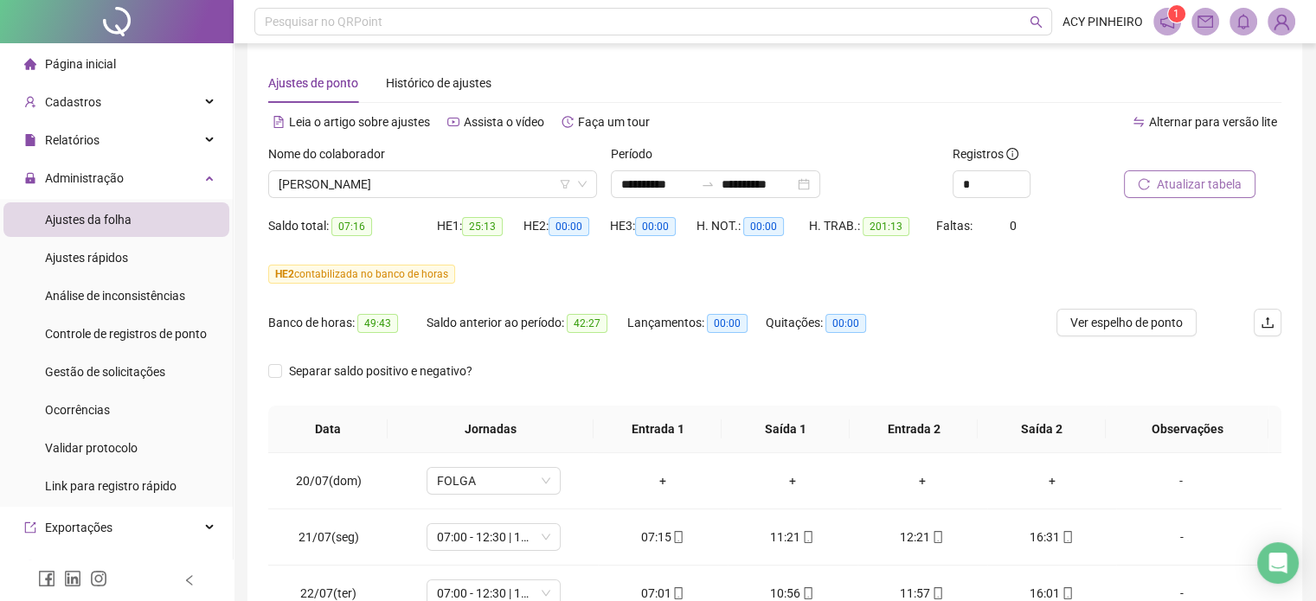
click at [1163, 191] on span "Atualizar tabela" at bounding box center [1199, 184] width 85 height 19
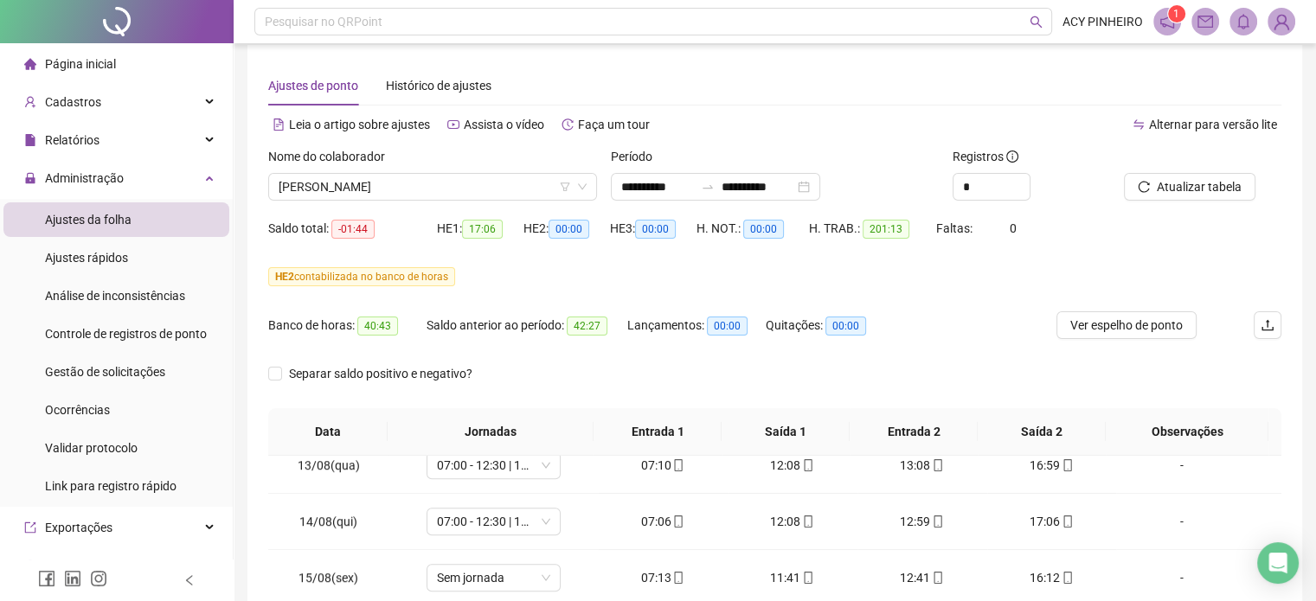
scroll to position [0, 0]
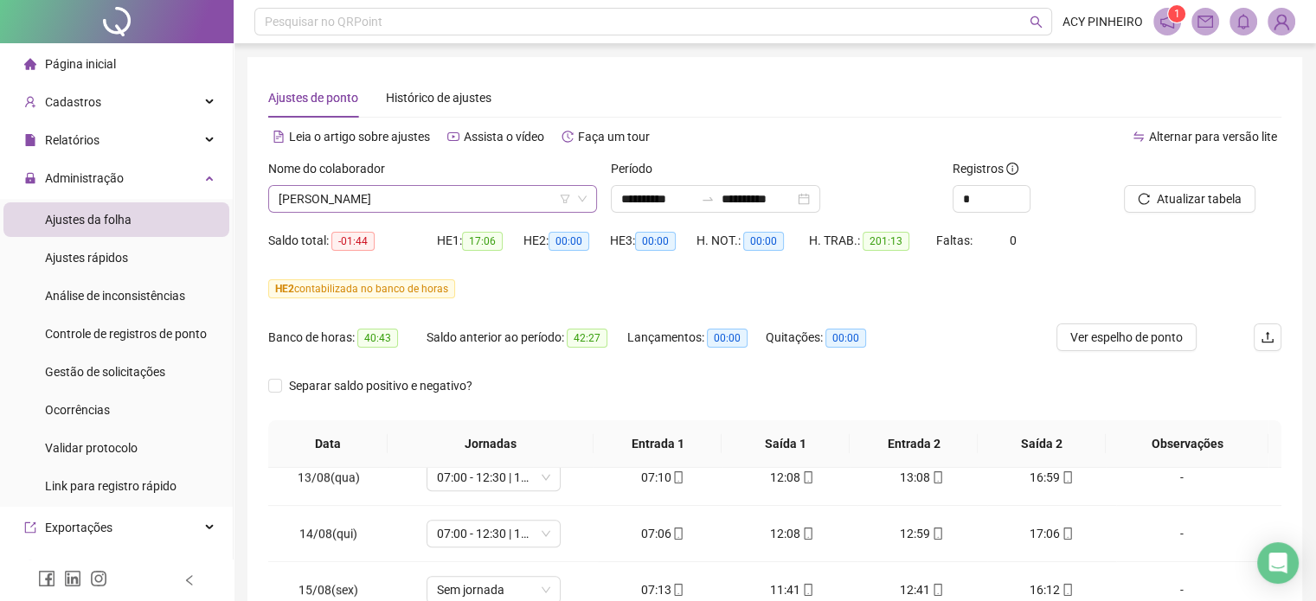
click at [513, 206] on span "[PERSON_NAME]" at bounding box center [433, 199] width 308 height 26
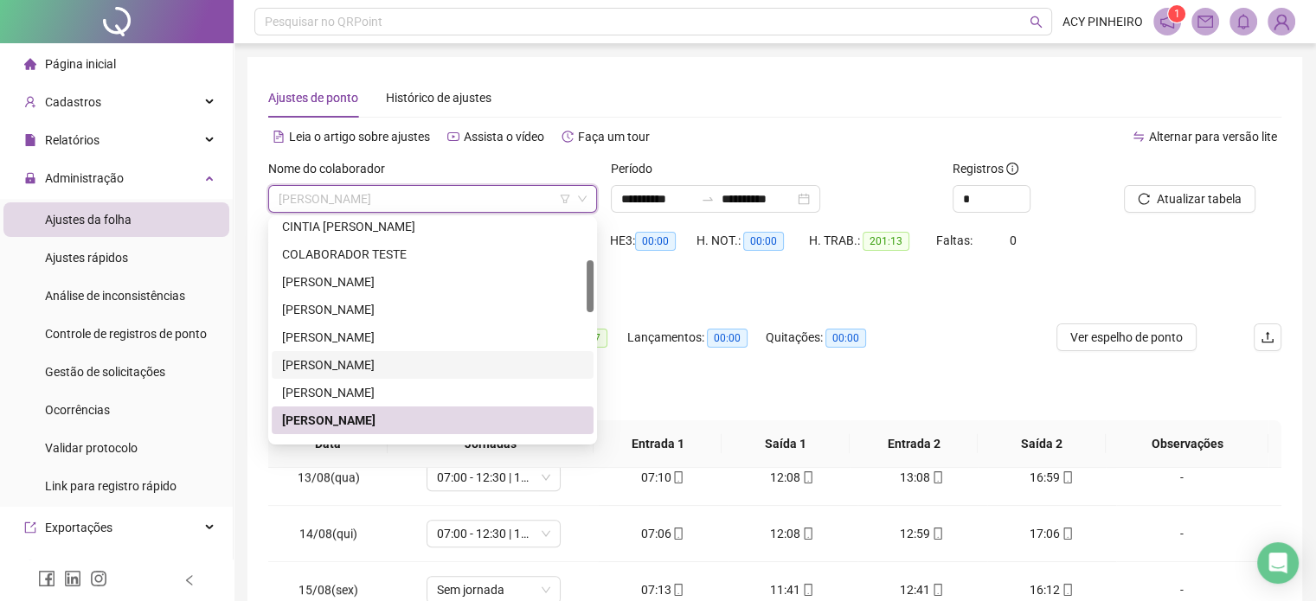
scroll to position [260, 0]
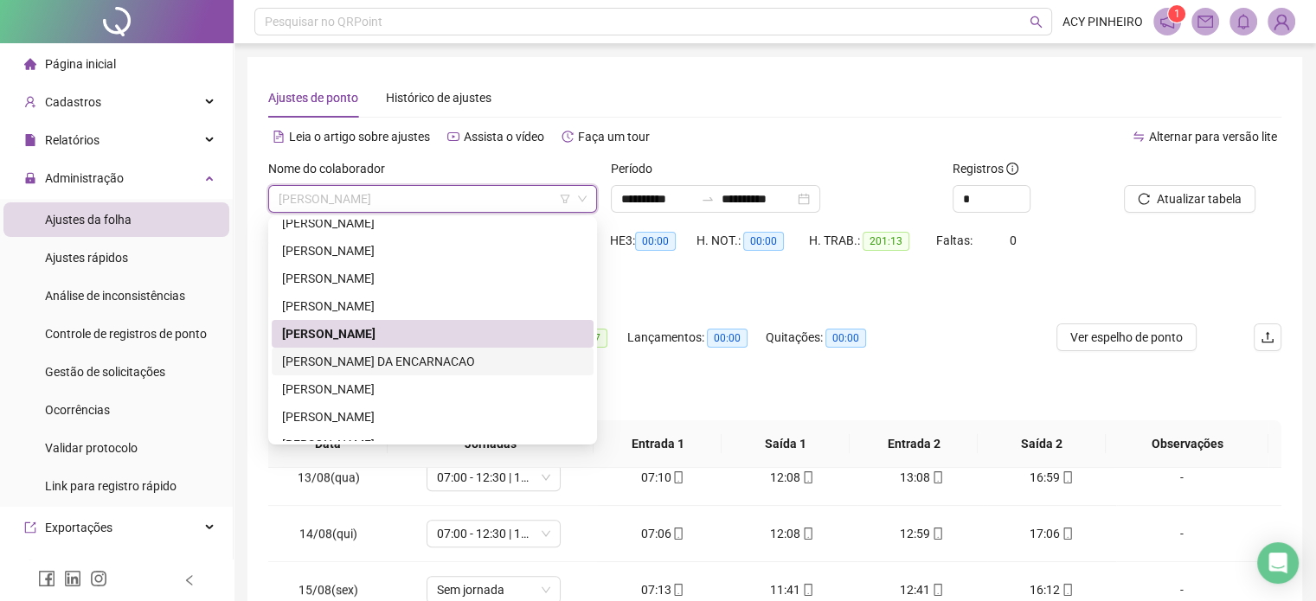
click at [390, 353] on div "[PERSON_NAME] DA ENCARNACAO" at bounding box center [432, 361] width 301 height 19
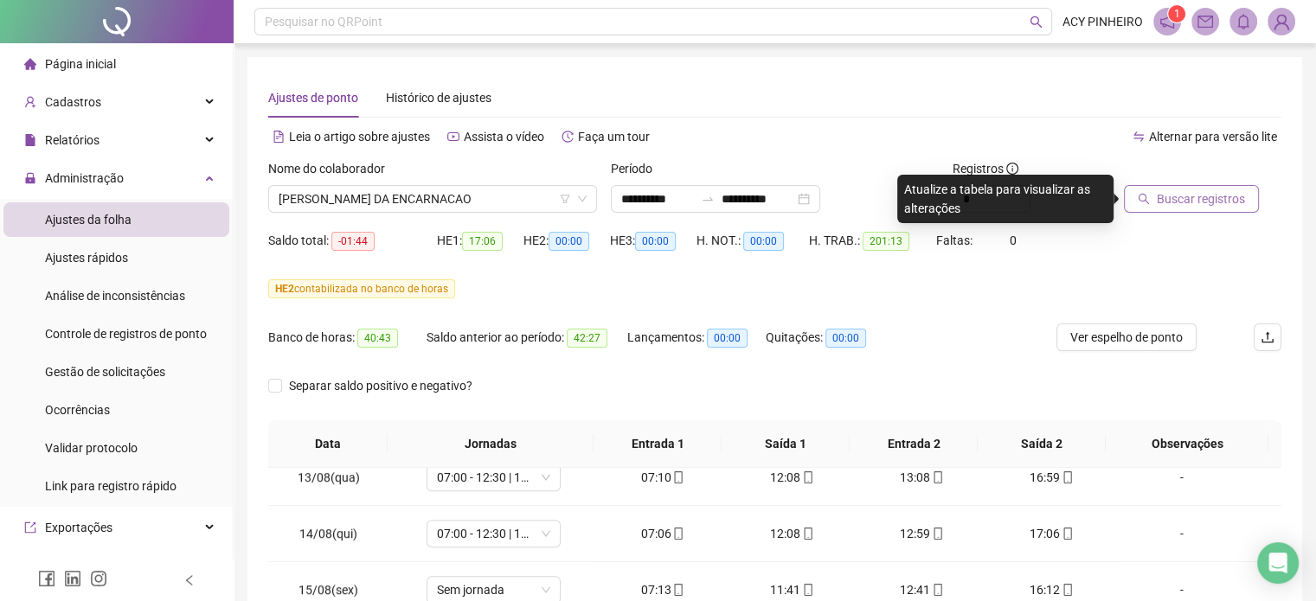
click at [1178, 203] on span "Buscar registros" at bounding box center [1201, 198] width 88 height 19
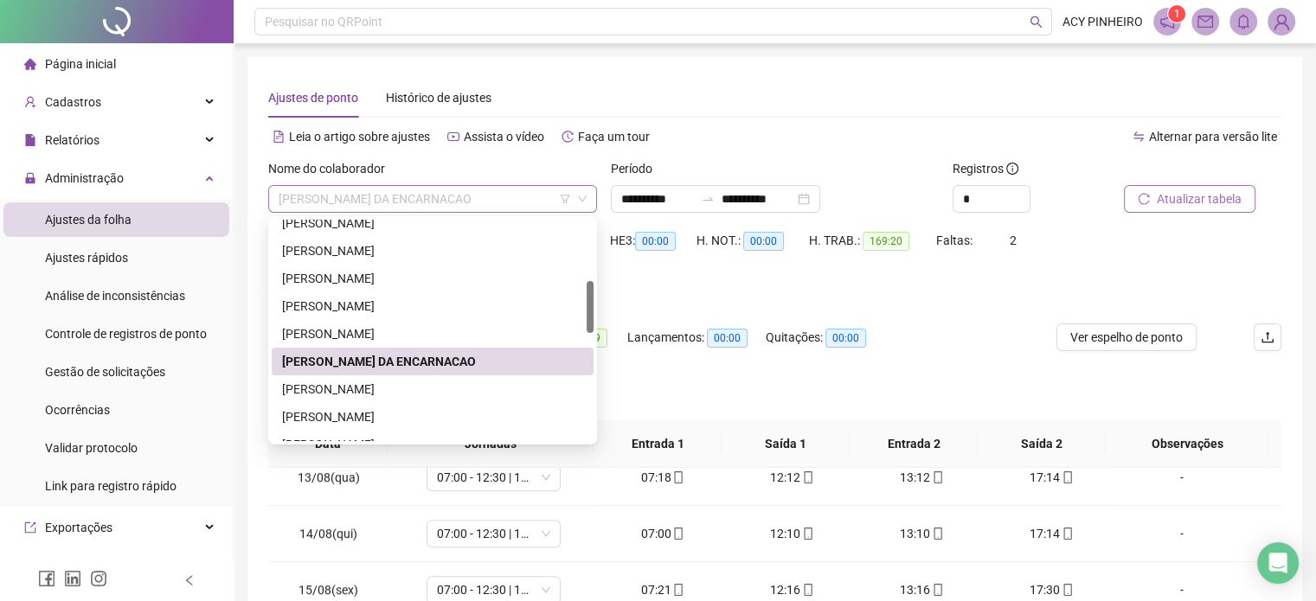
click at [543, 196] on span "[PERSON_NAME] DA ENCARNACAO" at bounding box center [433, 199] width 308 height 26
click at [398, 413] on div "[PERSON_NAME]" at bounding box center [432, 417] width 301 height 19
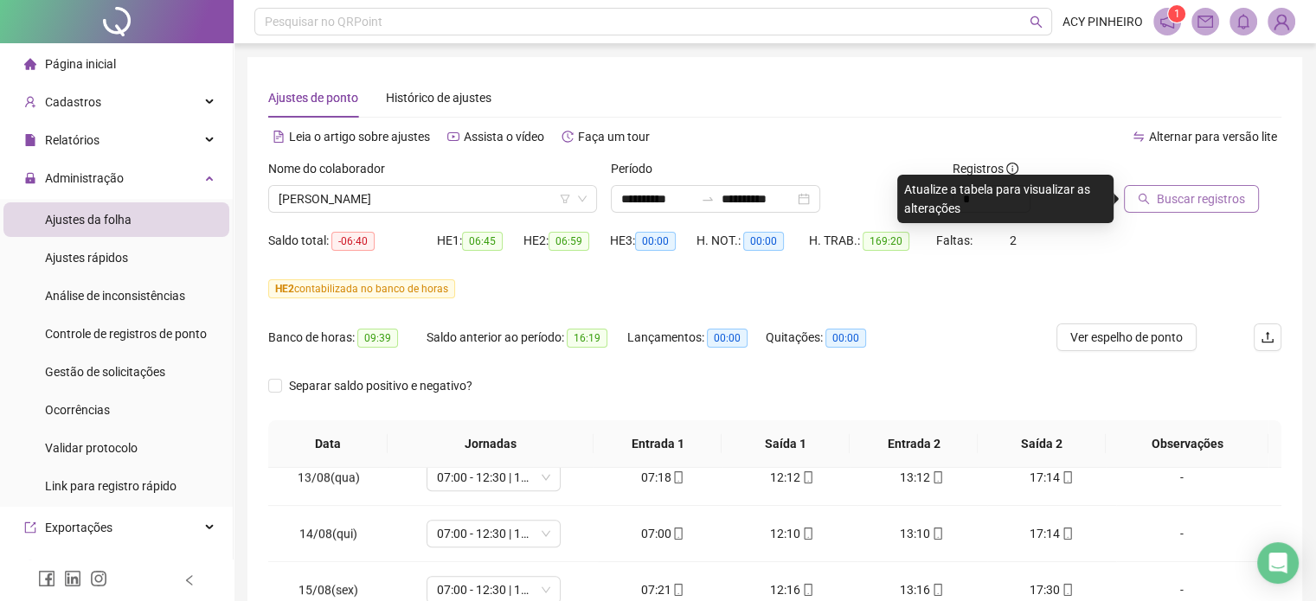
click at [1187, 207] on span "Buscar registros" at bounding box center [1201, 198] width 88 height 19
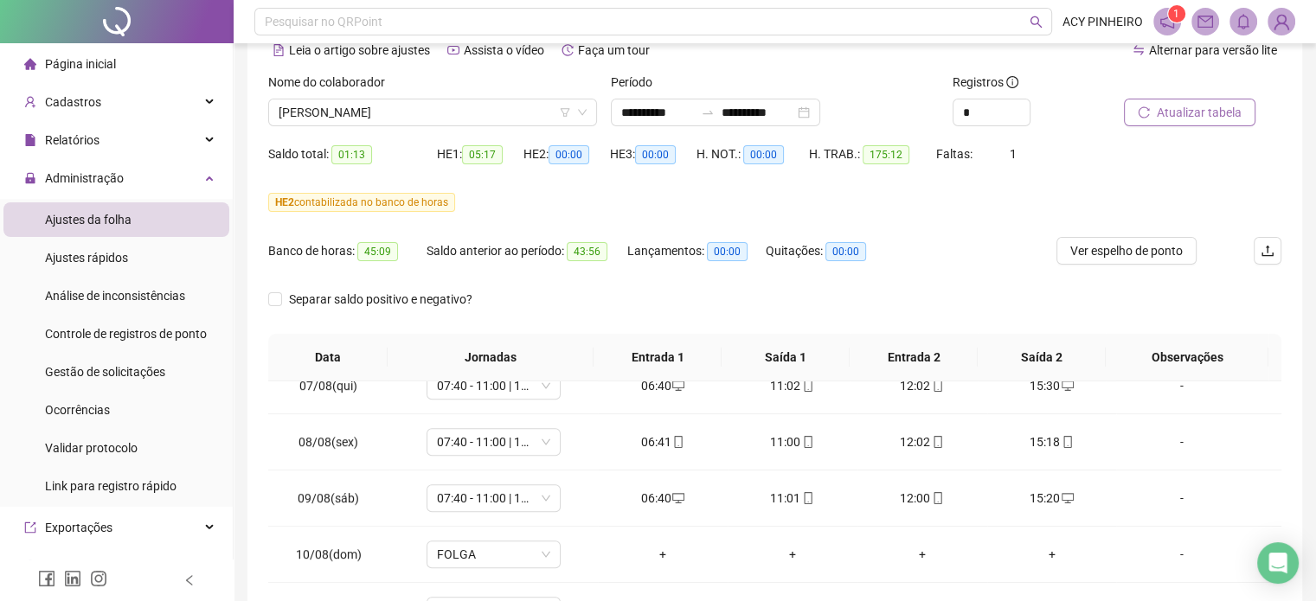
scroll to position [1038, 0]
